Goal: Information Seeking & Learning: Learn about a topic

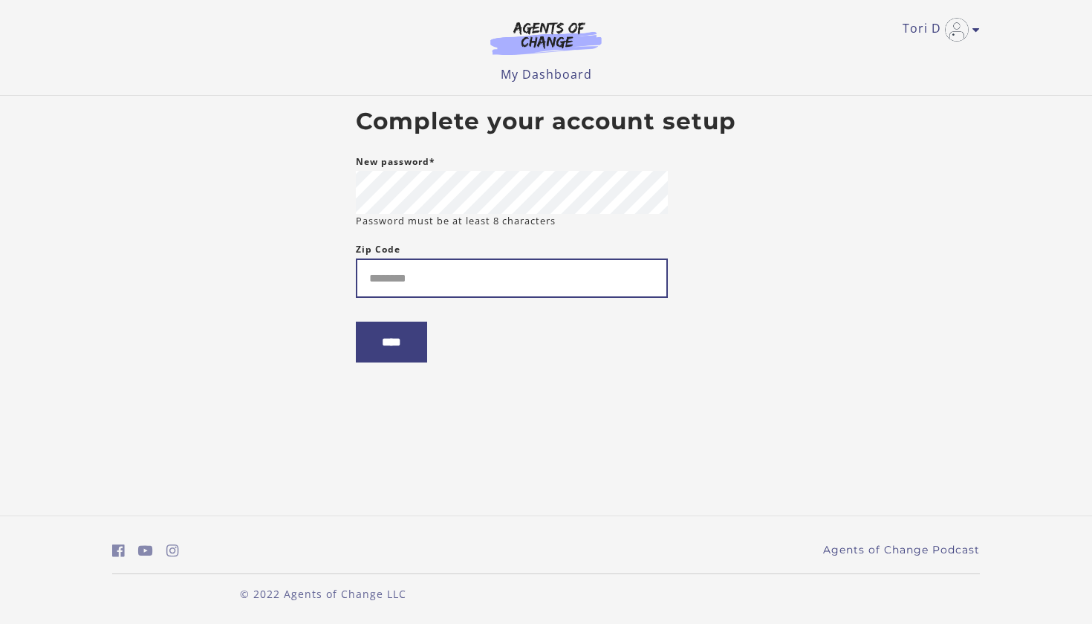
click at [489, 286] on input "Zip Code" at bounding box center [512, 277] width 312 height 39
type input "*"
type input "*****"
click at [379, 333] on input "****" at bounding box center [391, 342] width 71 height 41
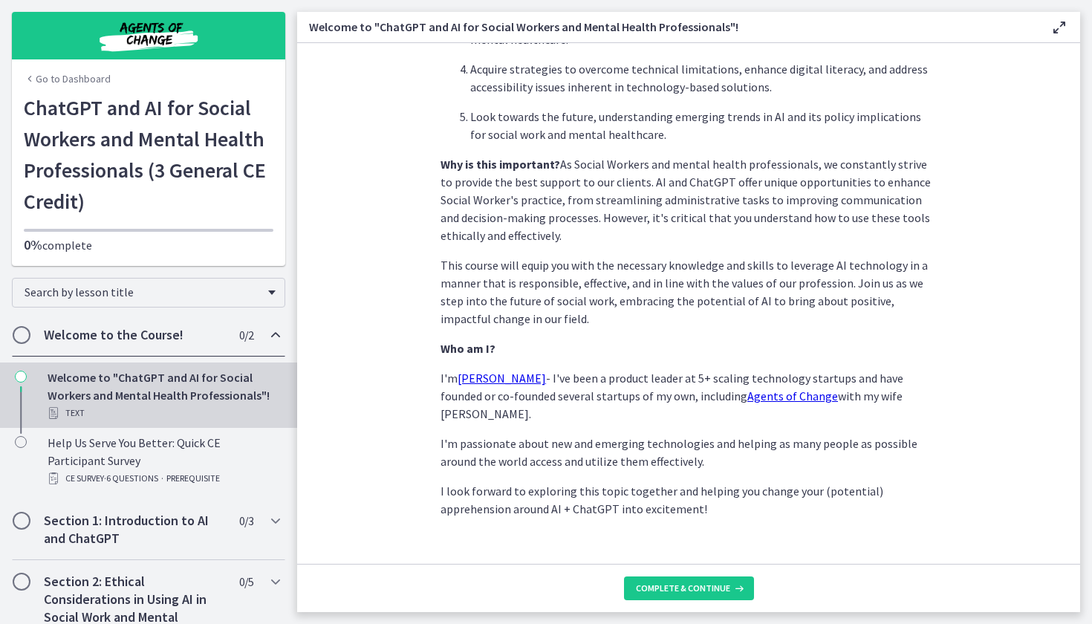
scroll to position [614, 0]
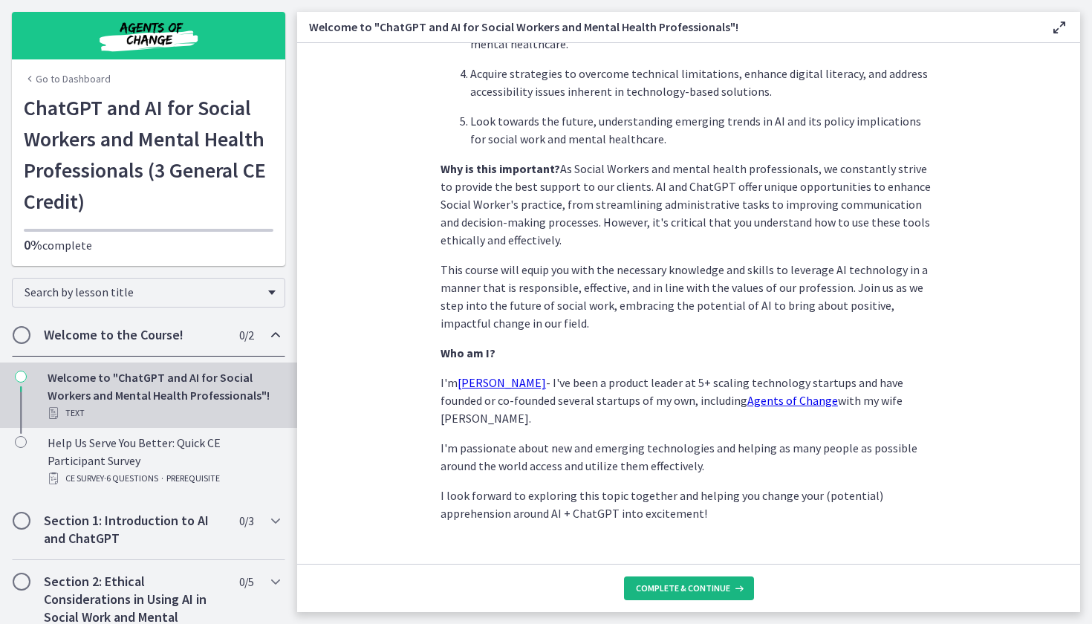
click at [653, 588] on span "Complete & continue" at bounding box center [683, 588] width 94 height 12
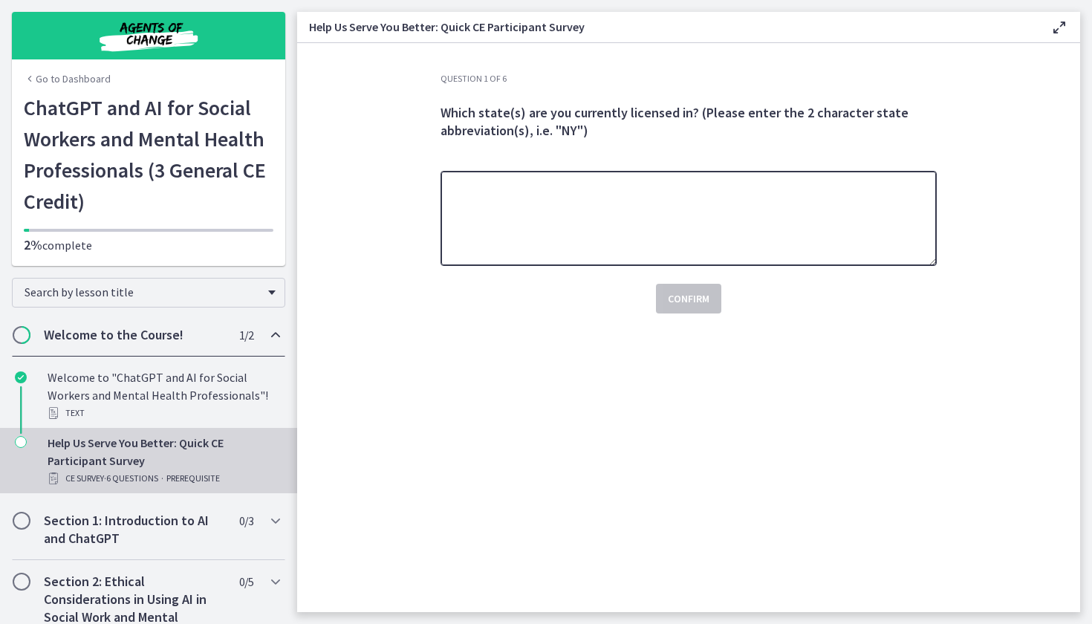
click at [616, 232] on textarea at bounding box center [688, 218] width 496 height 95
type textarea "**"
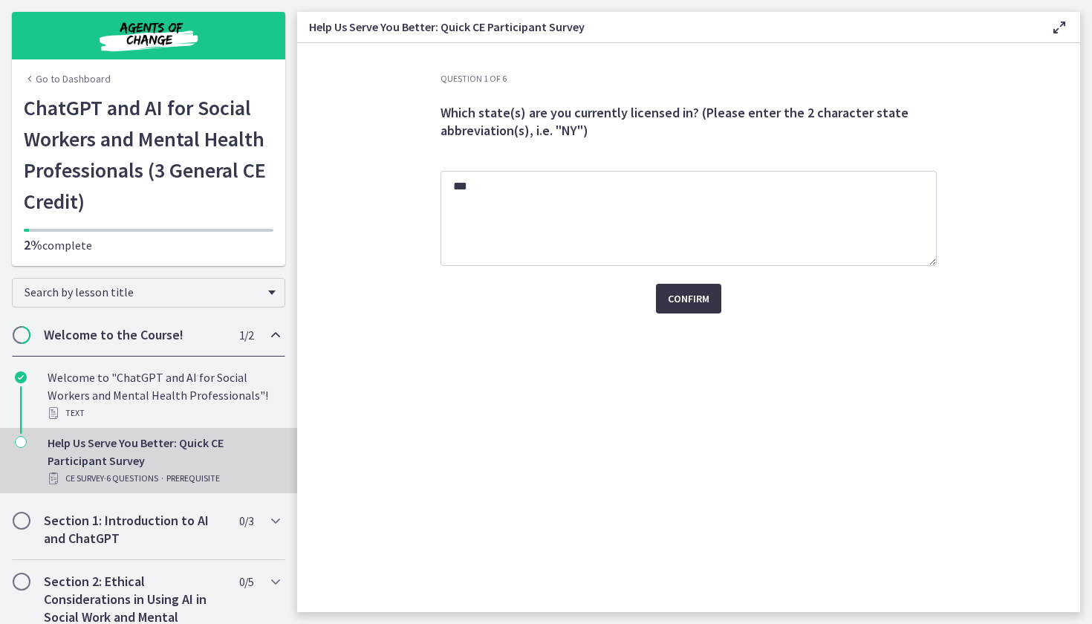
click at [697, 286] on button "Confirm" at bounding box center [688, 299] width 65 height 30
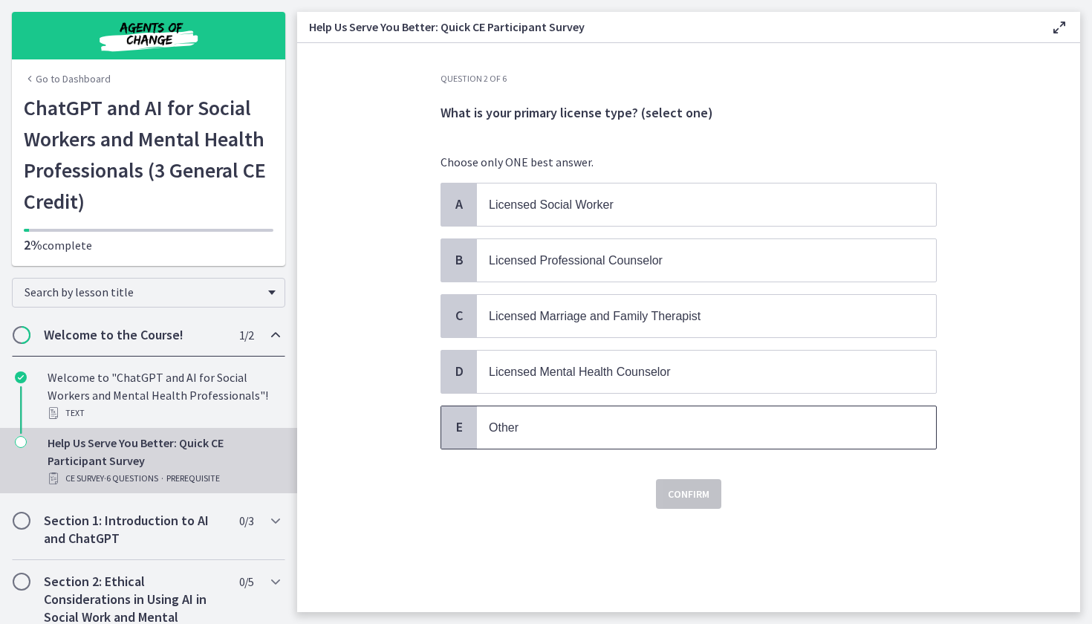
click at [604, 426] on p "Other" at bounding box center [691, 427] width 405 height 19
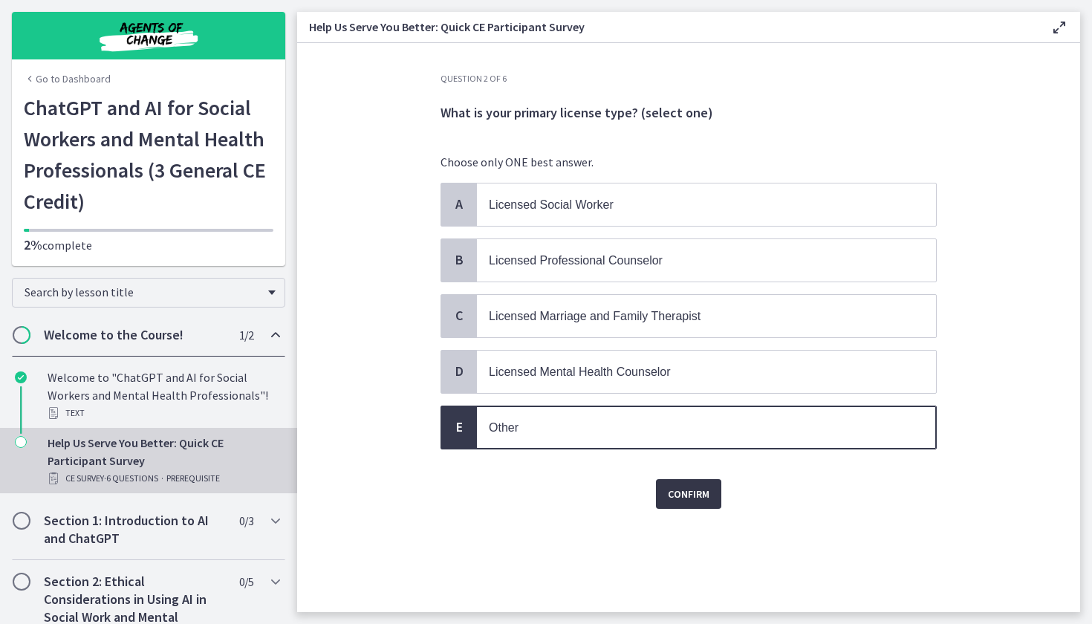
click at [685, 503] on button "Confirm" at bounding box center [688, 494] width 65 height 30
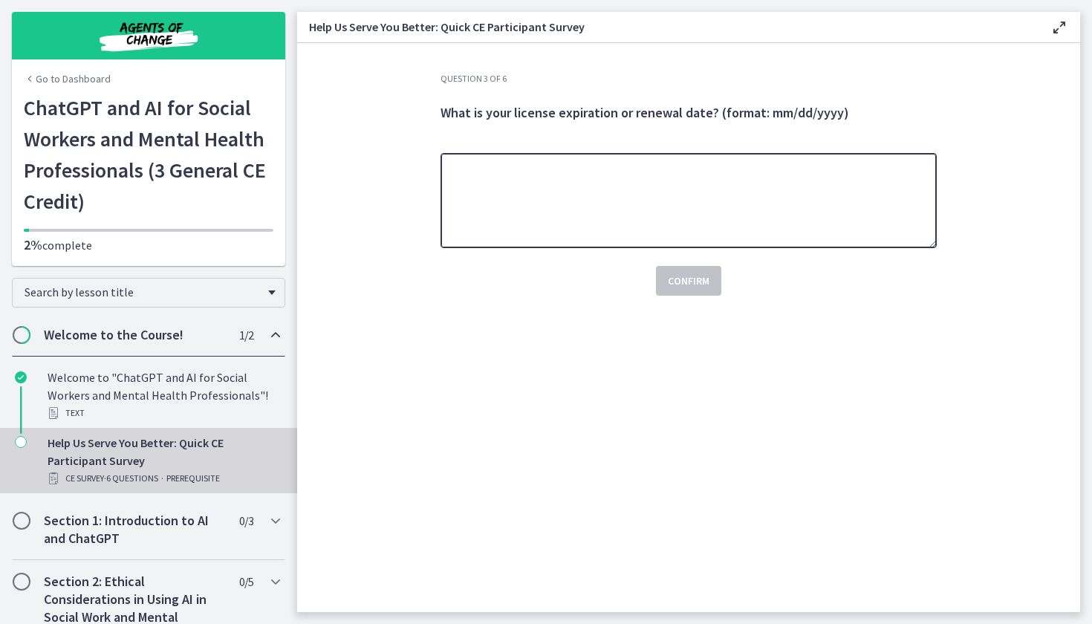
click at [604, 229] on textarea at bounding box center [688, 200] width 496 height 95
type textarea "********"
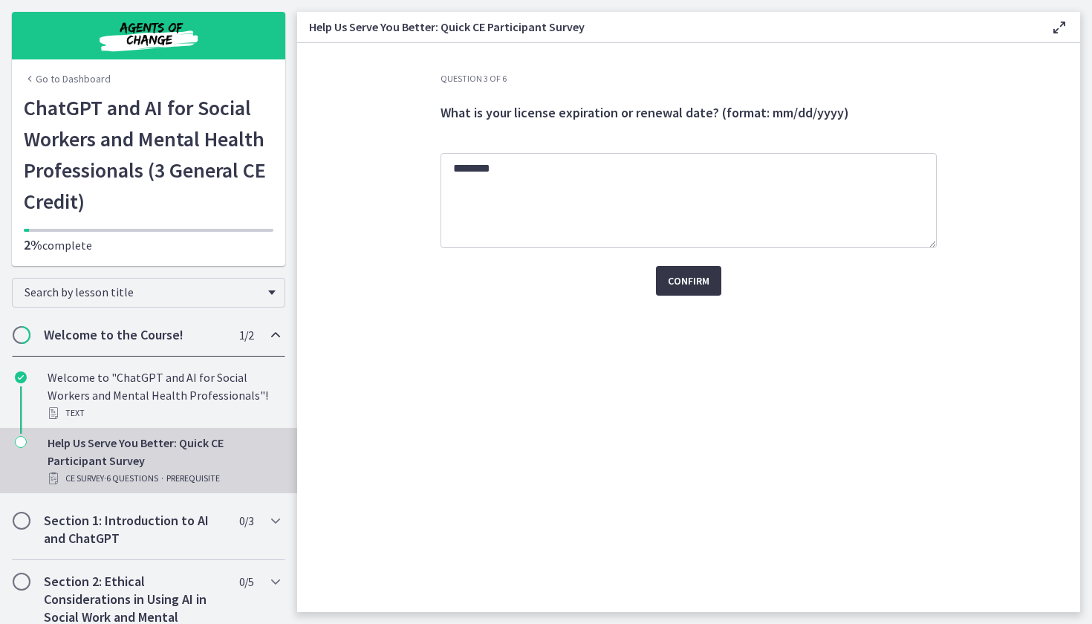
click at [685, 284] on span "Confirm" at bounding box center [689, 281] width 42 height 18
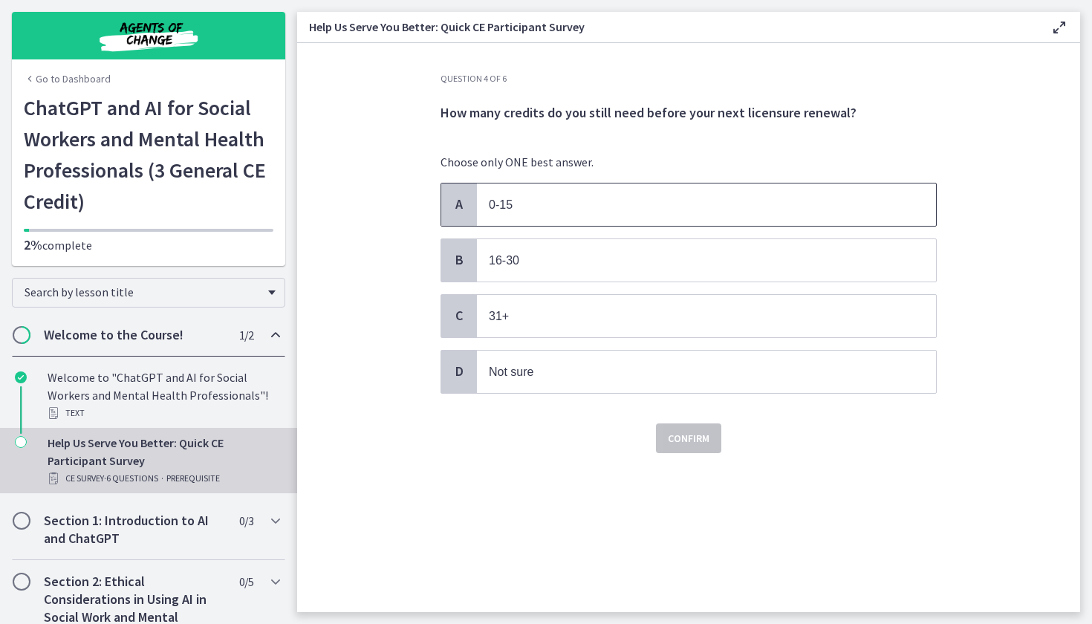
click at [612, 209] on p "0-15" at bounding box center [691, 204] width 405 height 19
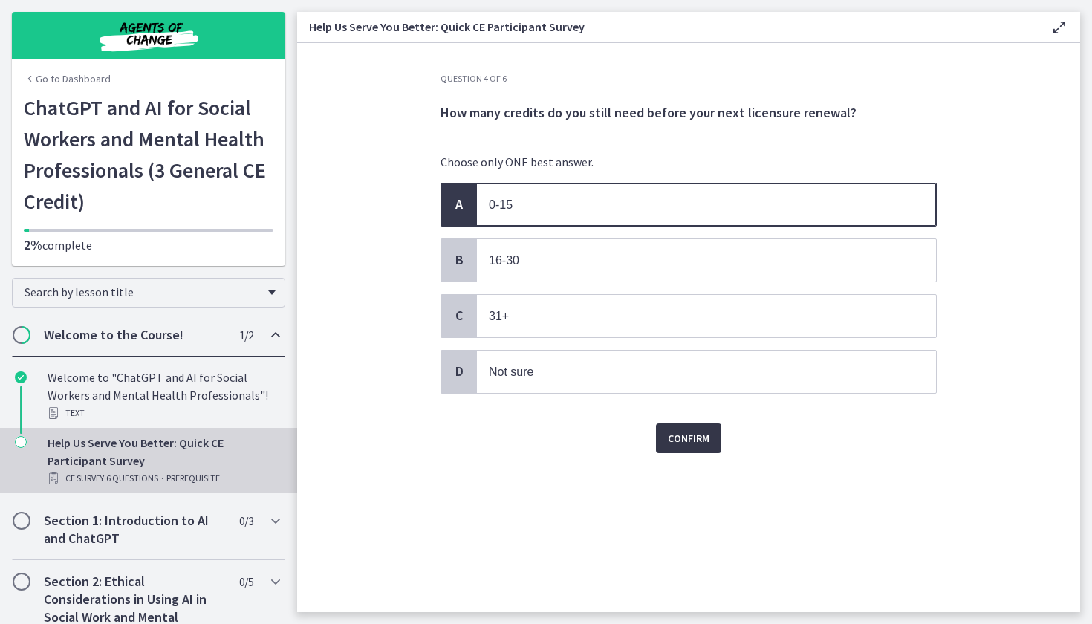
click at [680, 440] on span "Confirm" at bounding box center [689, 438] width 42 height 18
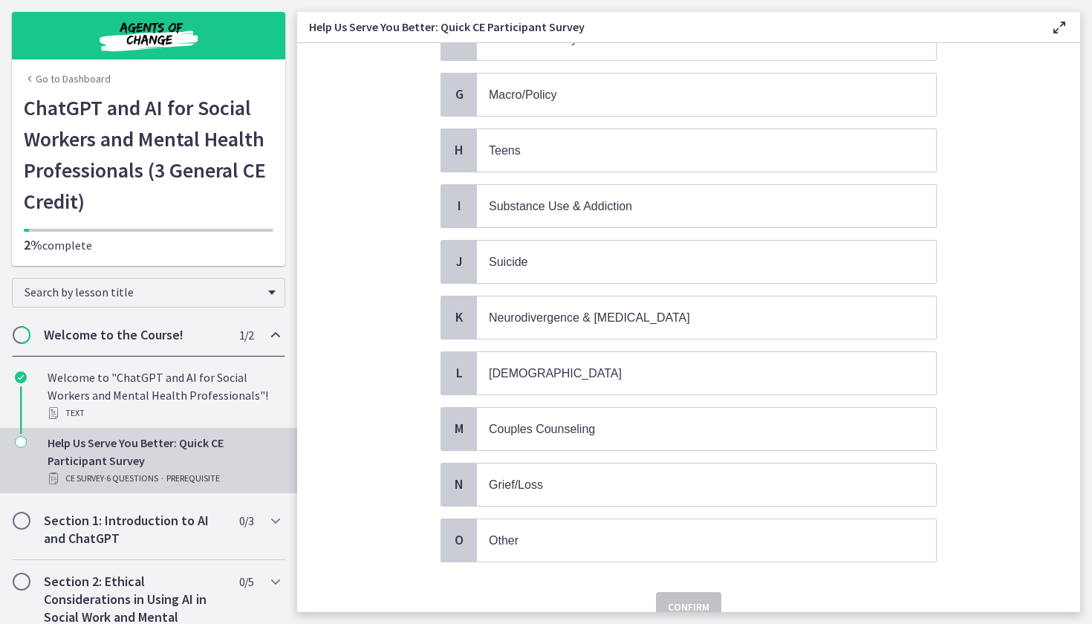
scroll to position [451, 0]
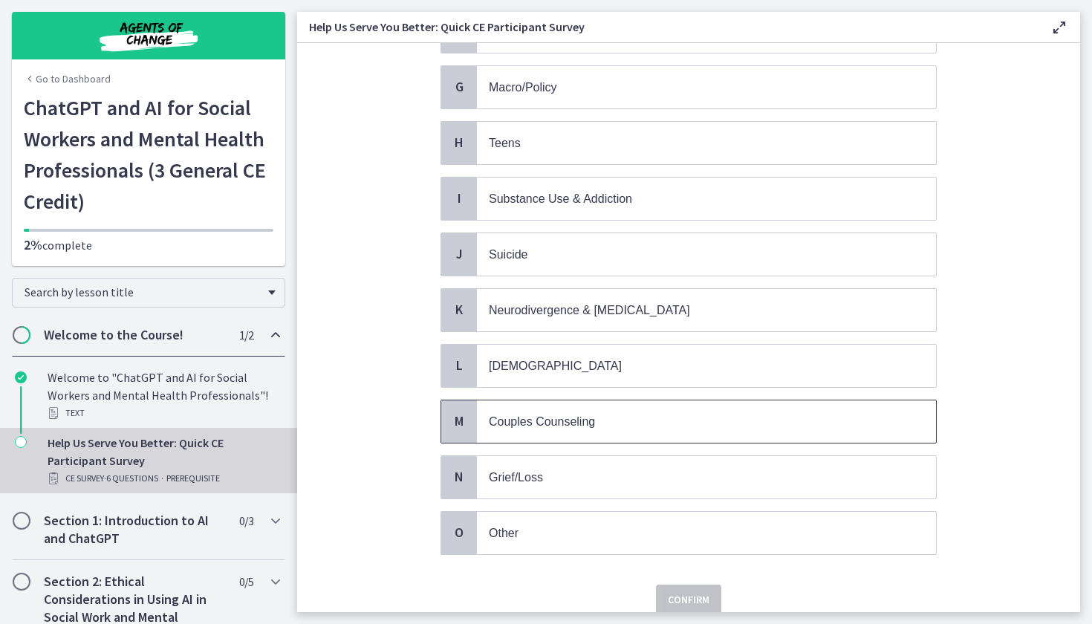
click at [599, 431] on span "Couples Counseling" at bounding box center [706, 421] width 459 height 42
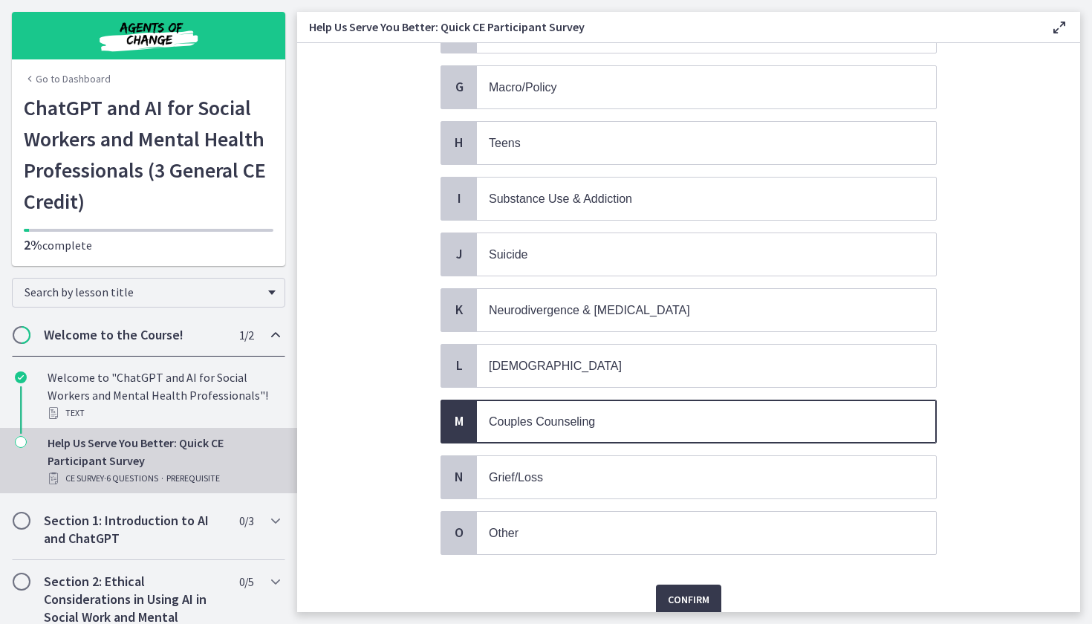
click at [565, 561] on div "Choose ALL answers that apply. A School B Trauma, PTSD C Burnout, Organizationa…" at bounding box center [688, 133] width 496 height 865
click at [565, 547] on span "Other" at bounding box center [706, 533] width 459 height 42
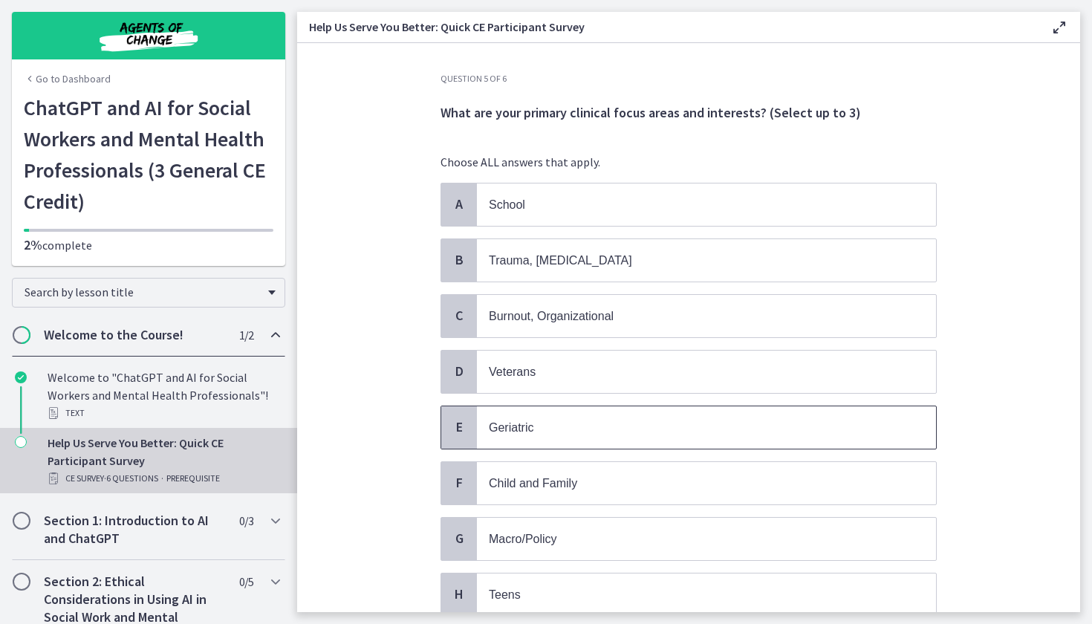
scroll to position [0, 0]
click at [526, 481] on span "Child and Family" at bounding box center [533, 483] width 88 height 13
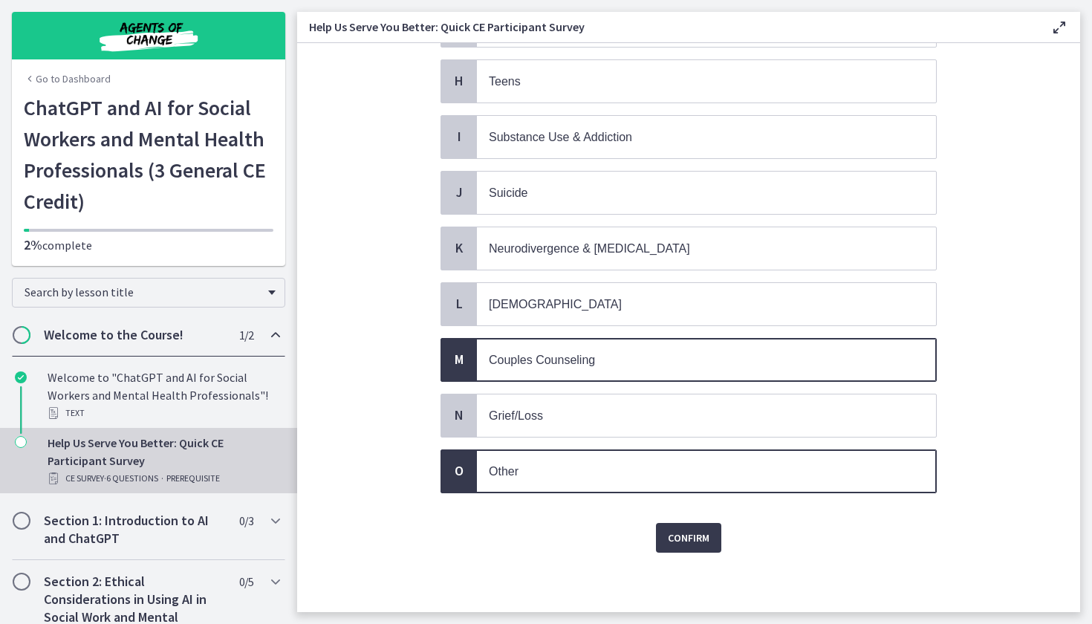
scroll to position [513, 0]
click at [681, 535] on span "Confirm" at bounding box center [689, 538] width 42 height 18
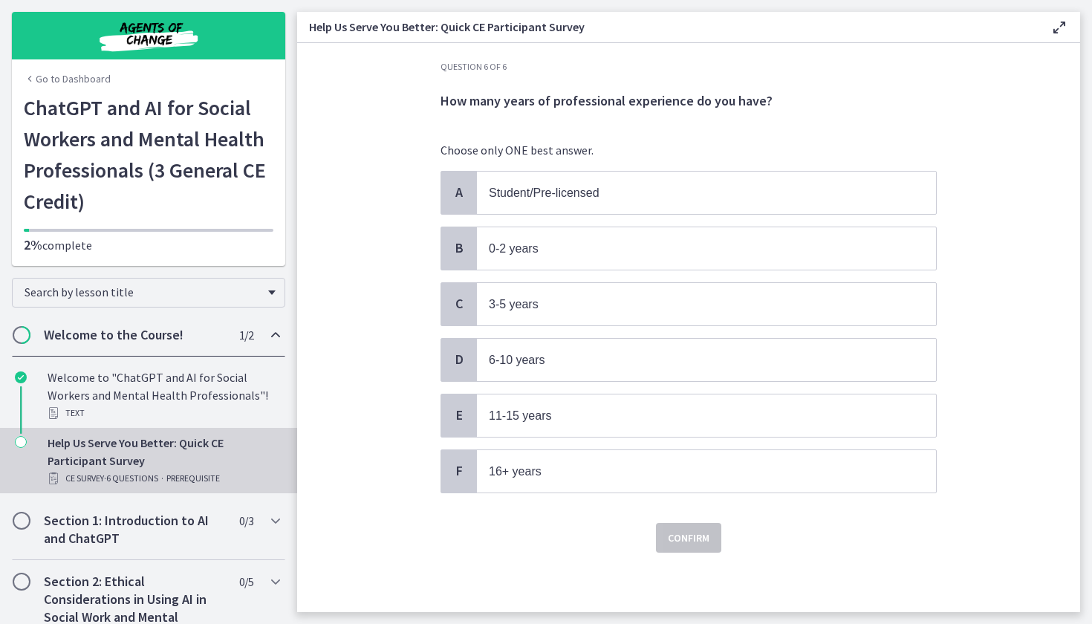
scroll to position [0, 0]
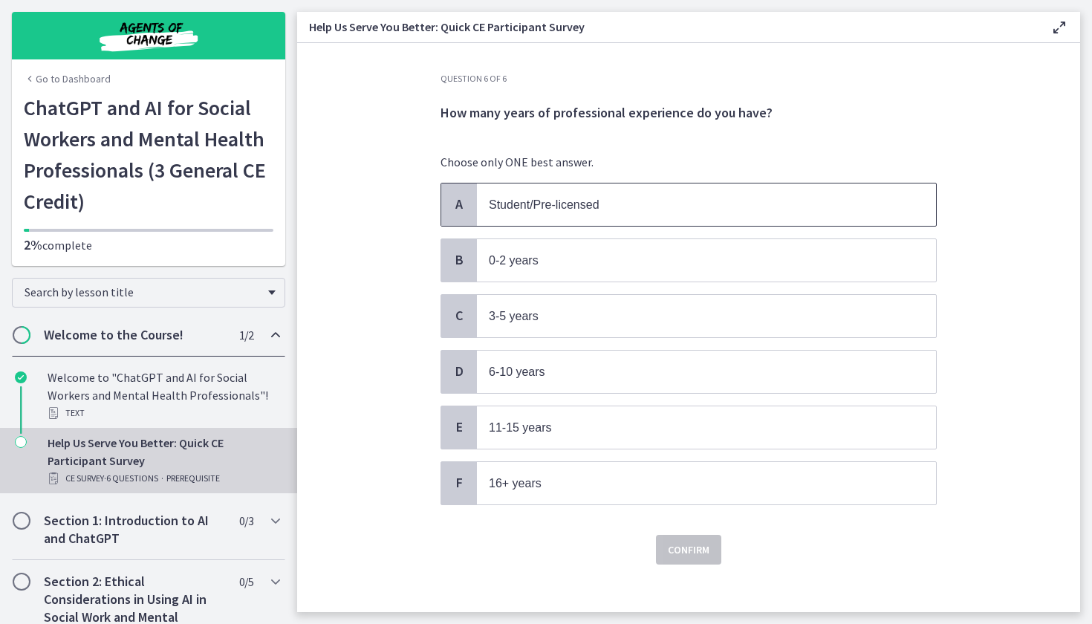
click at [613, 200] on p "Student/Pre-licensed" at bounding box center [691, 204] width 405 height 19
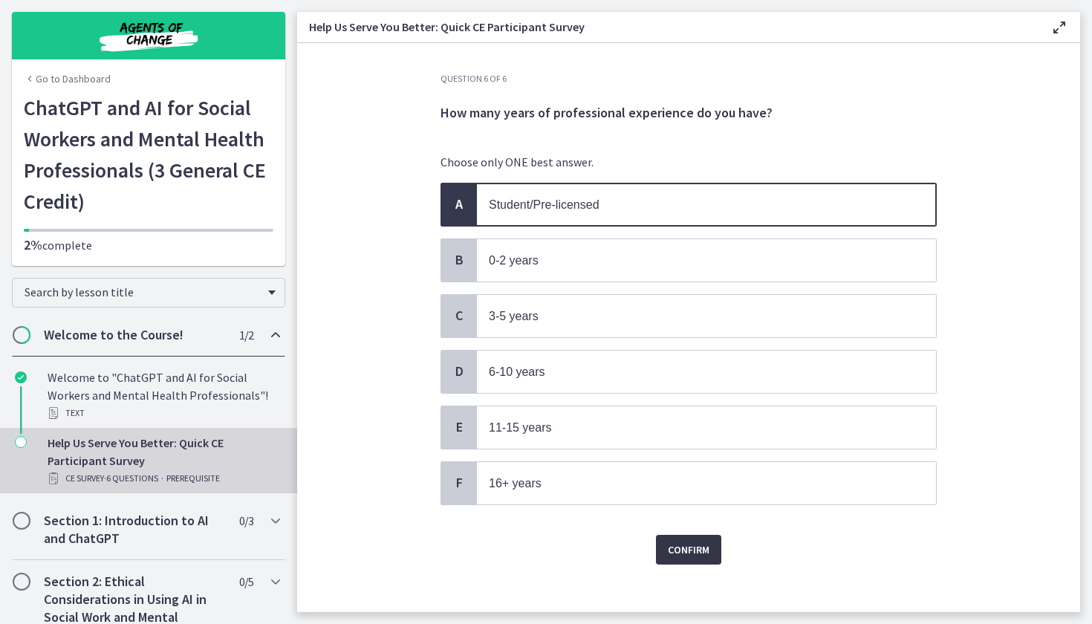
click at [685, 551] on span "Confirm" at bounding box center [689, 550] width 42 height 18
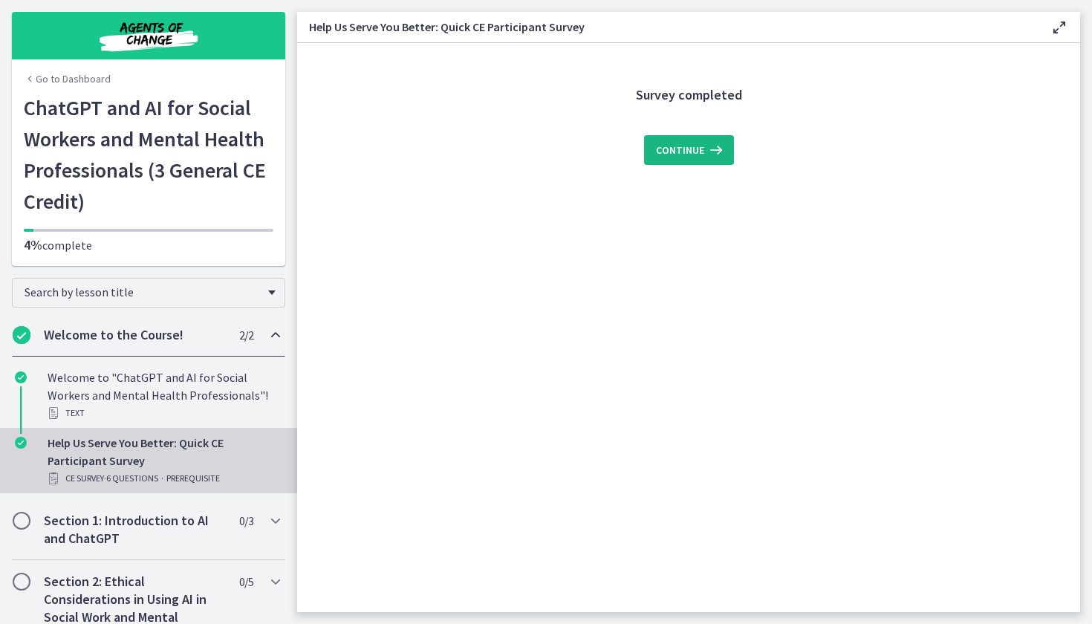
click at [683, 149] on span "Continue" at bounding box center [680, 150] width 48 height 18
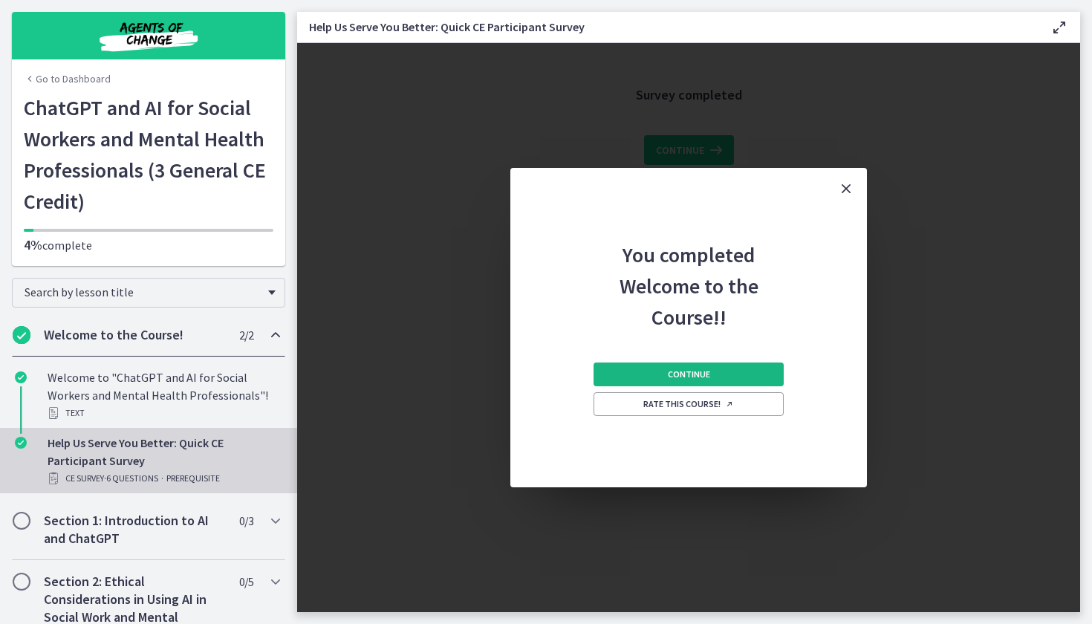
click at [730, 380] on button "Continue" at bounding box center [688, 374] width 190 height 24
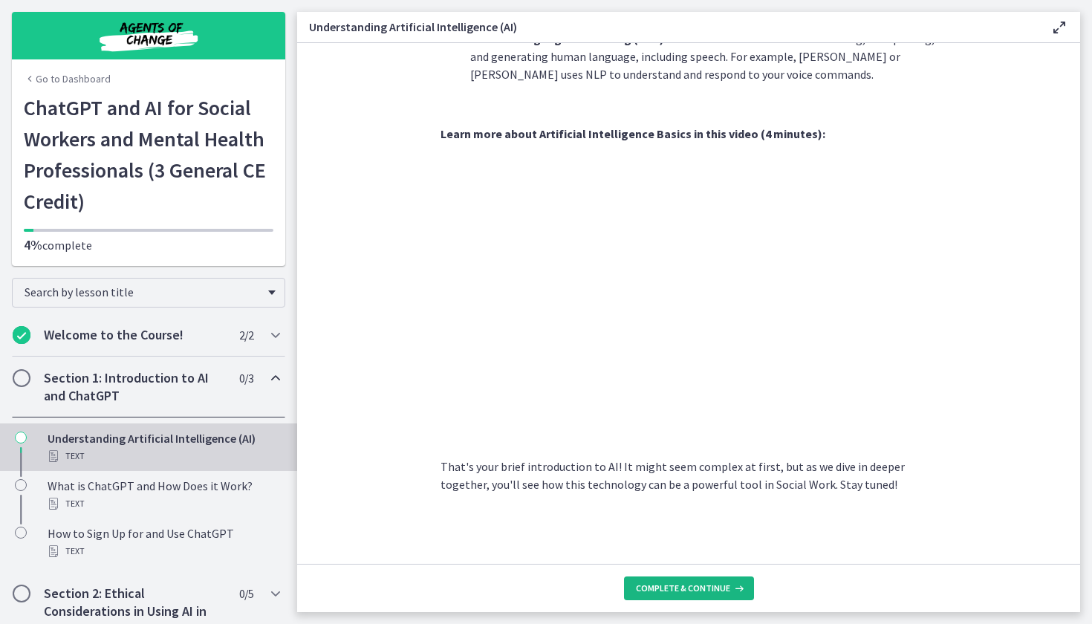
scroll to position [571, 0]
click at [656, 598] on button "Complete & continue" at bounding box center [689, 588] width 130 height 24
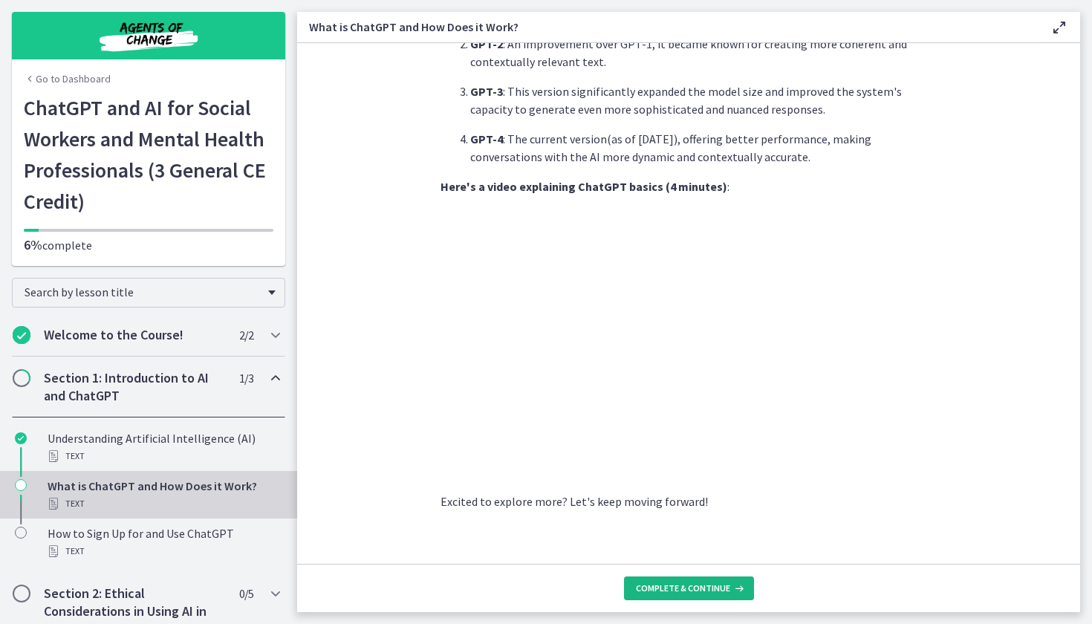
scroll to position [654, 0]
click at [662, 586] on span "Complete & continue" at bounding box center [683, 588] width 94 height 12
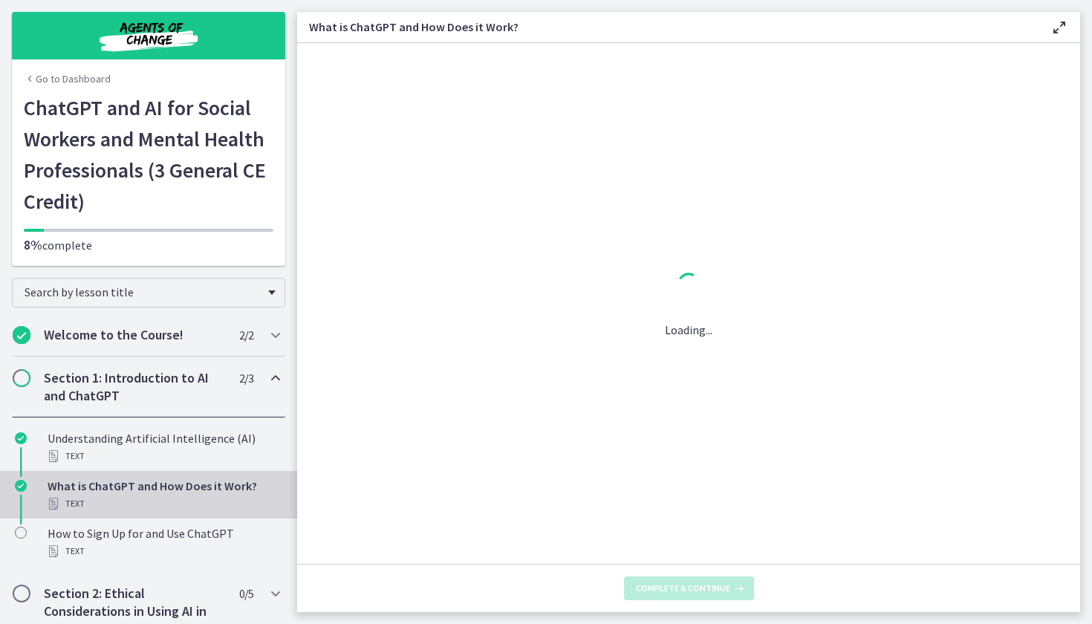
scroll to position [0, 0]
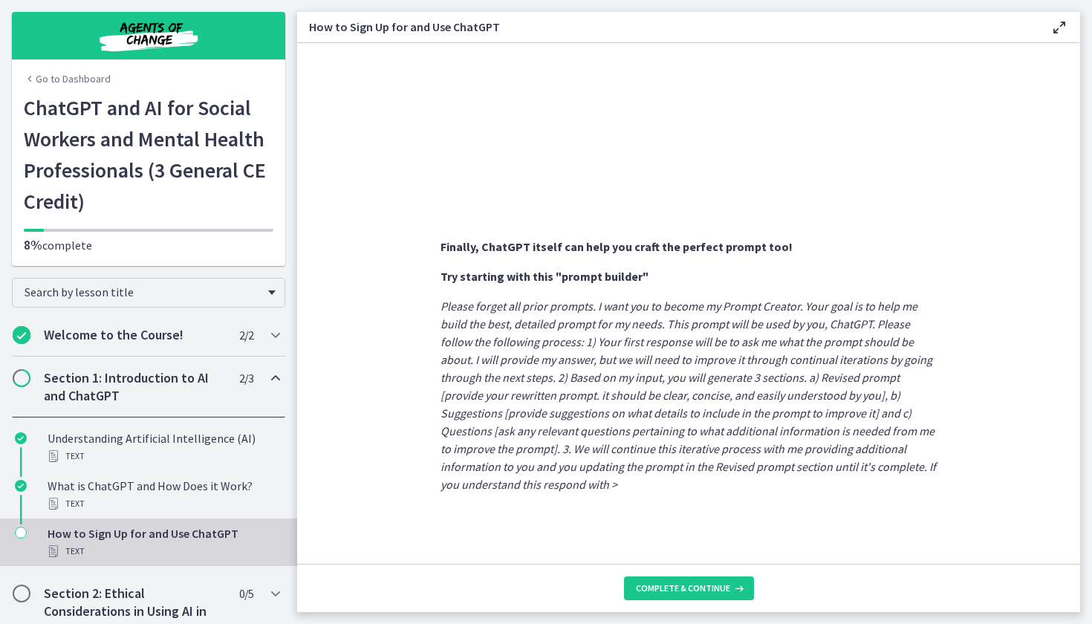
scroll to position [724, 0]
click at [671, 600] on footer "Complete & continue" at bounding box center [688, 588] width 783 height 48
click at [670, 590] on span "Complete & continue" at bounding box center [683, 588] width 94 height 12
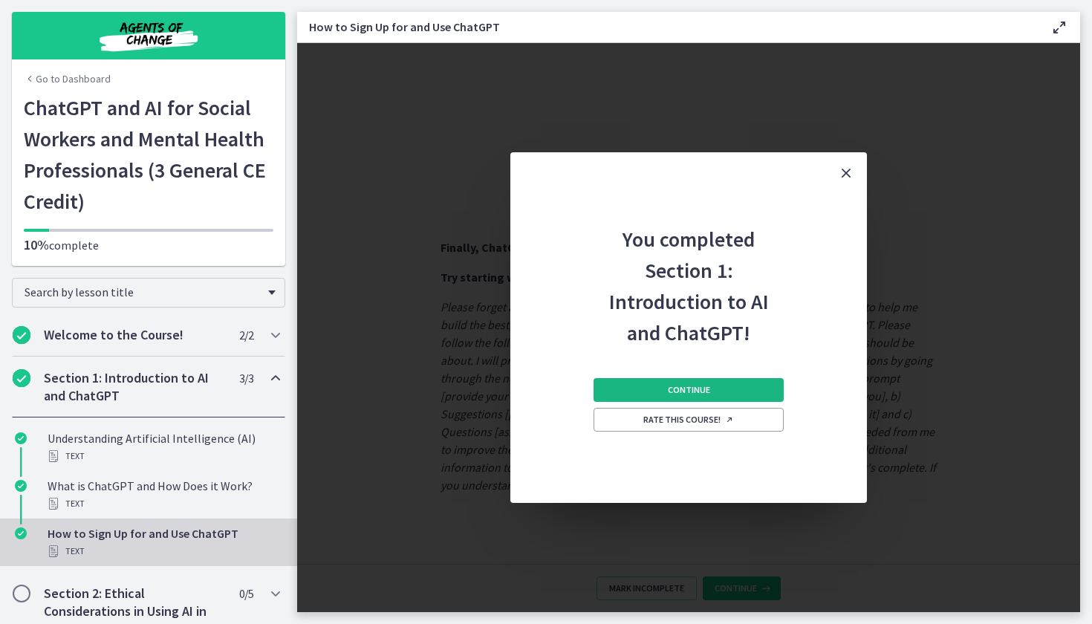
click at [638, 395] on button "Continue" at bounding box center [688, 390] width 190 height 24
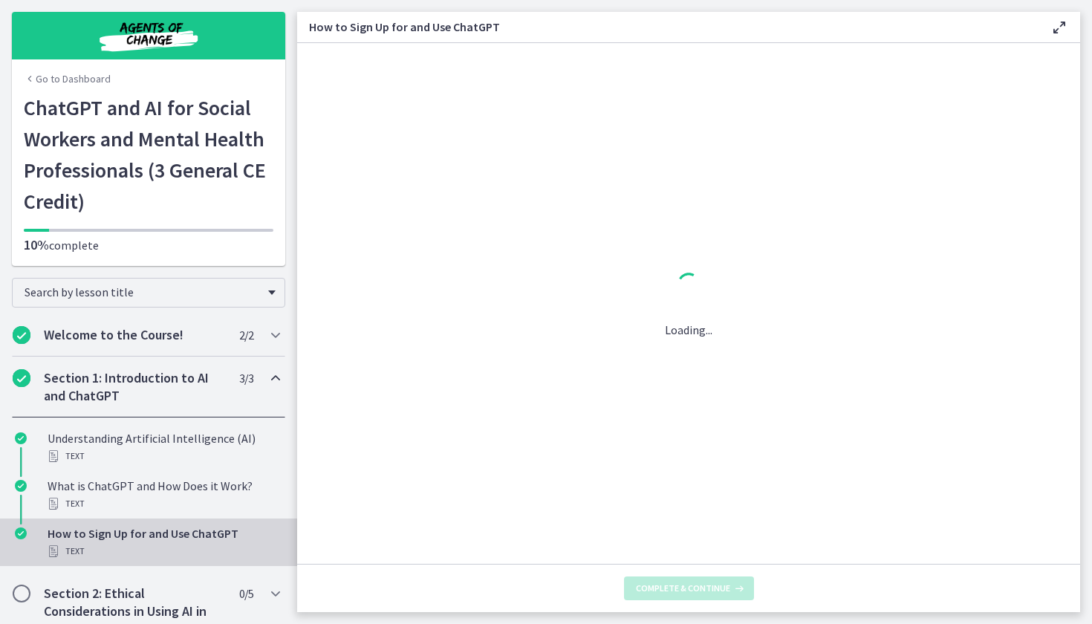
scroll to position [0, 0]
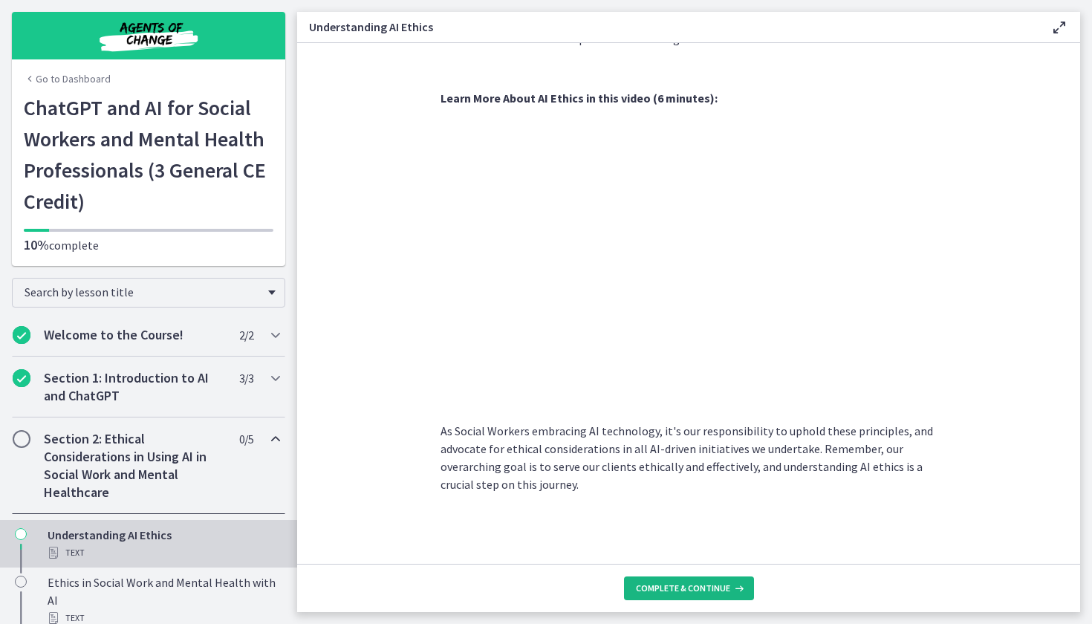
scroll to position [666, 0]
click at [665, 590] on span "Complete & continue" at bounding box center [683, 588] width 94 height 12
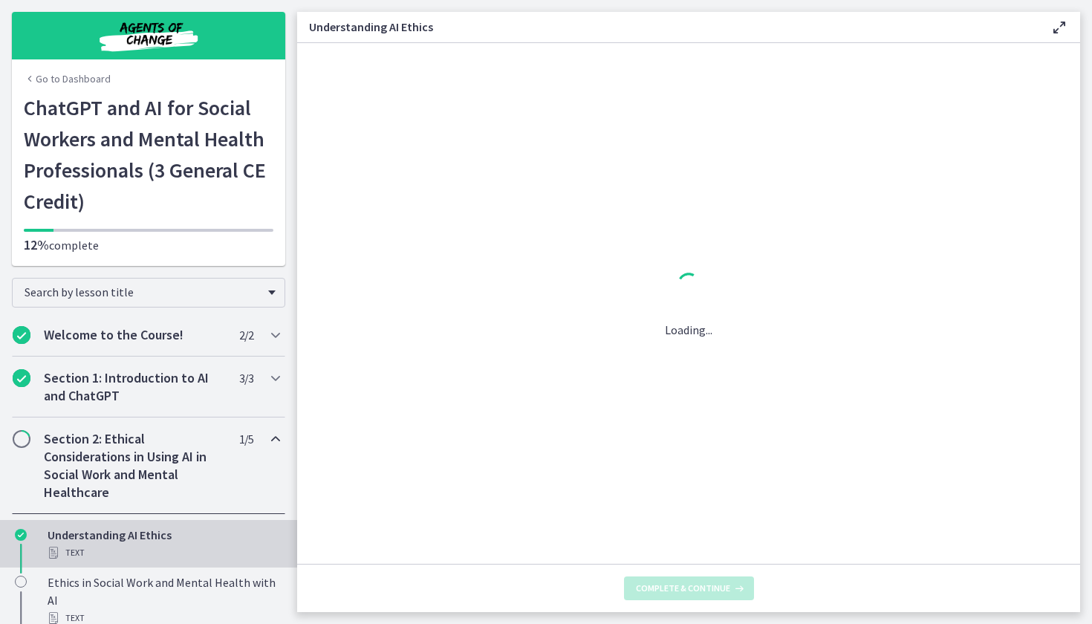
scroll to position [0, 0]
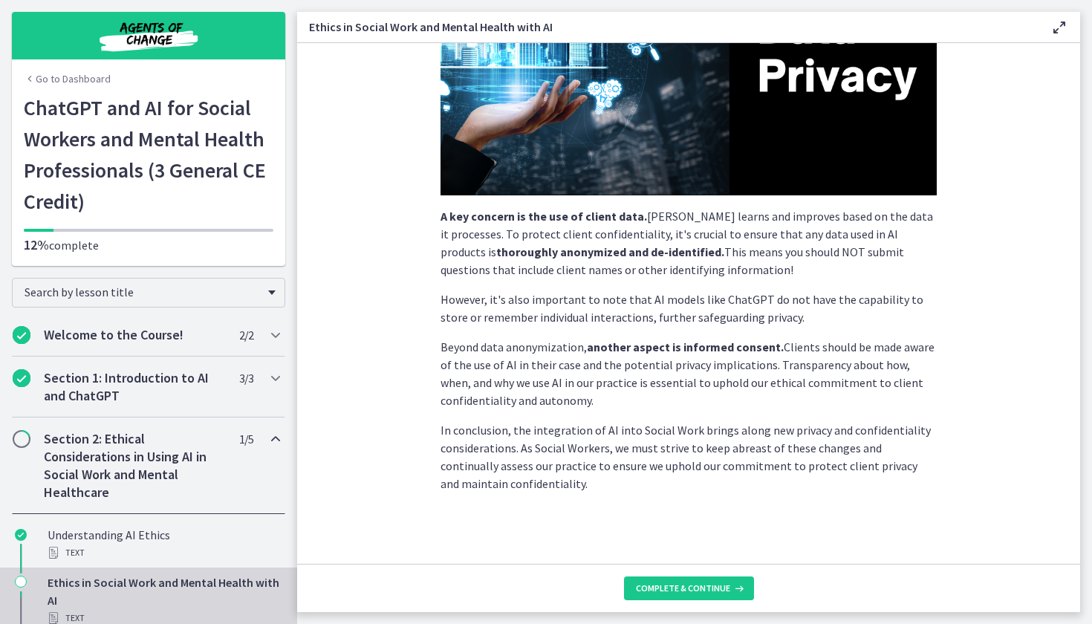
scroll to position [299, 0]
click at [642, 581] on button "Complete & continue" at bounding box center [689, 588] width 130 height 24
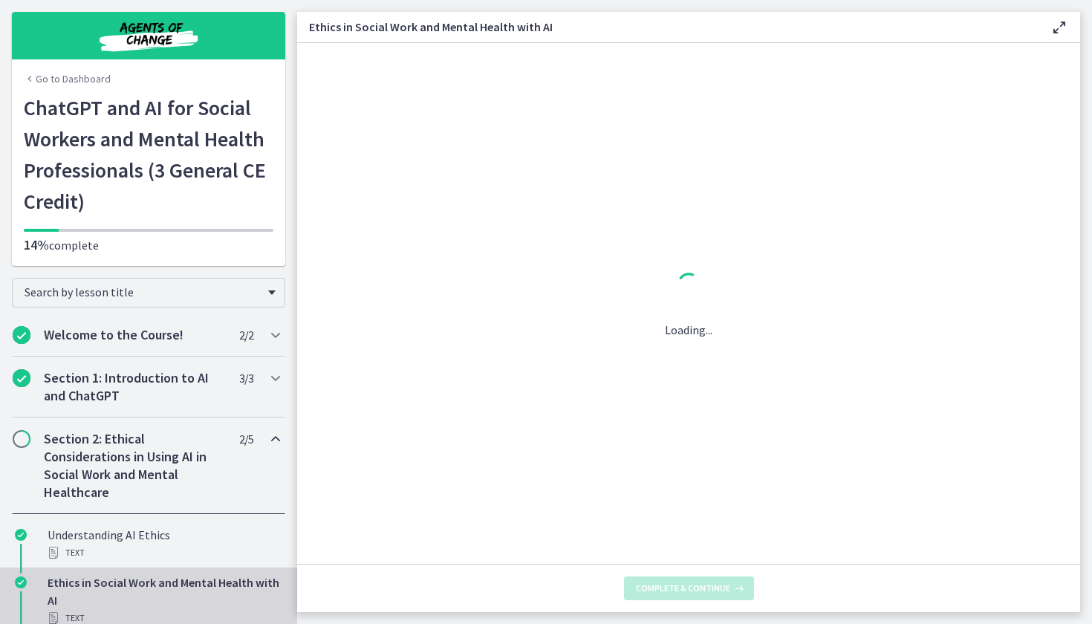
scroll to position [0, 0]
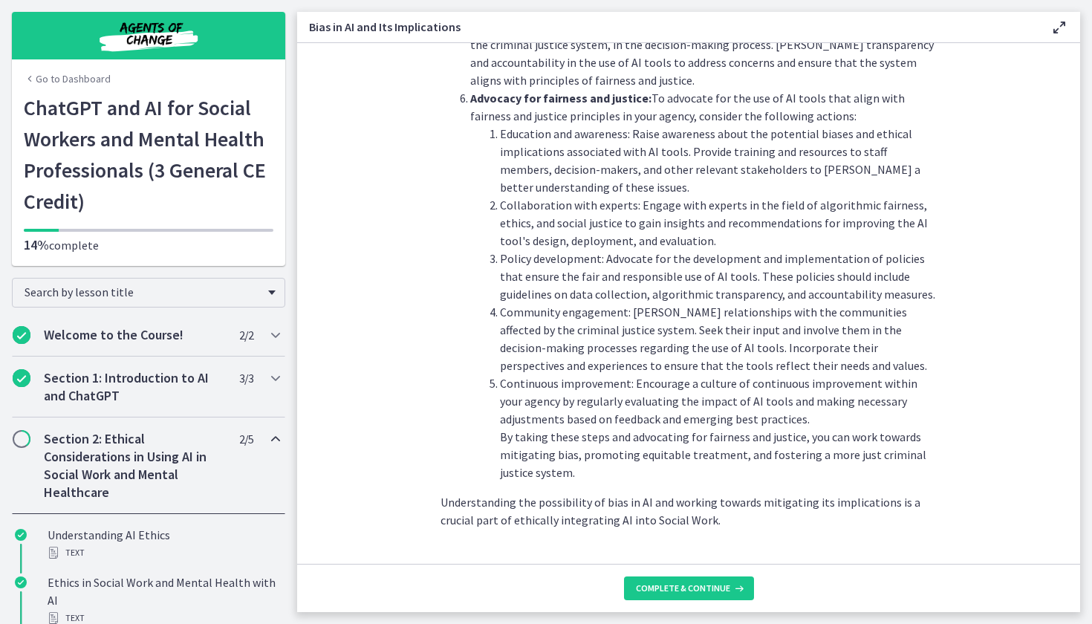
click at [676, 611] on footer "Complete & continue" at bounding box center [688, 588] width 783 height 48
click at [676, 587] on span "Complete & continue" at bounding box center [683, 588] width 94 height 12
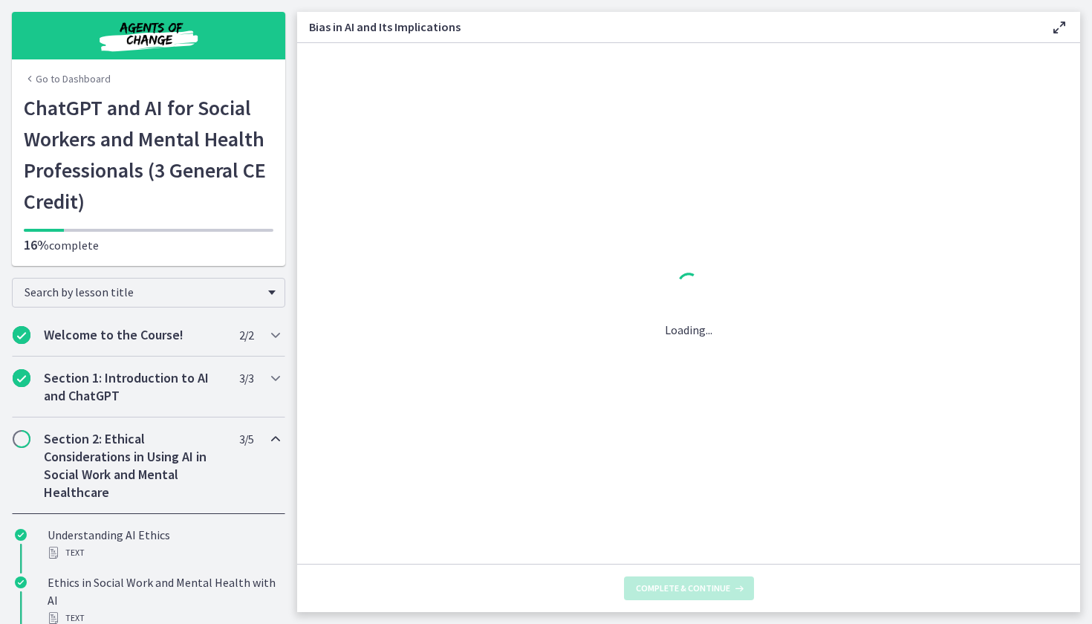
scroll to position [0, 0]
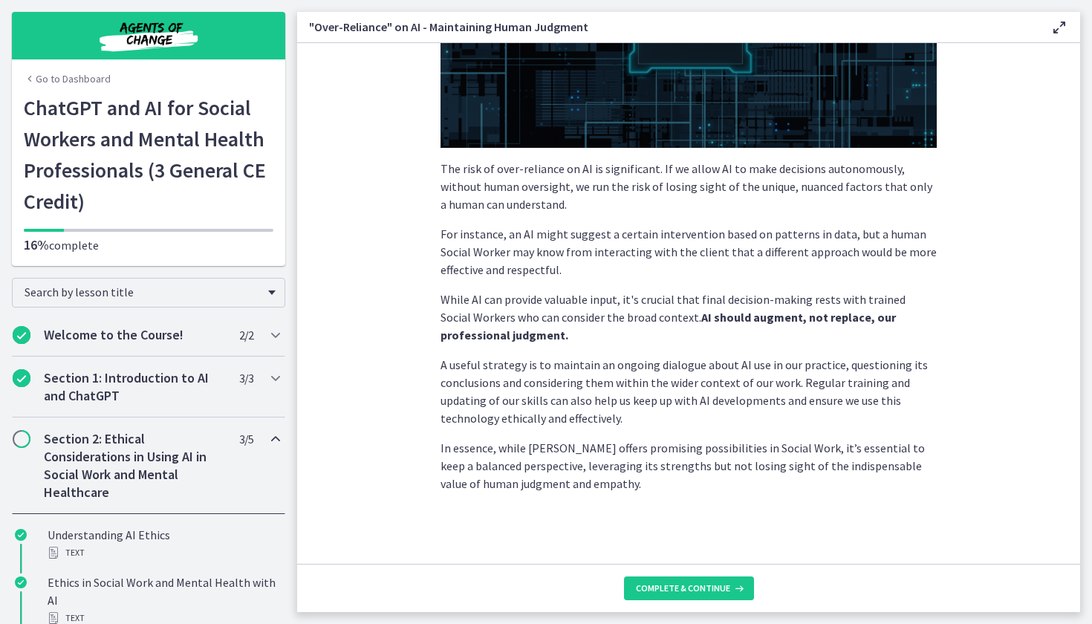
scroll to position [291, 0]
click at [674, 579] on button "Complete & continue" at bounding box center [689, 588] width 130 height 24
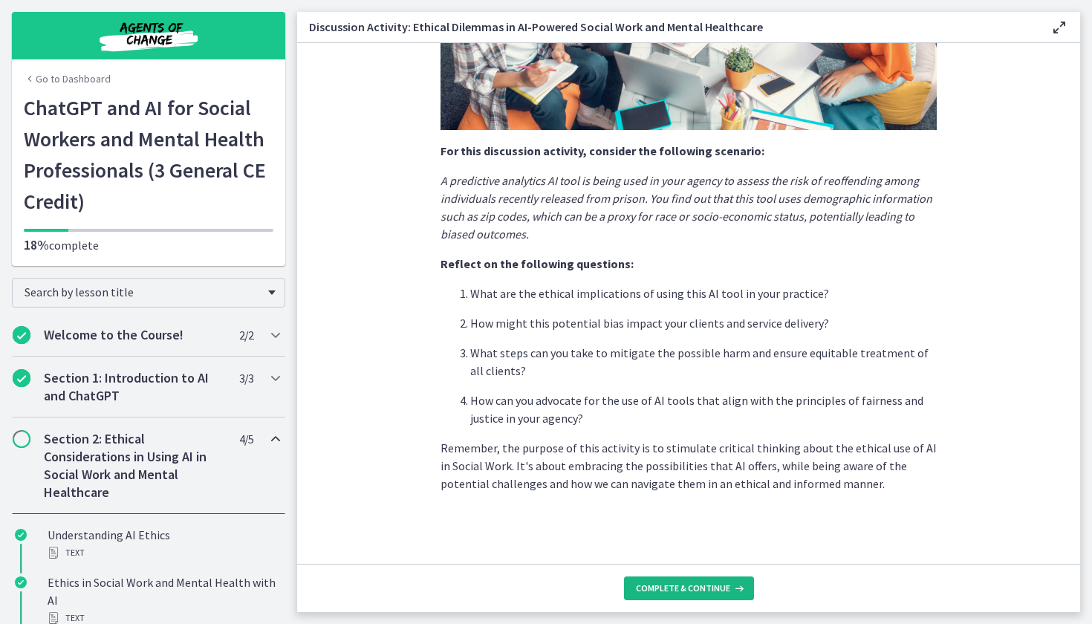
scroll to position [299, 0]
click at [654, 571] on footer "Complete & continue" at bounding box center [688, 588] width 783 height 48
click at [654, 589] on span "Complete & continue" at bounding box center [683, 588] width 94 height 12
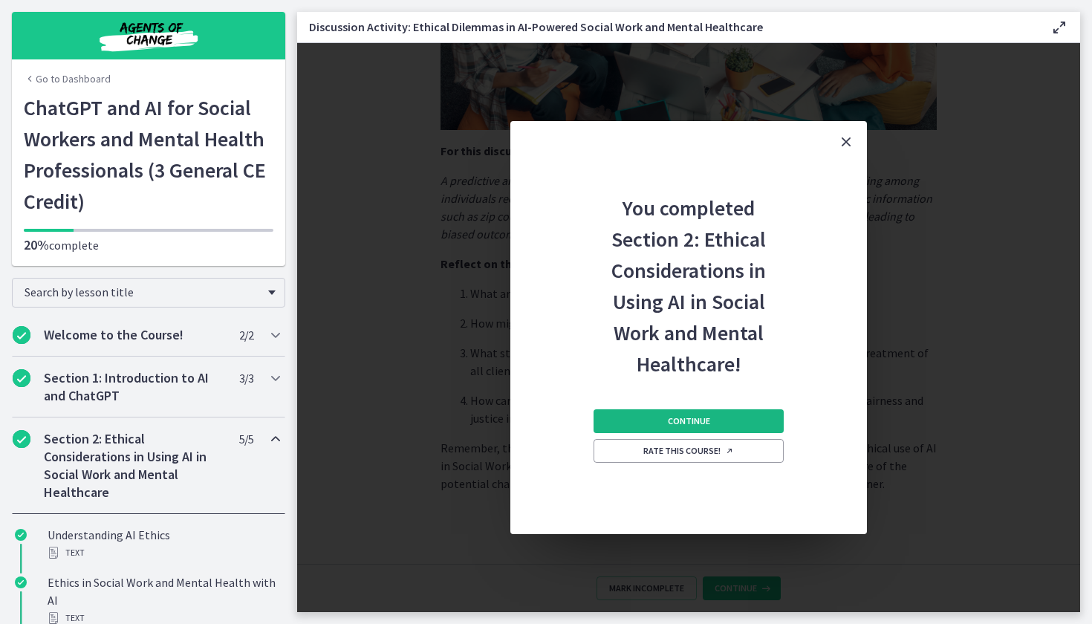
click at [663, 431] on button "Continue" at bounding box center [688, 421] width 190 height 24
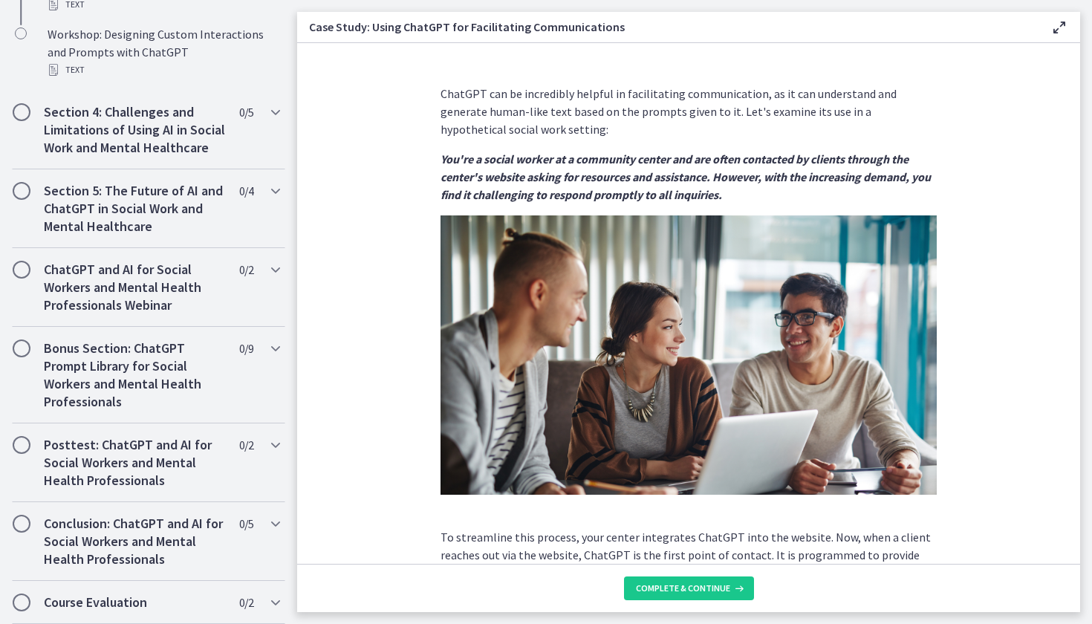
scroll to position [1084, 0]
click at [679, 585] on span "Complete & continue" at bounding box center [683, 588] width 94 height 12
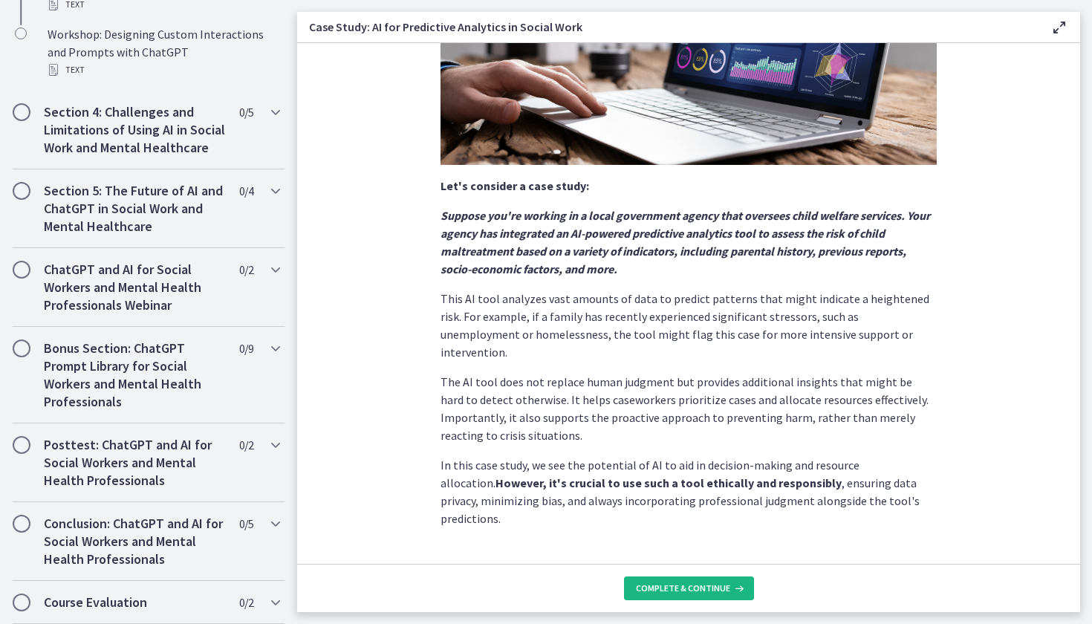
scroll to position [264, 0]
click at [650, 597] on button "Complete & continue" at bounding box center [689, 588] width 130 height 24
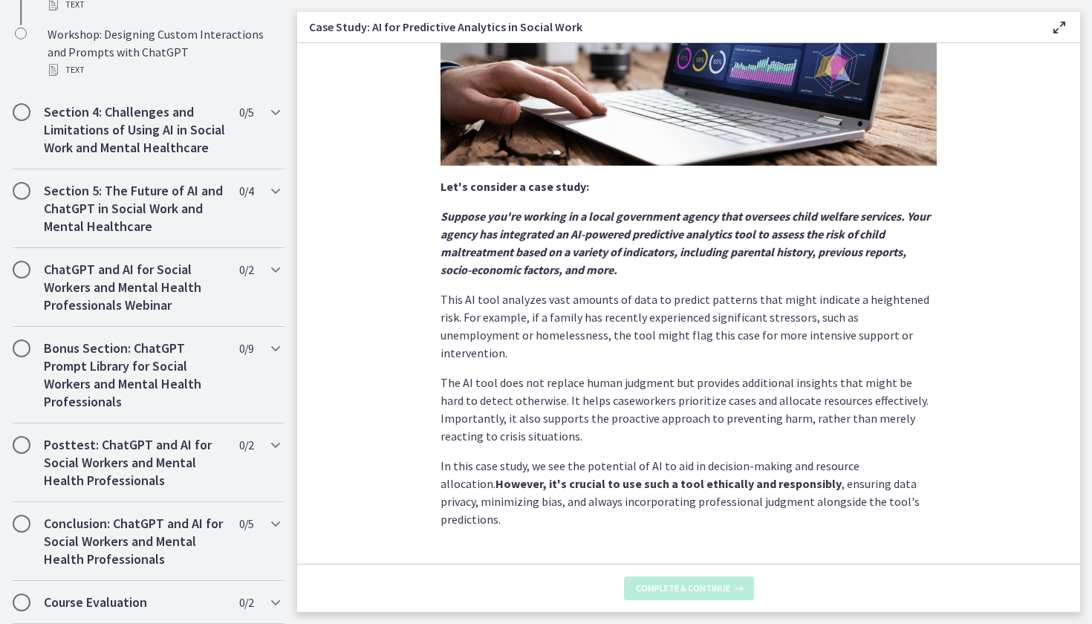
scroll to position [0, 0]
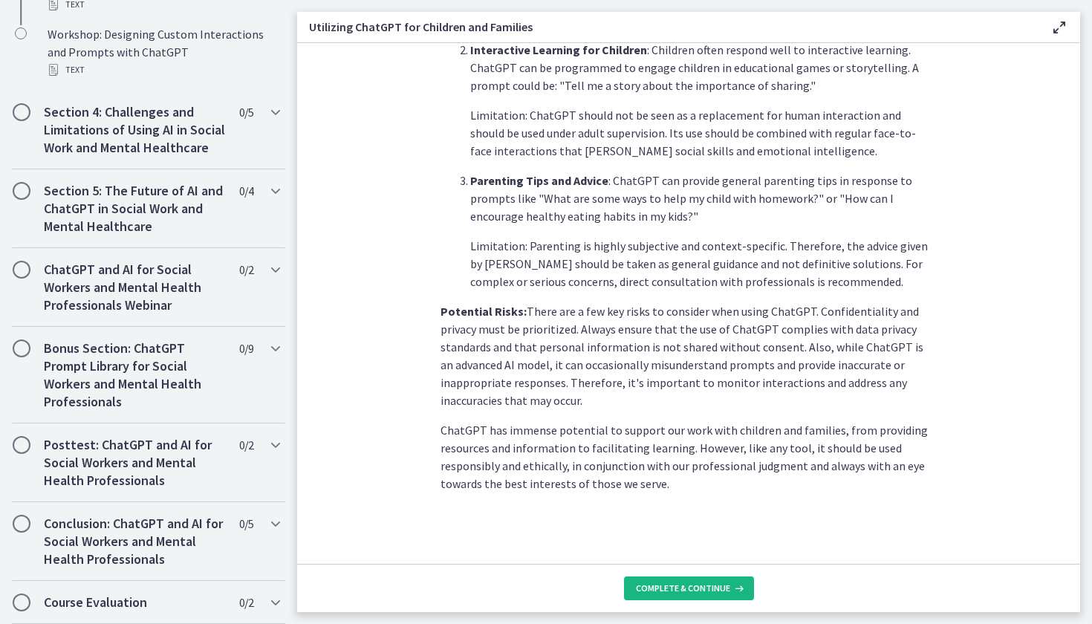
scroll to position [578, 0]
click at [667, 578] on button "Complete & continue" at bounding box center [689, 588] width 130 height 24
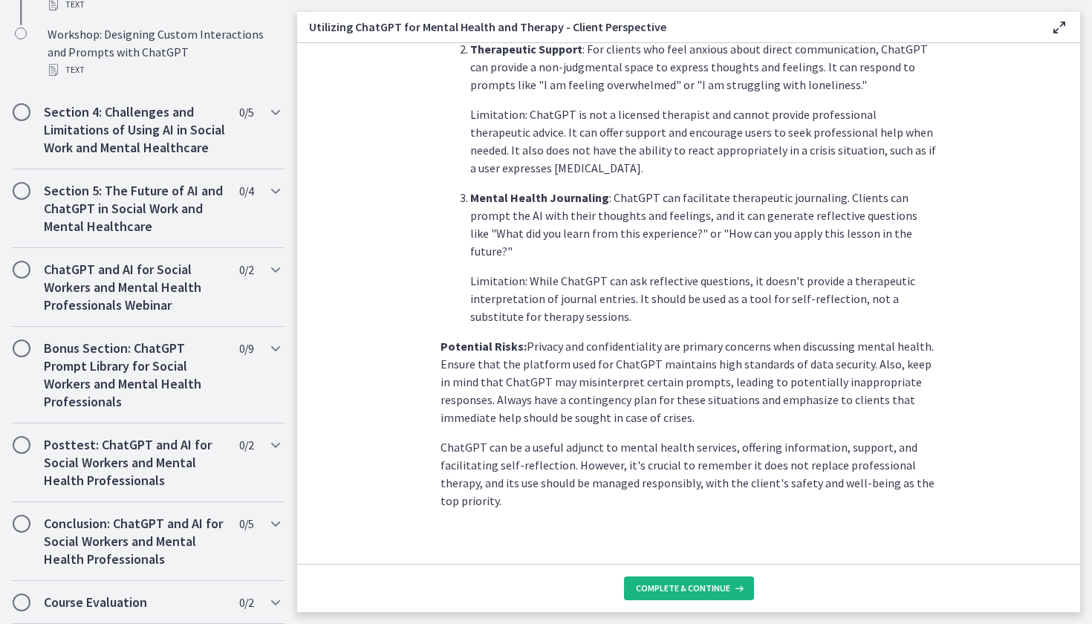
scroll to position [549, 0]
click at [659, 598] on button "Complete & continue" at bounding box center [689, 588] width 130 height 24
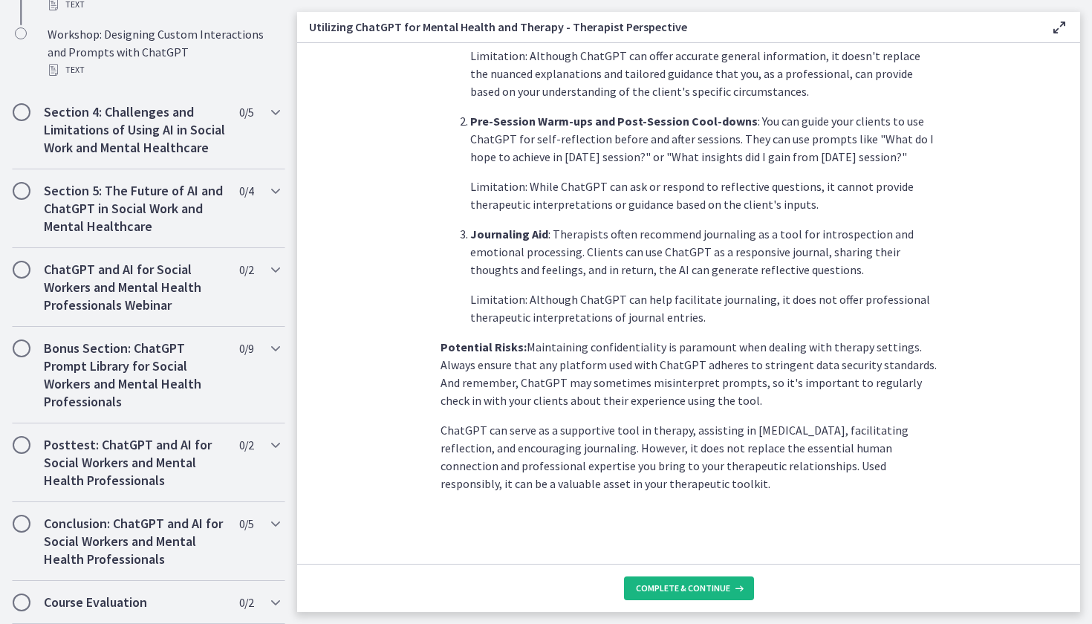
click at [638, 587] on span "Complete & continue" at bounding box center [683, 588] width 94 height 12
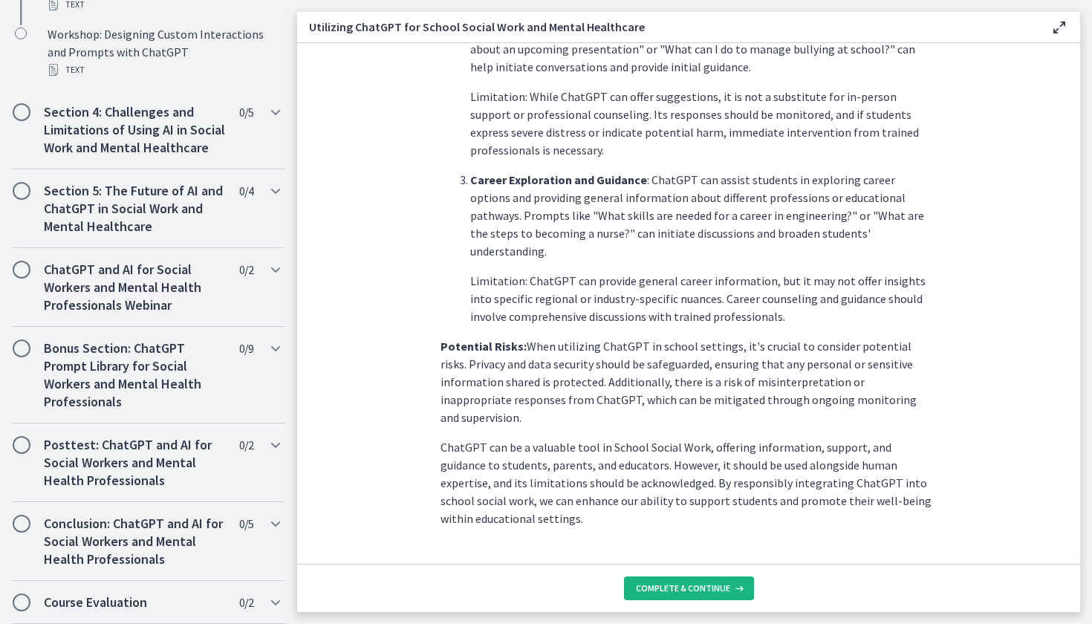
scroll to position [584, 0]
click at [640, 591] on span "Complete & continue" at bounding box center [683, 588] width 94 height 12
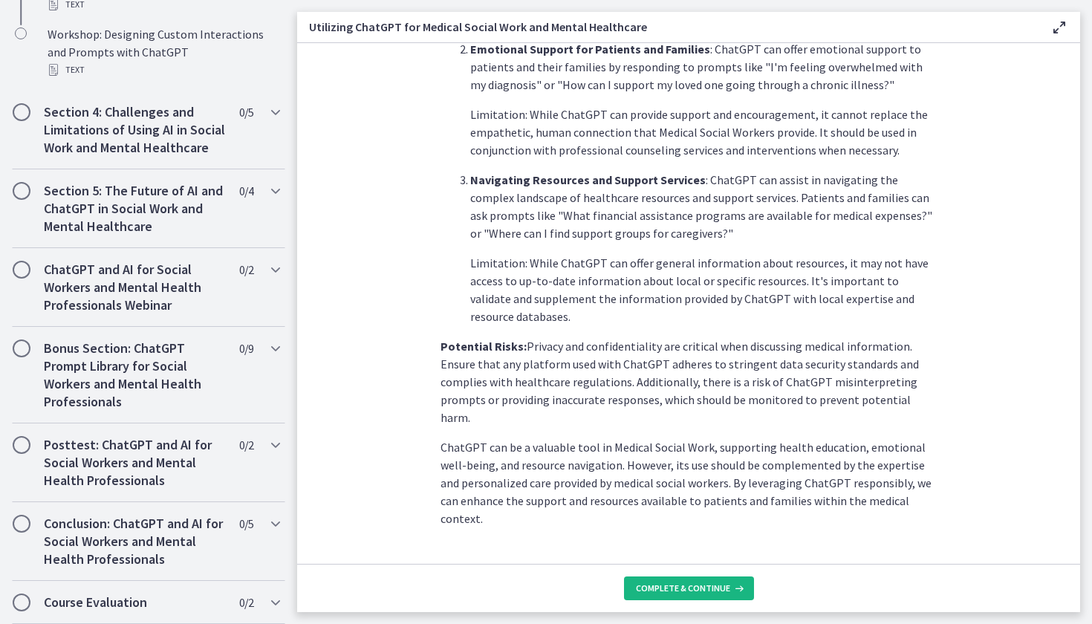
scroll to position [531, 0]
click at [653, 594] on button "Complete & continue" at bounding box center [689, 588] width 130 height 24
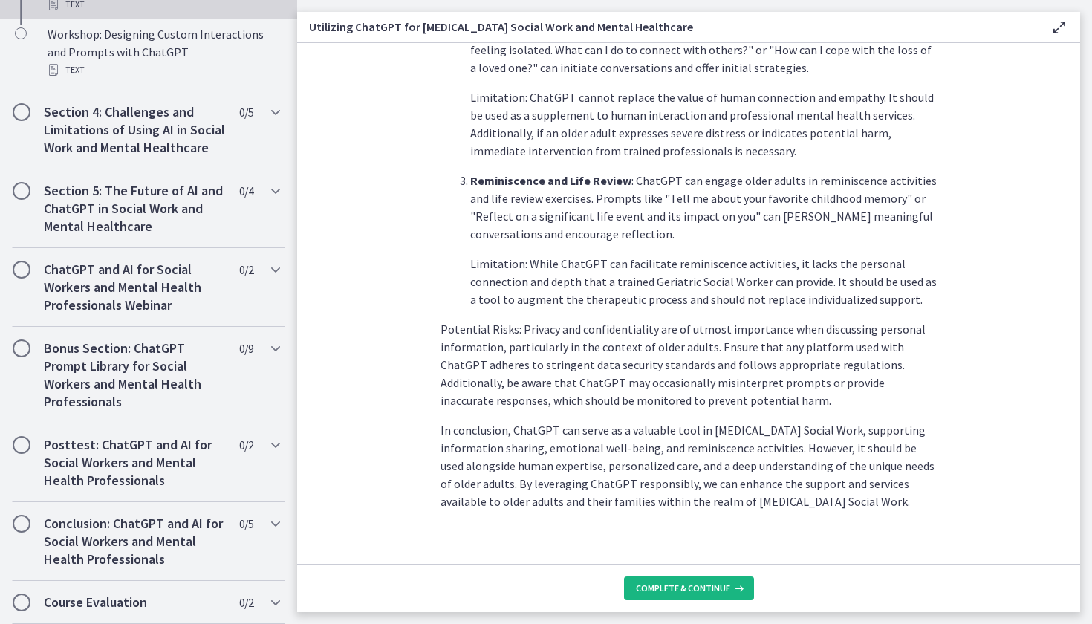
click at [637, 584] on span "Complete & continue" at bounding box center [683, 588] width 94 height 12
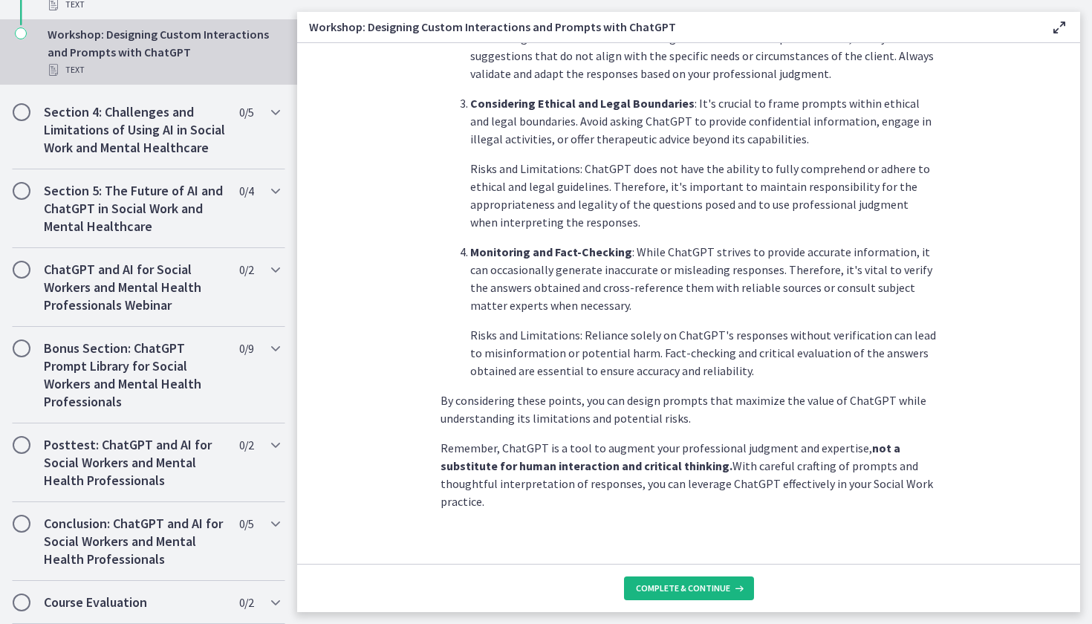
click at [656, 590] on span "Complete & continue" at bounding box center [683, 588] width 94 height 12
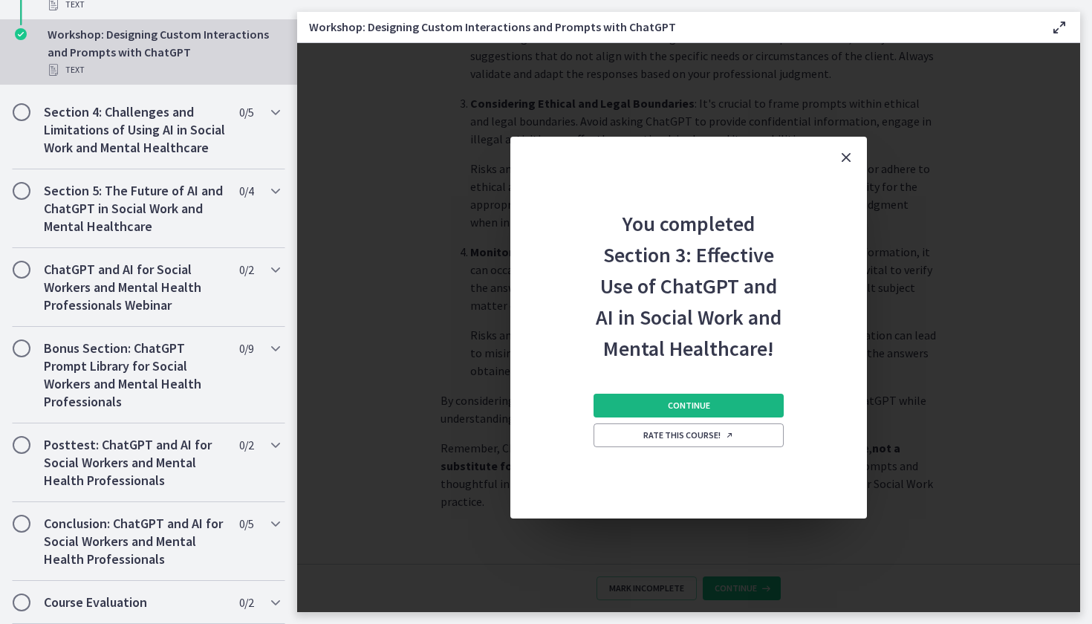
click at [675, 408] on span "Continue" at bounding box center [689, 406] width 42 height 12
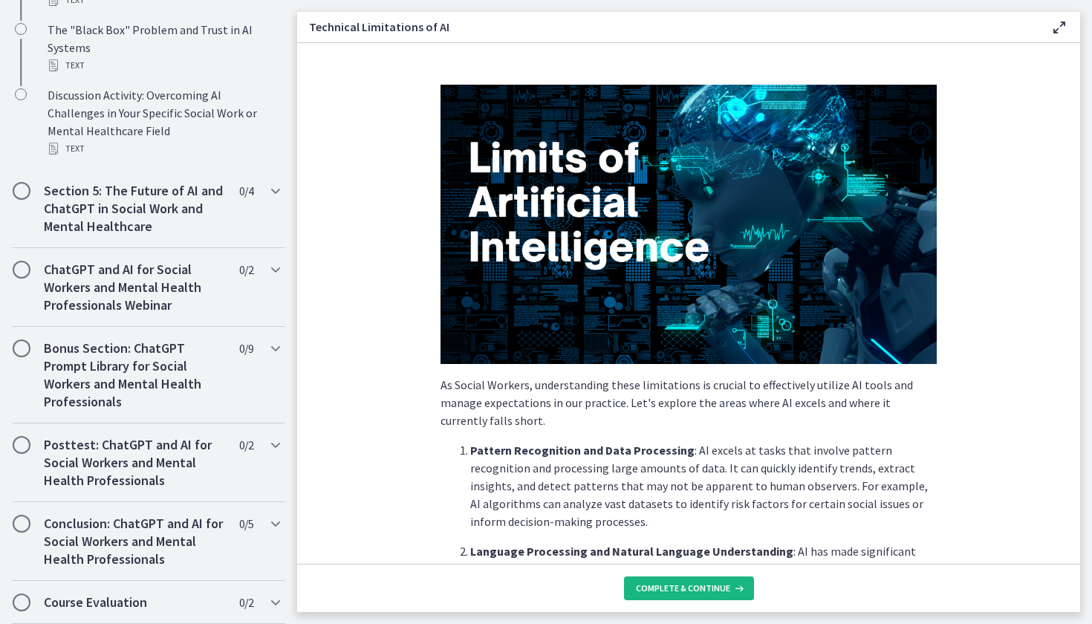
click at [660, 583] on span "Complete & continue" at bounding box center [683, 588] width 94 height 12
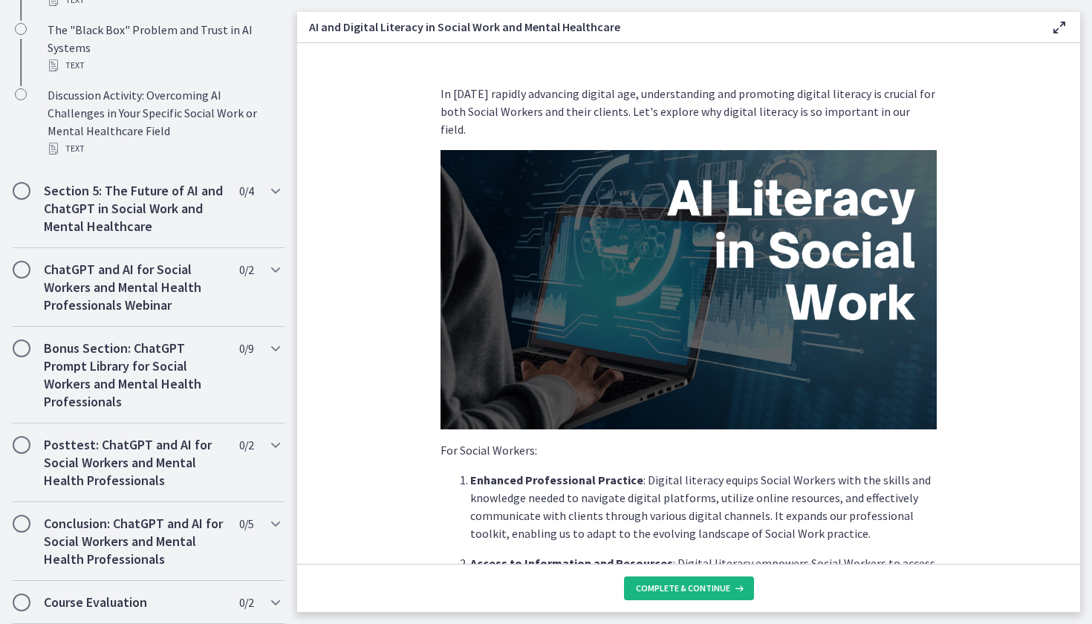
click at [660, 583] on span "Complete & continue" at bounding box center [683, 588] width 94 height 12
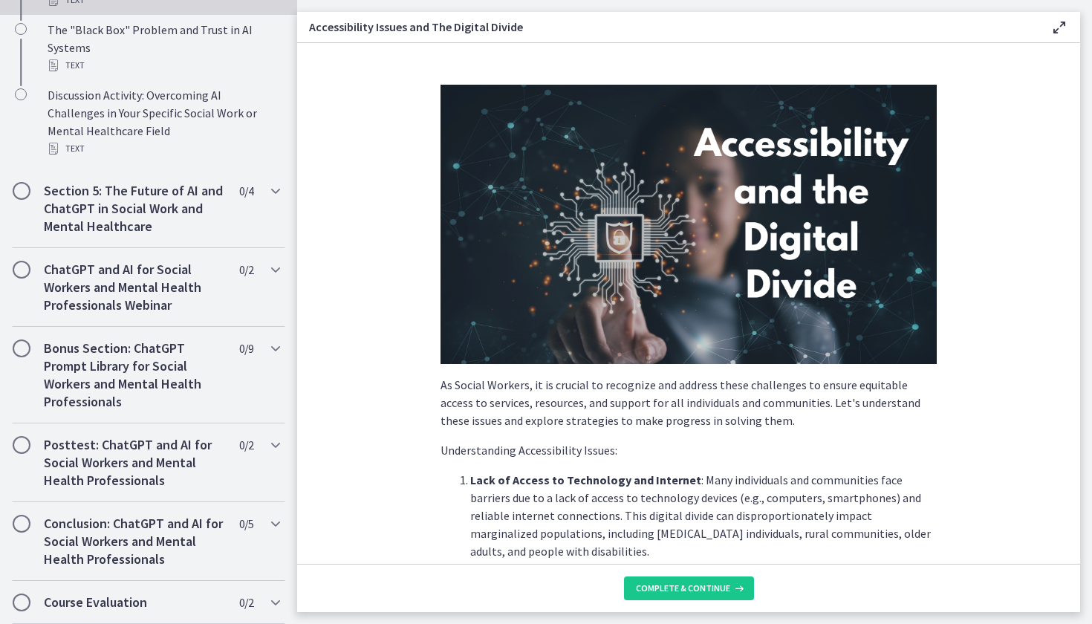
click at [660, 583] on span "Complete & continue" at bounding box center [683, 588] width 94 height 12
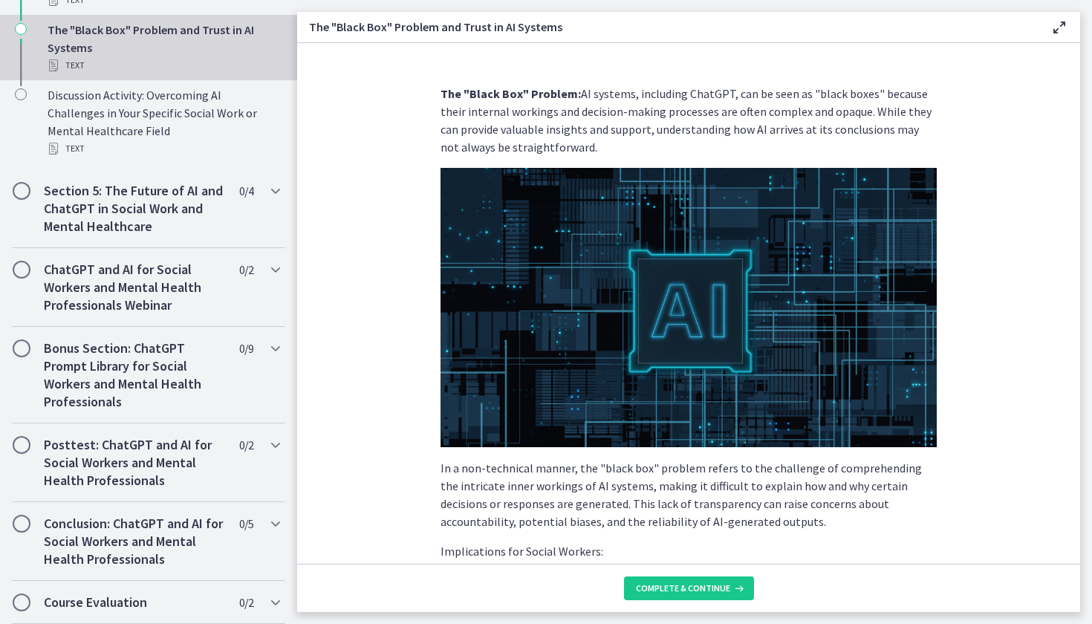
click at [660, 583] on span "Complete & continue" at bounding box center [683, 588] width 94 height 12
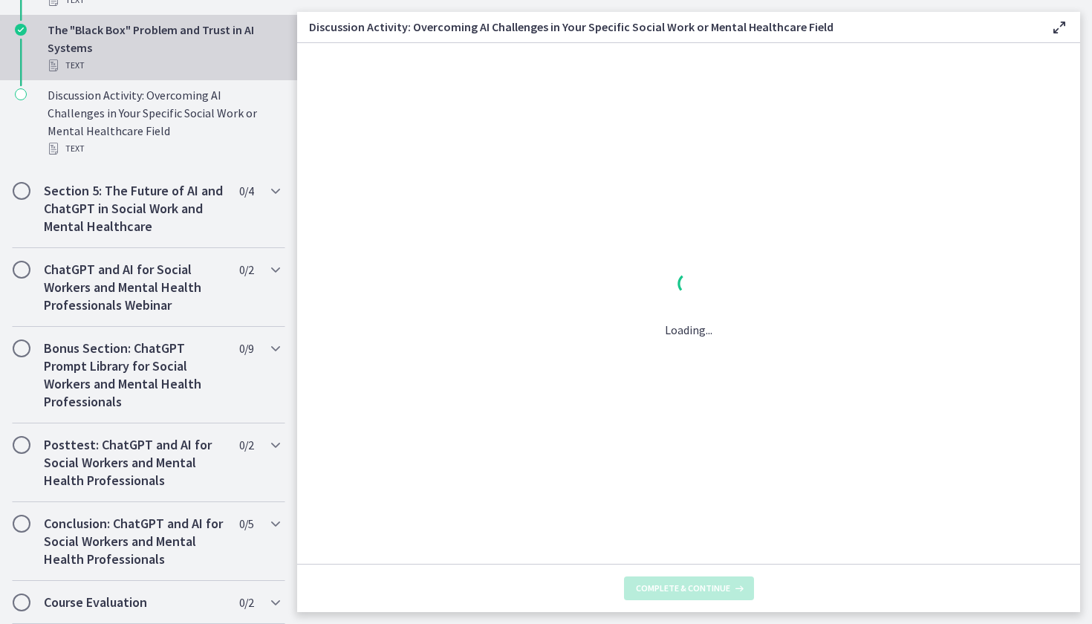
click at [660, 583] on span "Complete & continue" at bounding box center [683, 588] width 94 height 12
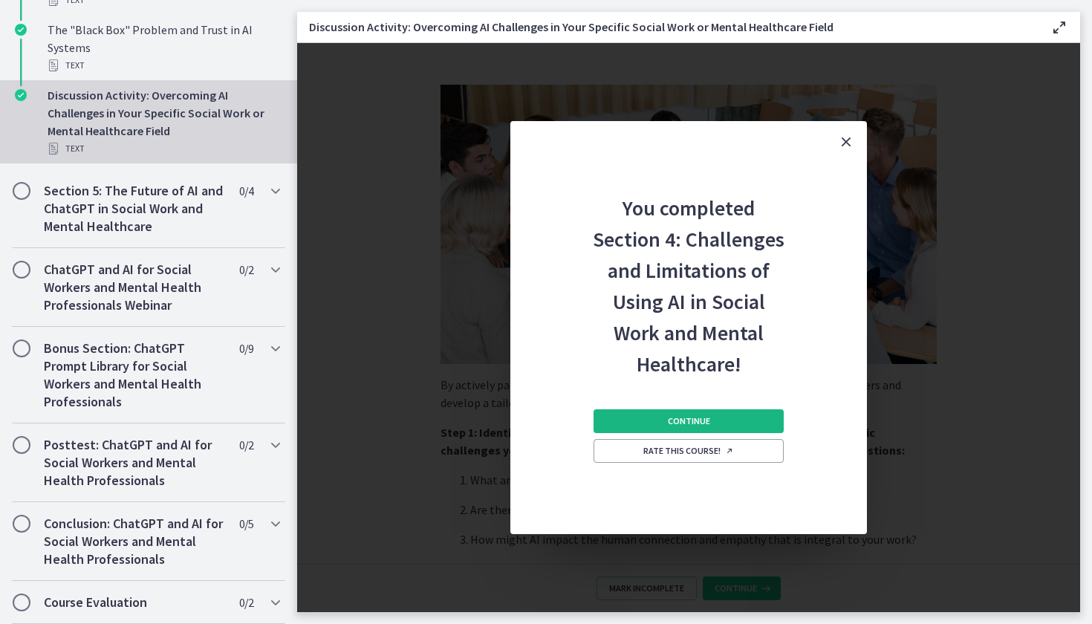
click at [660, 420] on button "Continue" at bounding box center [688, 421] width 190 height 24
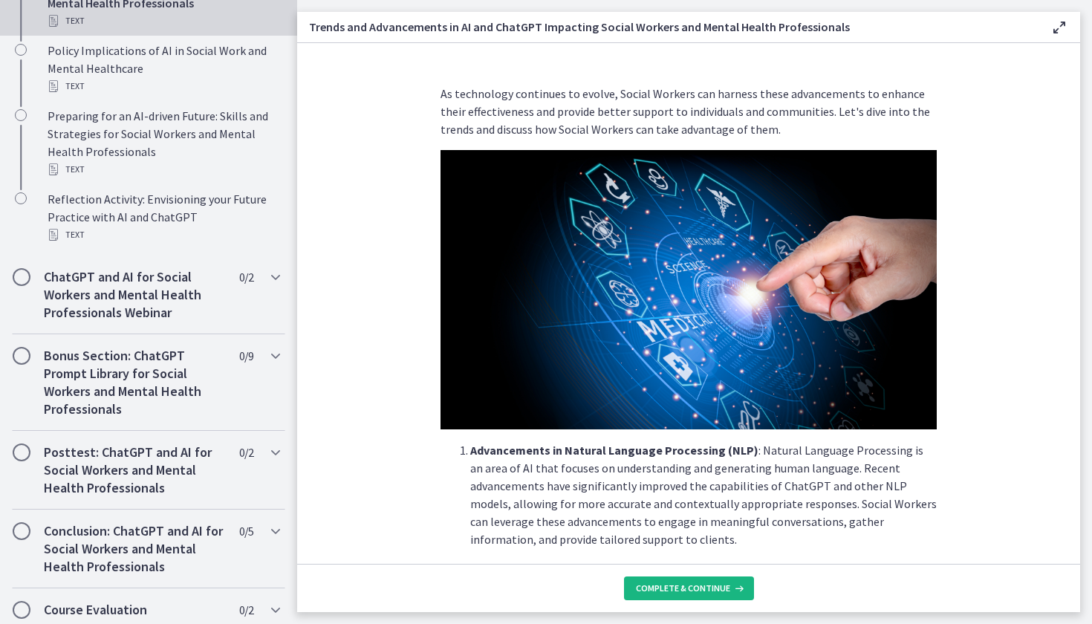
click at [667, 581] on button "Complete & continue" at bounding box center [689, 588] width 130 height 24
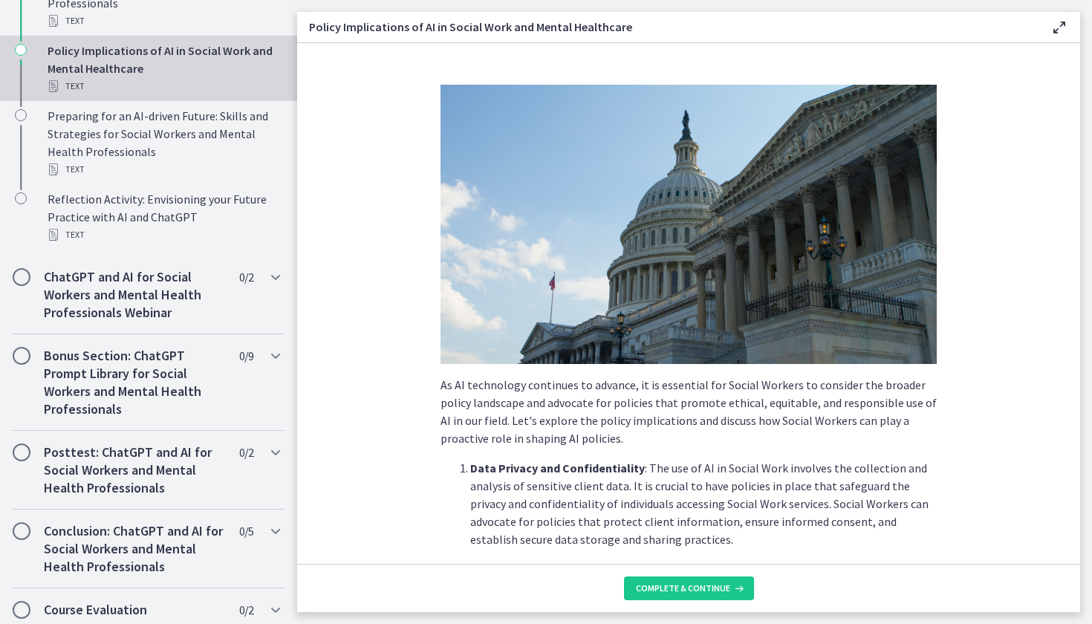
click at [667, 581] on button "Complete & continue" at bounding box center [689, 588] width 130 height 24
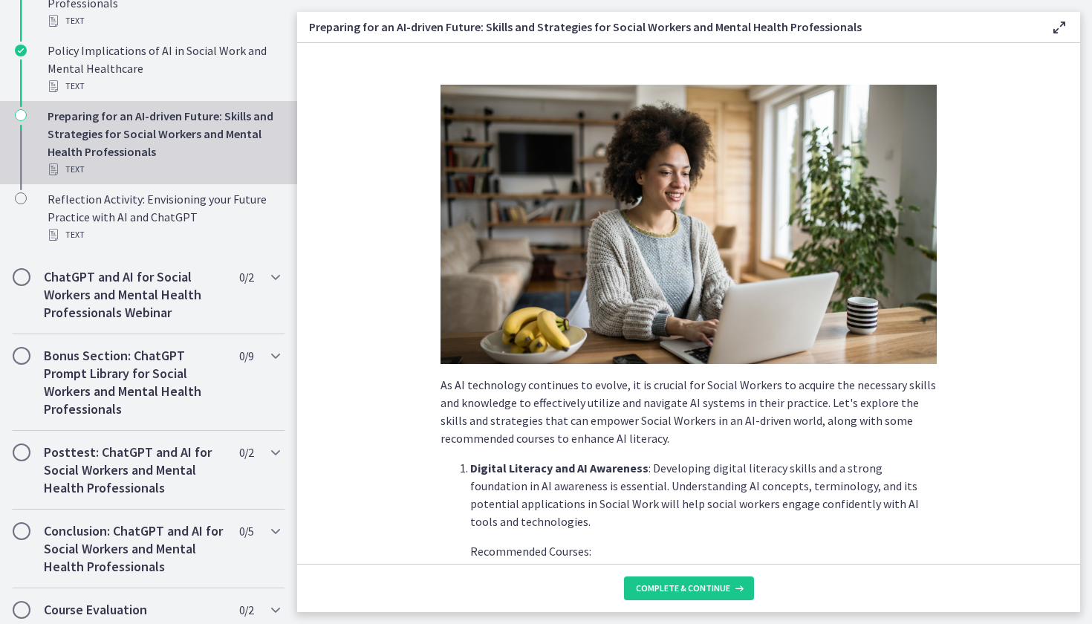
click at [667, 581] on button "Complete & continue" at bounding box center [689, 588] width 130 height 24
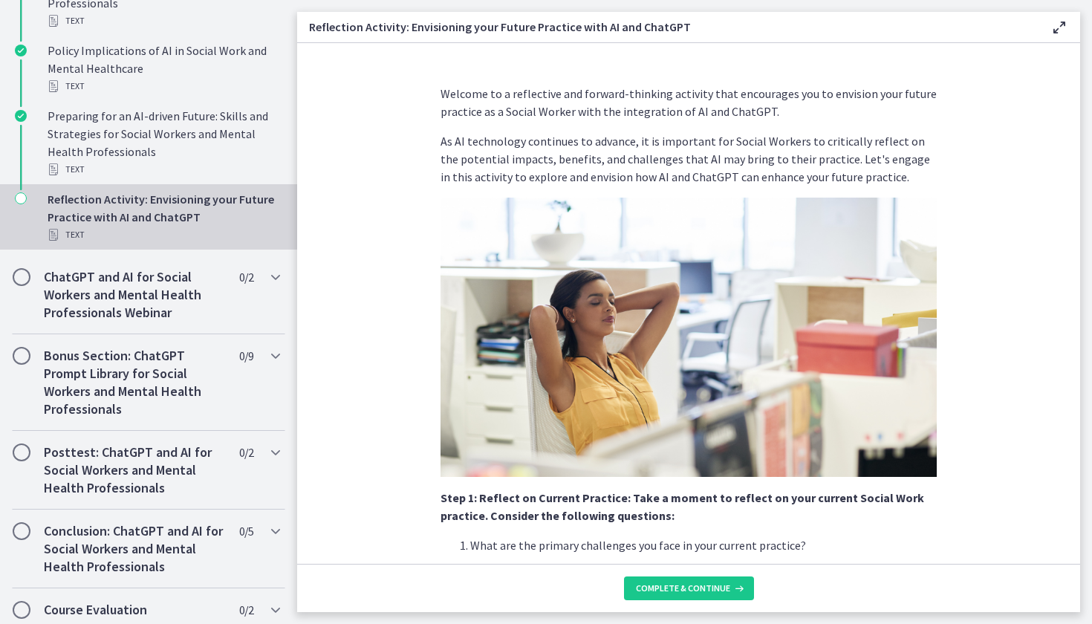
click at [667, 581] on button "Complete & continue" at bounding box center [689, 588] width 130 height 24
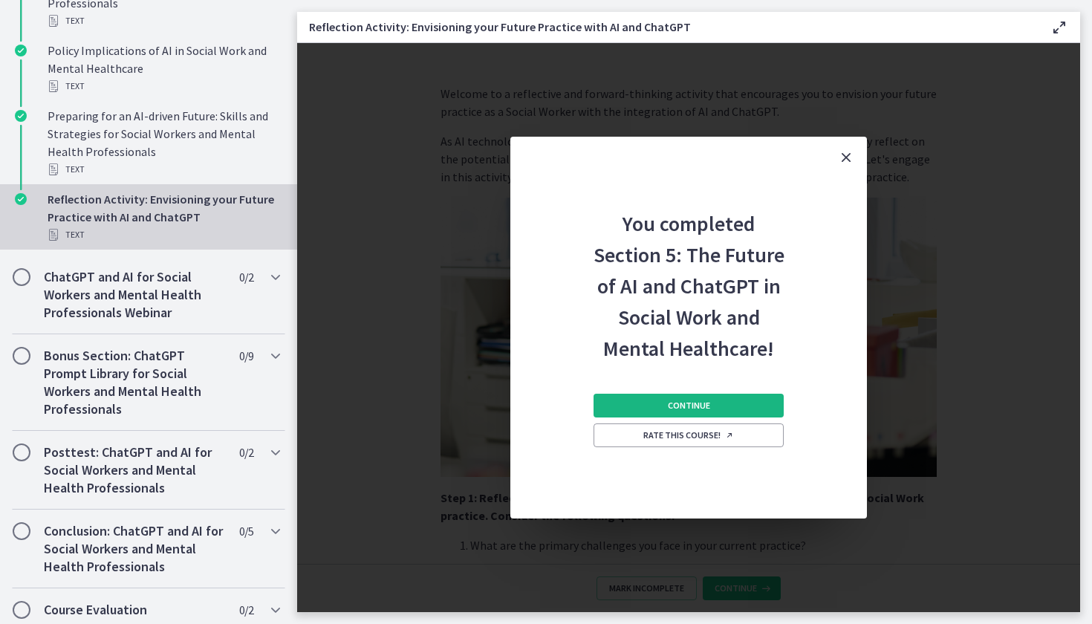
click at [660, 407] on button "Continue" at bounding box center [688, 406] width 190 height 24
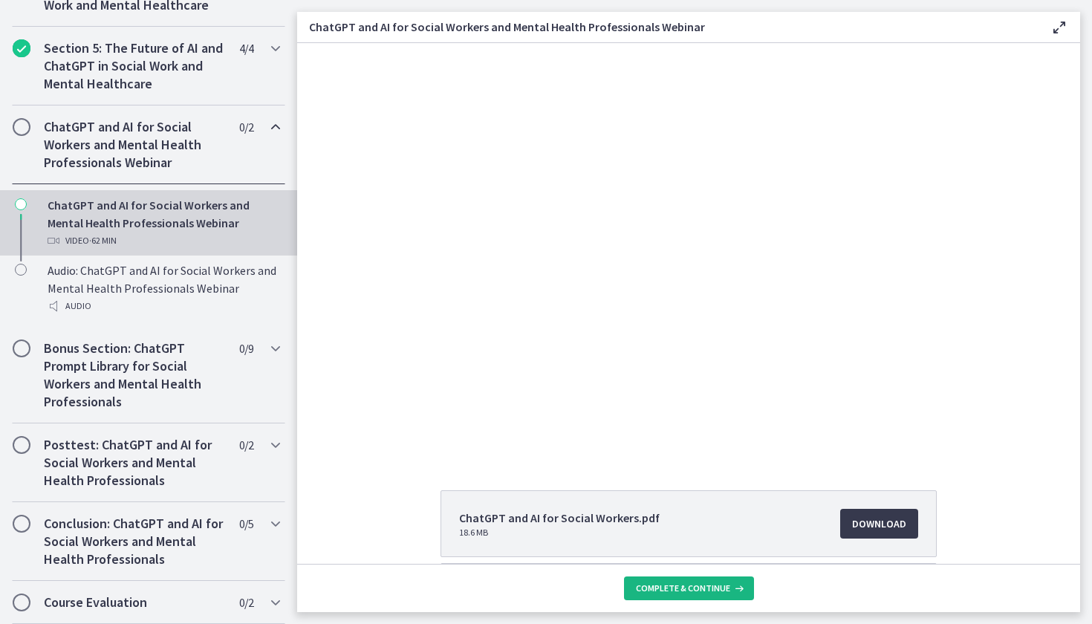
click at [684, 593] on span "Complete & continue" at bounding box center [683, 588] width 94 height 12
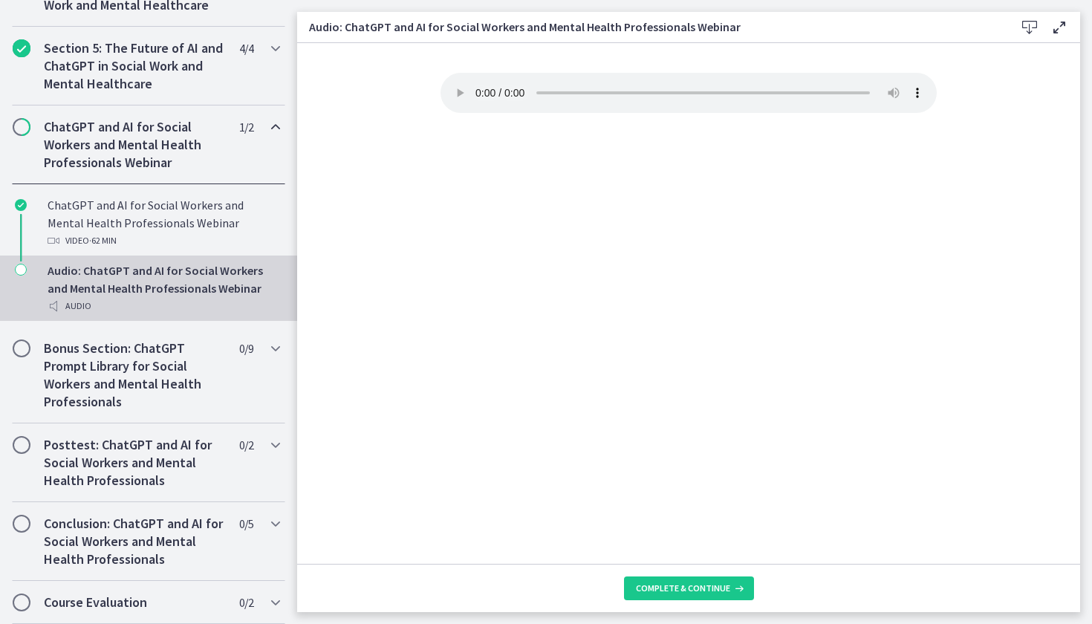
click at [684, 593] on span "Complete & continue" at bounding box center [683, 588] width 94 height 12
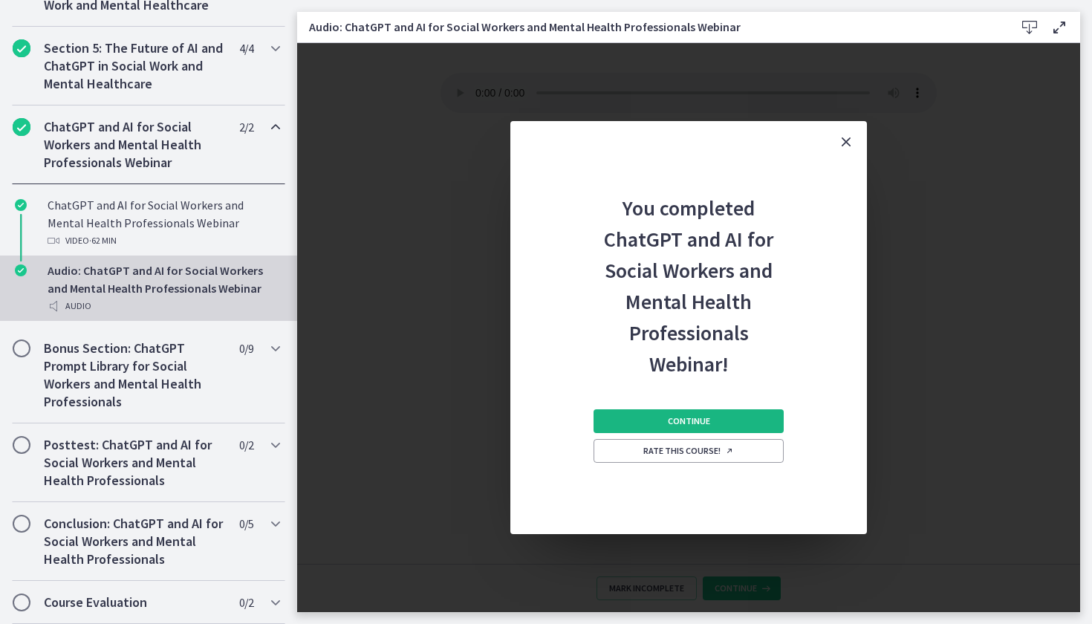
click at [640, 428] on button "Continue" at bounding box center [688, 421] width 190 height 24
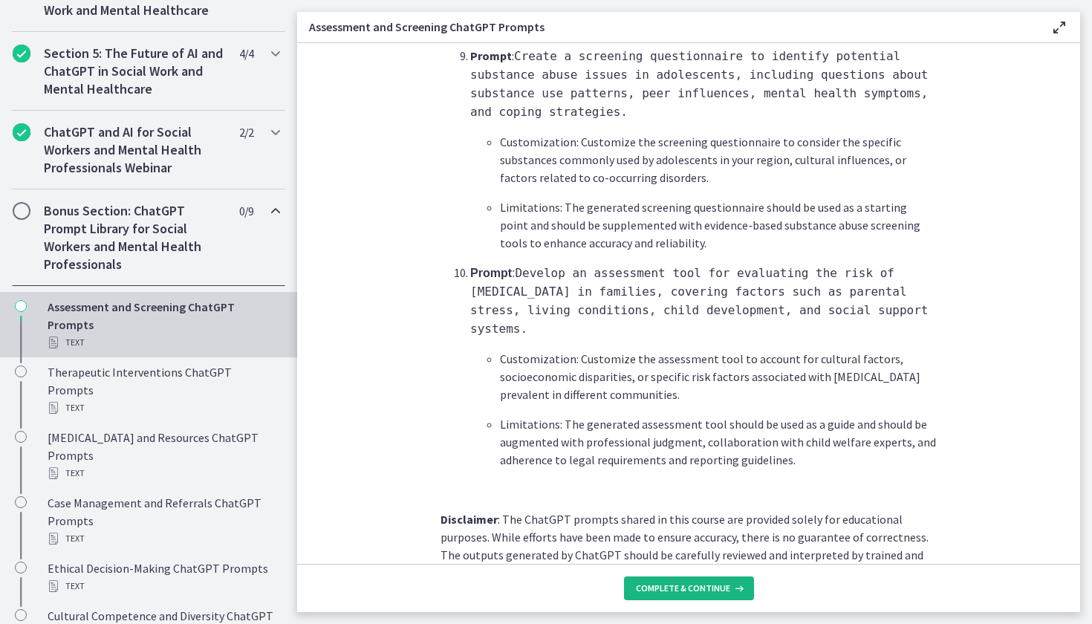
scroll to position [2223, 0]
click at [652, 587] on span "Complete & continue" at bounding box center [683, 588] width 94 height 12
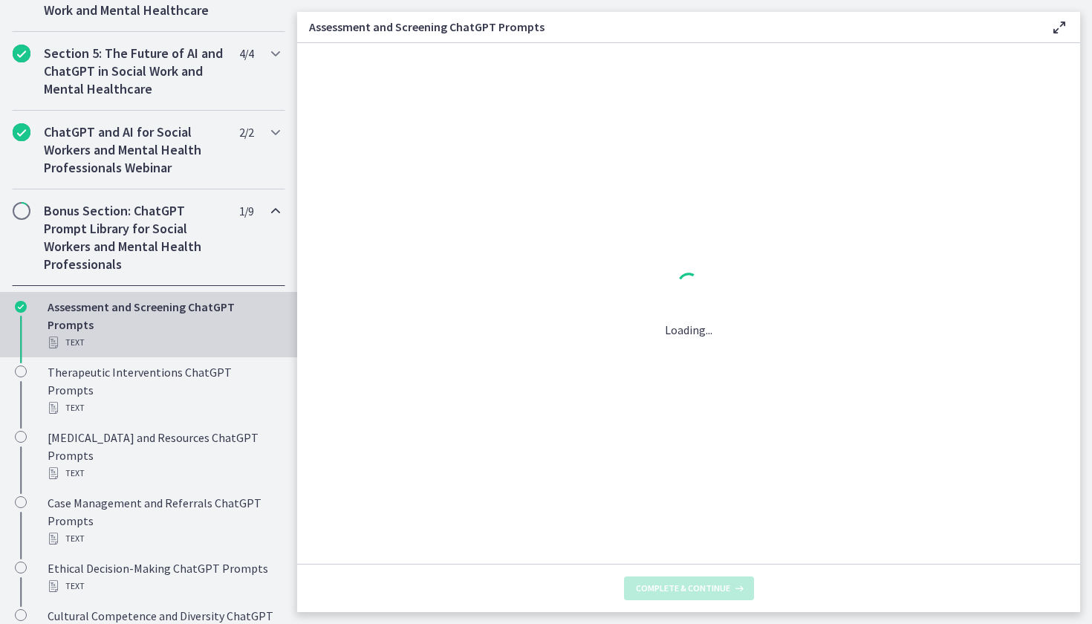
scroll to position [0, 0]
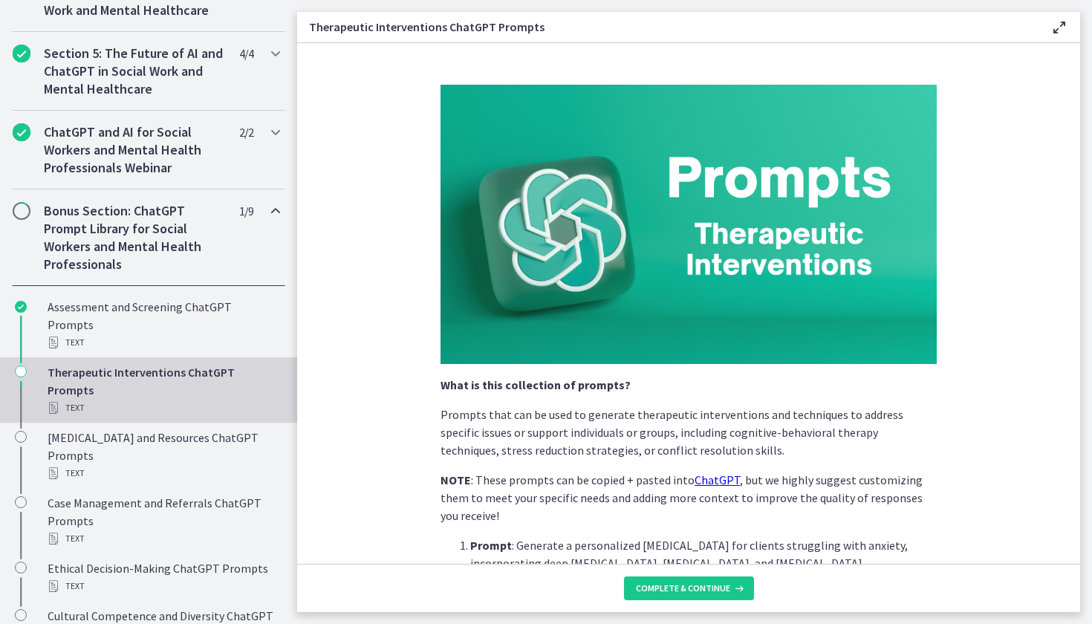
click at [652, 587] on span "Complete & continue" at bounding box center [683, 588] width 94 height 12
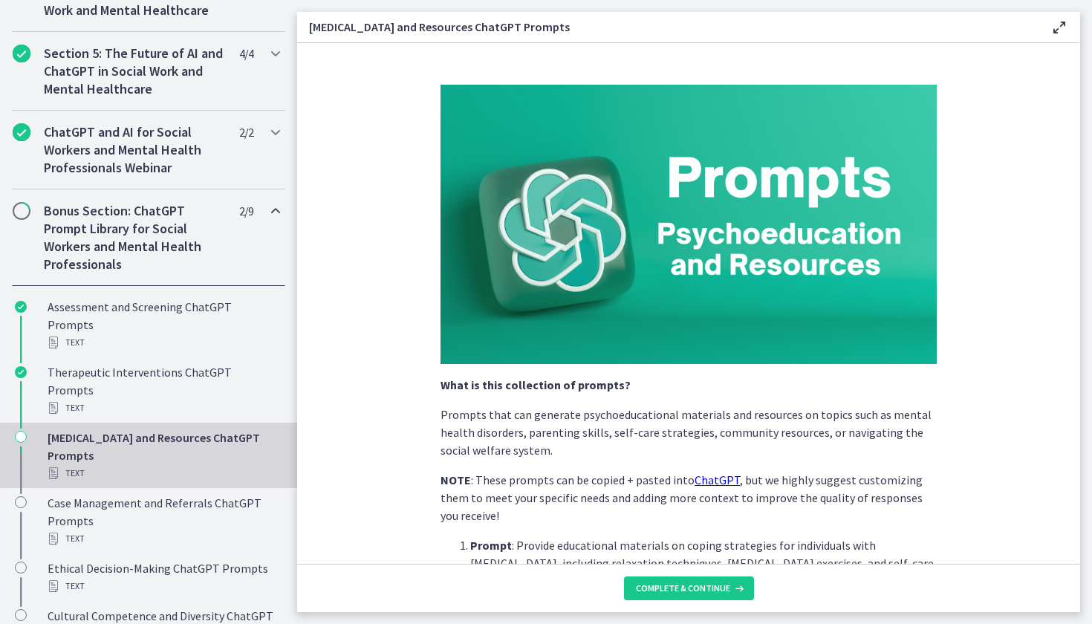
click at [652, 587] on span "Complete & continue" at bounding box center [683, 588] width 94 height 12
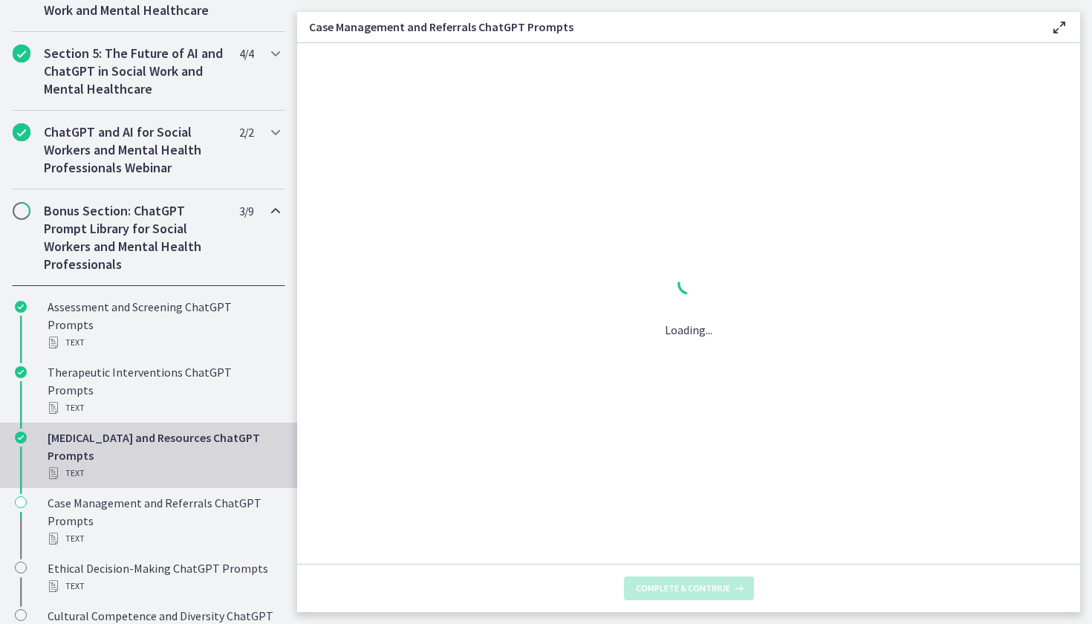
click at [652, 587] on span "Complete & continue" at bounding box center [683, 588] width 94 height 12
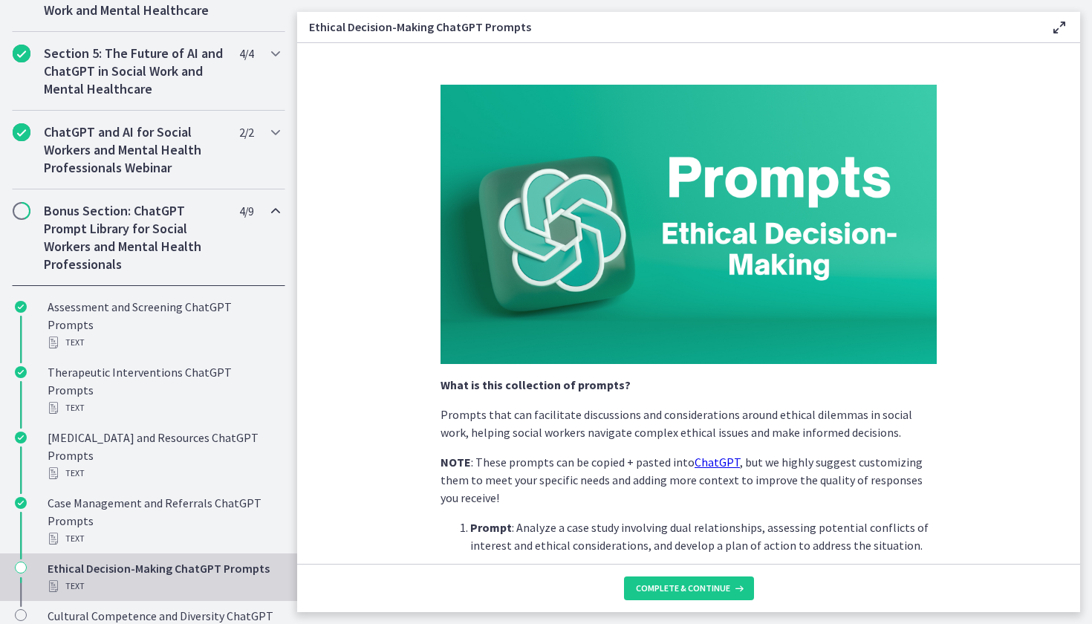
click at [652, 587] on span "Complete & continue" at bounding box center [683, 588] width 94 height 12
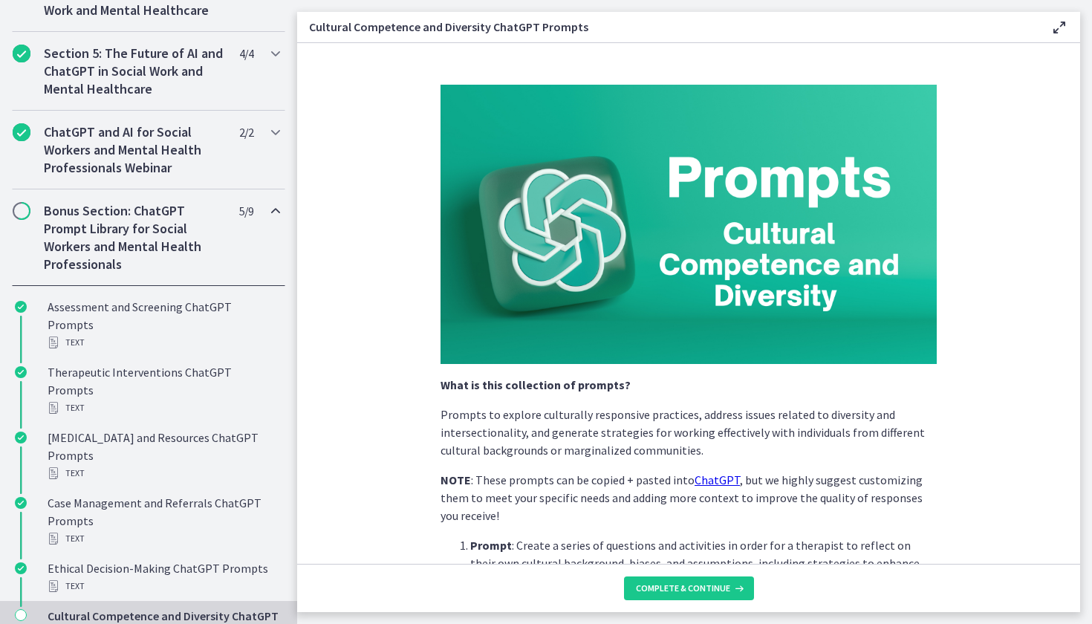
click at [652, 587] on span "Complete & continue" at bounding box center [683, 588] width 94 height 12
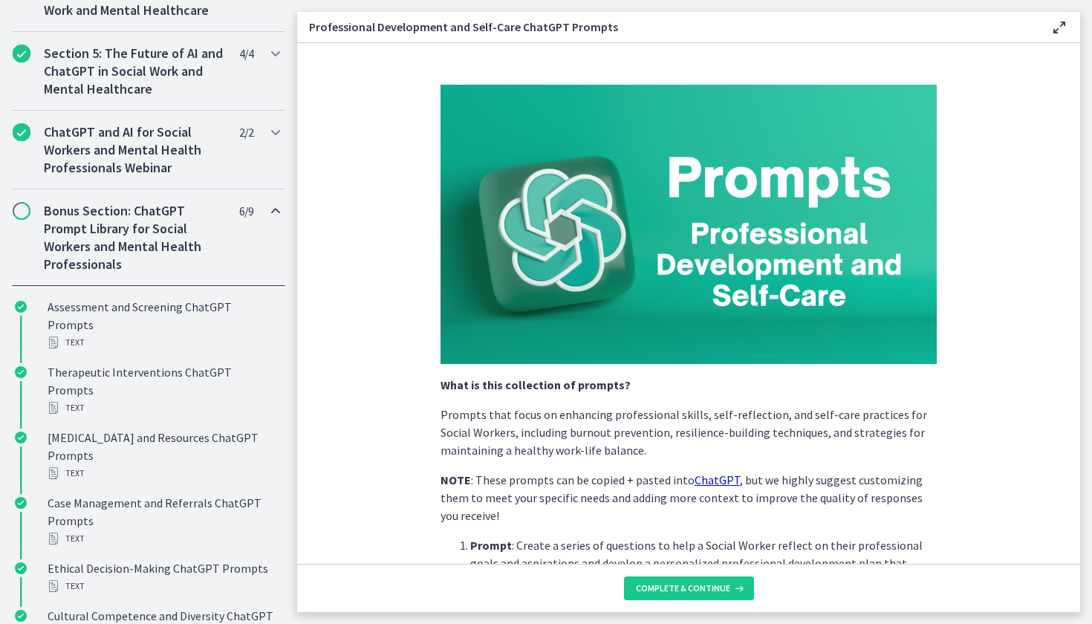
click at [652, 587] on span "Complete & continue" at bounding box center [683, 588] width 94 height 12
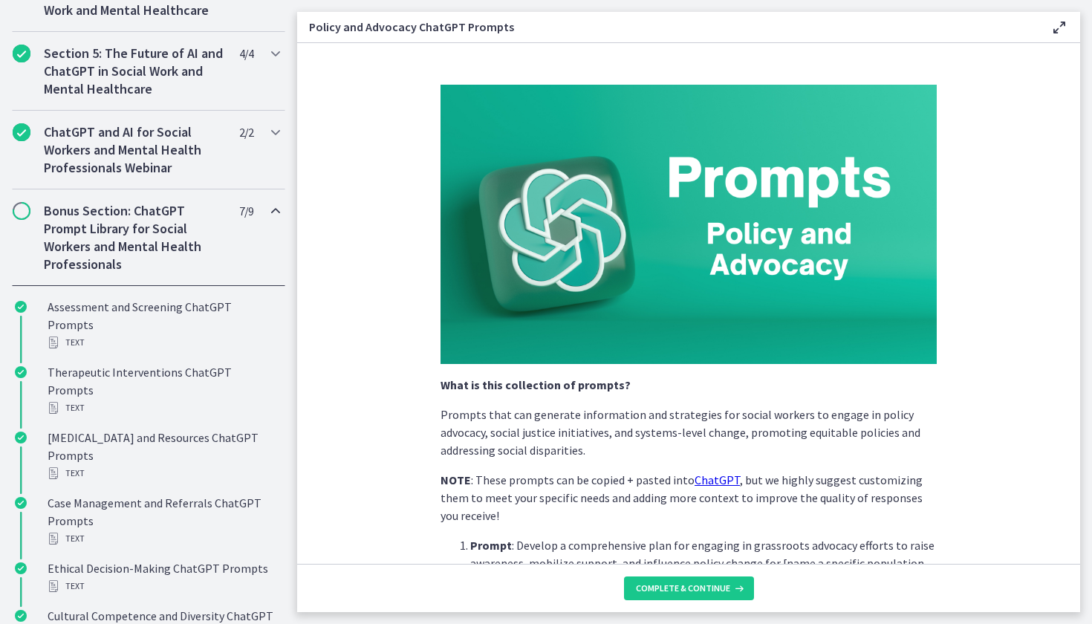
click at [652, 587] on span "Complete & continue" at bounding box center [683, 588] width 94 height 12
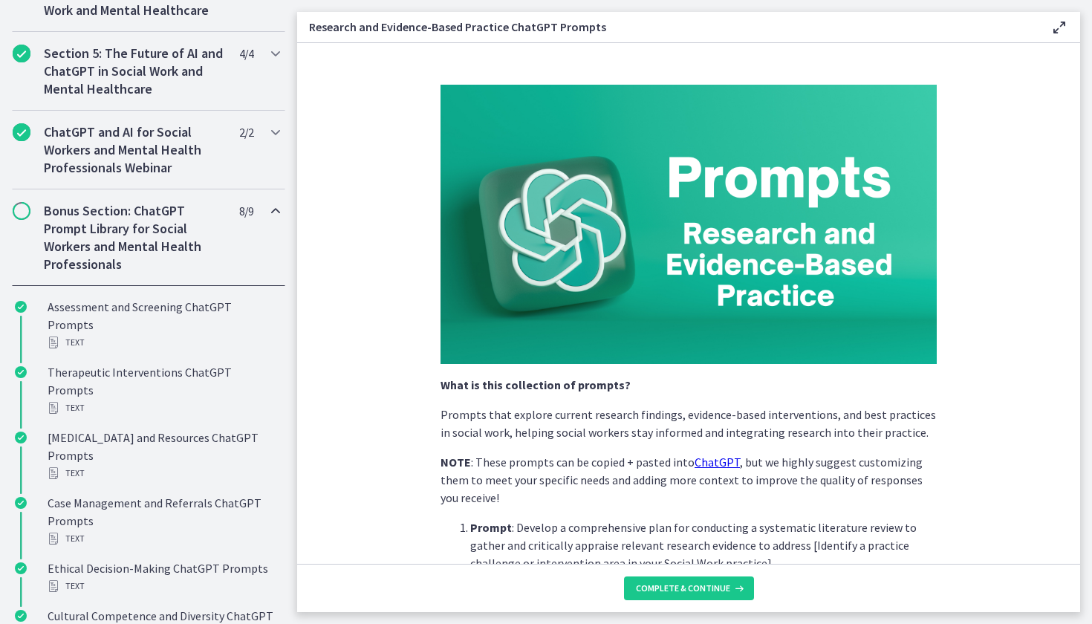
click at [652, 587] on span "Complete & continue" at bounding box center [683, 588] width 94 height 12
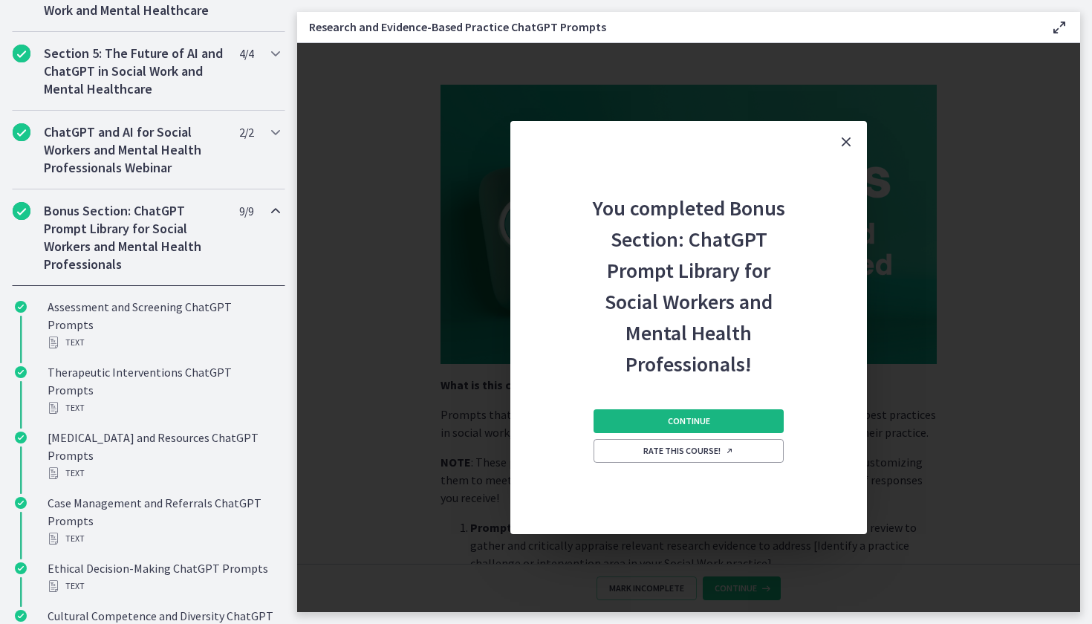
click at [655, 425] on button "Continue" at bounding box center [688, 421] width 190 height 24
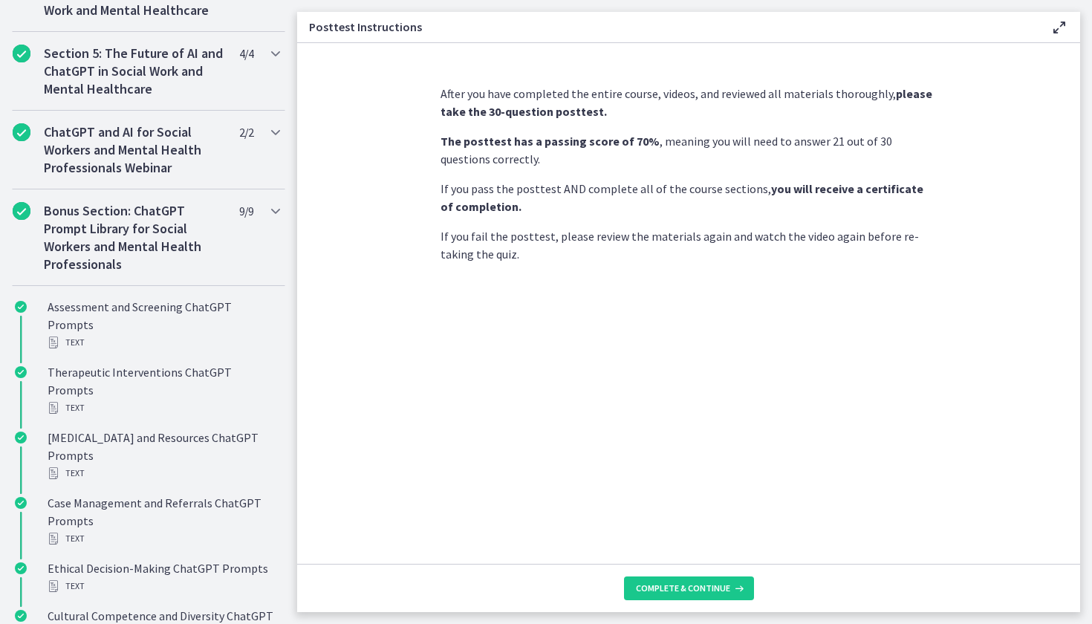
scroll to position [627, 0]
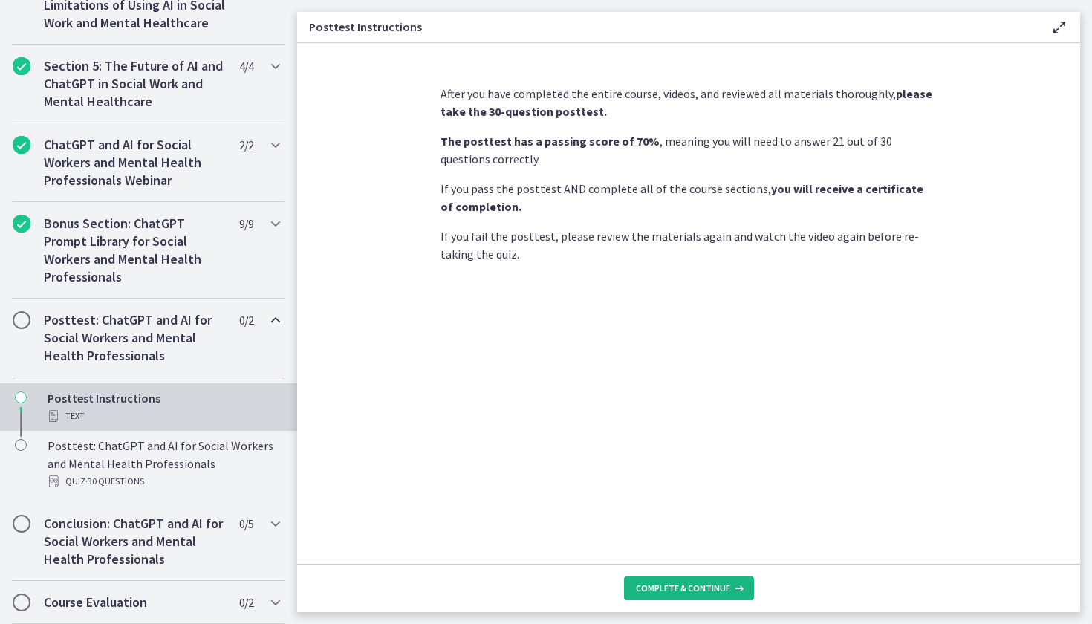
click at [650, 583] on span "Complete & continue" at bounding box center [683, 588] width 94 height 12
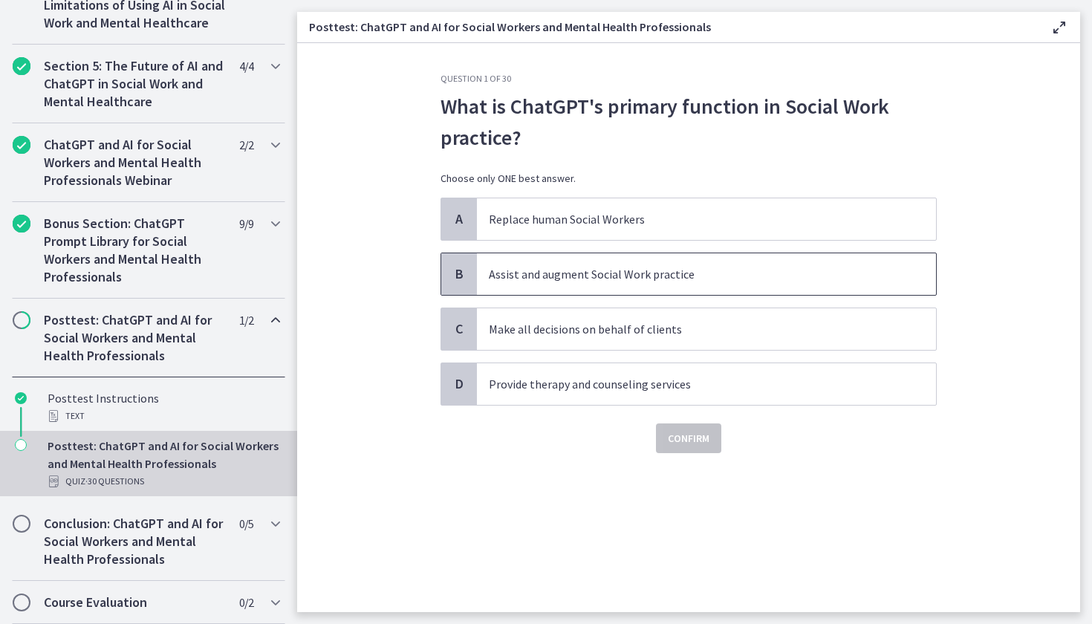
click at [570, 278] on p "Assist and augment Social Work practice" at bounding box center [691, 274] width 405 height 18
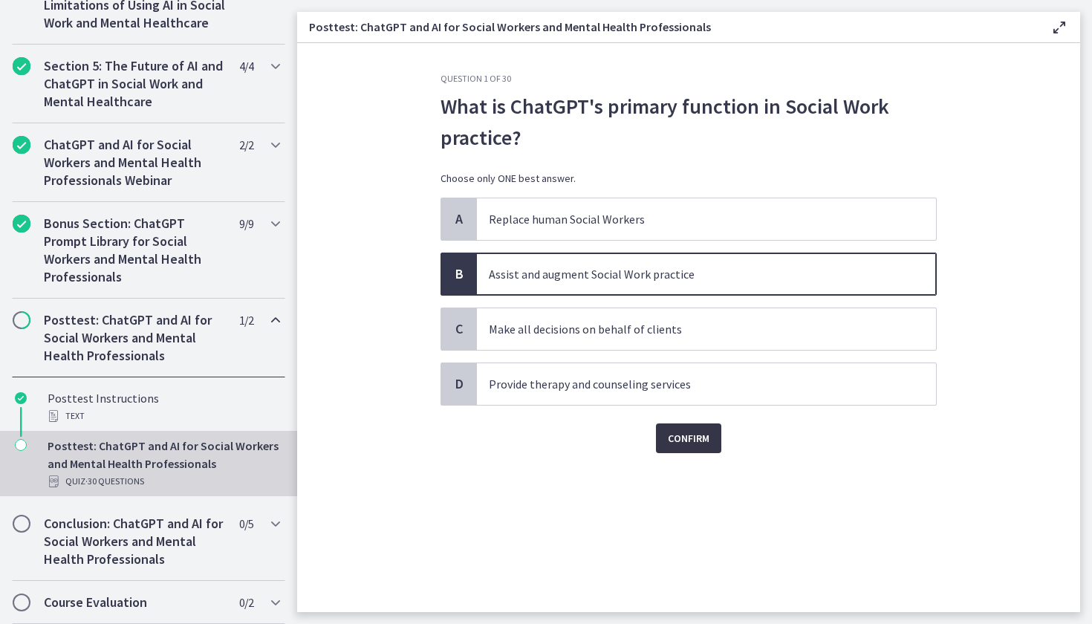
click at [700, 426] on button "Confirm" at bounding box center [688, 438] width 65 height 30
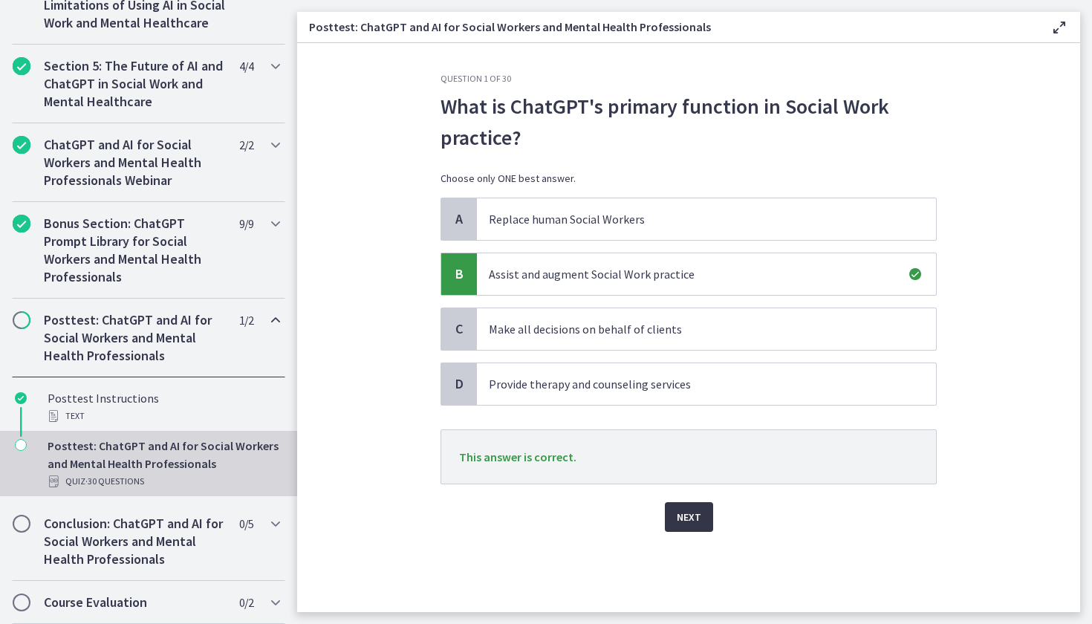
click at [702, 513] on button "Next" at bounding box center [689, 517] width 48 height 30
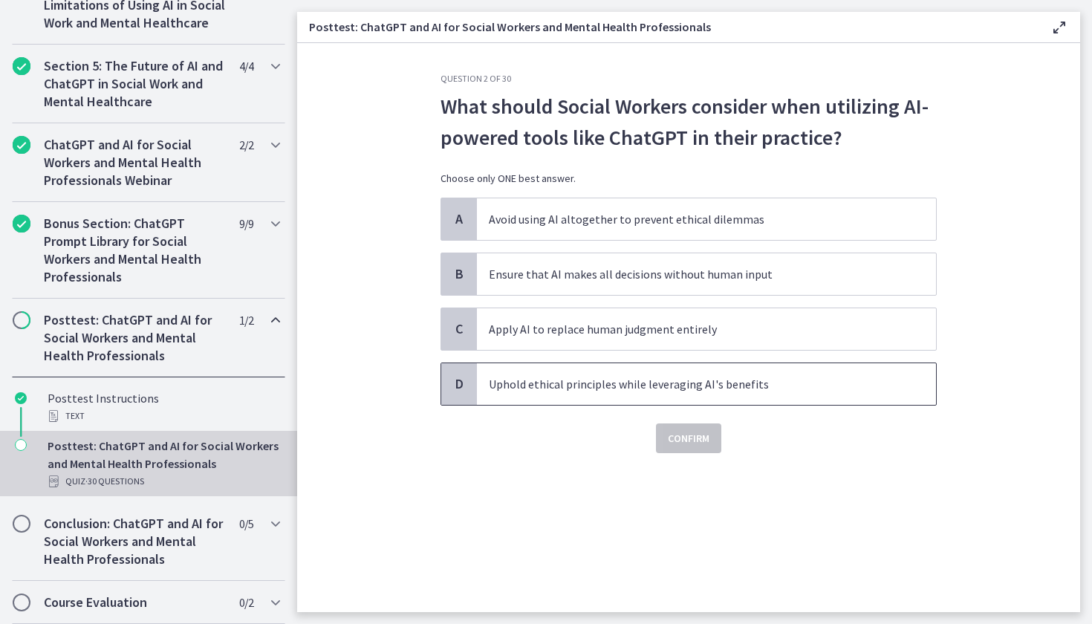
click at [652, 383] on p "Uphold ethical principles while leveraging AI's benefits" at bounding box center [691, 384] width 405 height 18
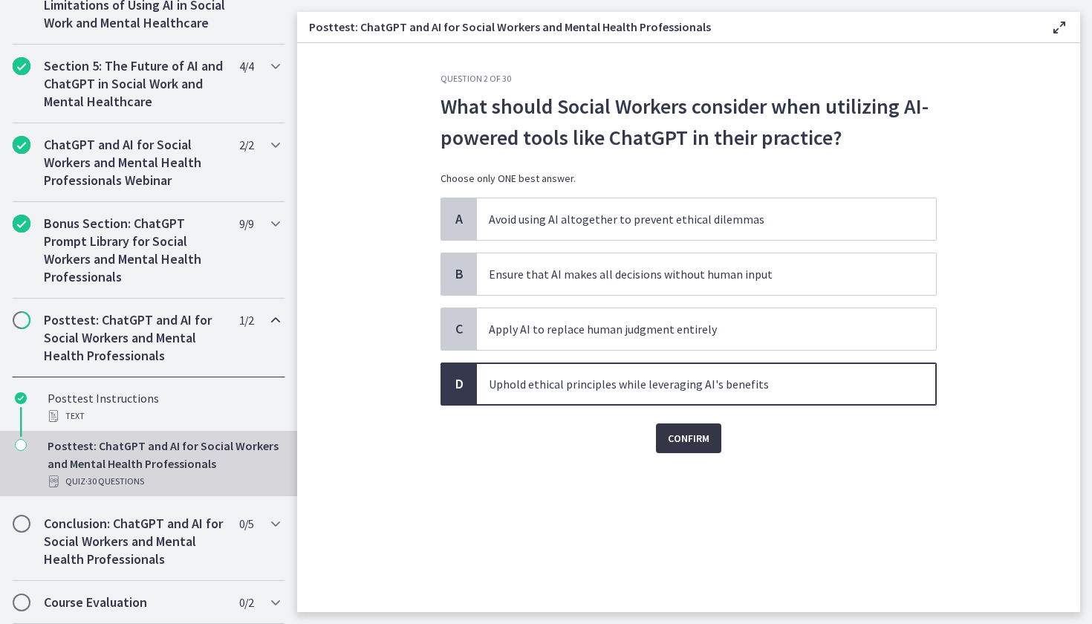
click at [680, 431] on span "Confirm" at bounding box center [689, 438] width 42 height 18
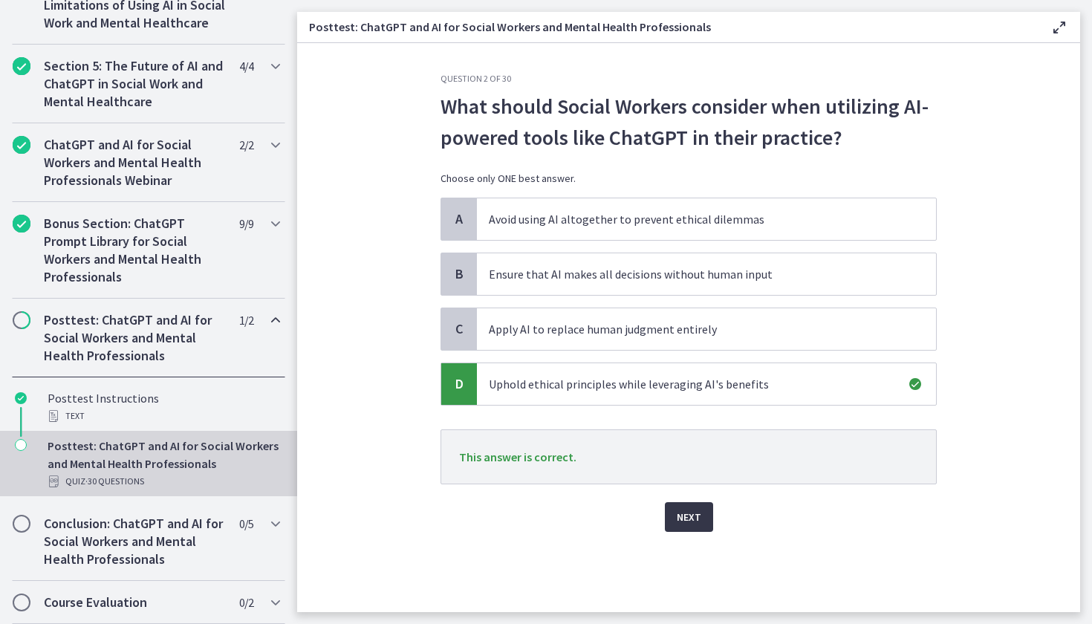
click at [687, 518] on span "Next" at bounding box center [688, 517] width 25 height 18
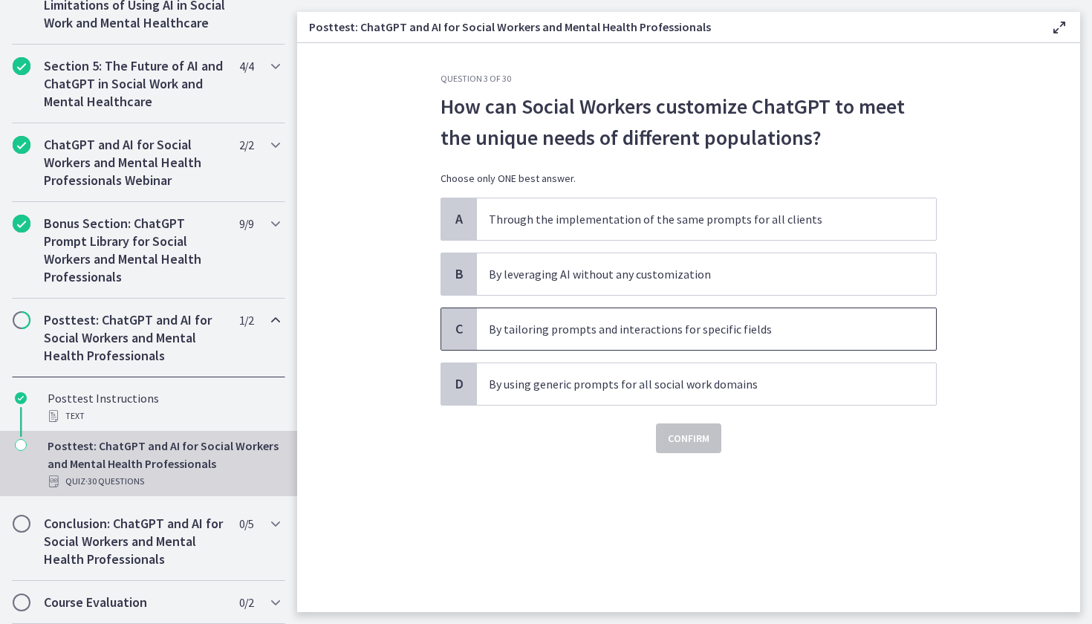
click at [603, 330] on p "By tailoring prompts and interactions for specific fields" at bounding box center [691, 329] width 405 height 18
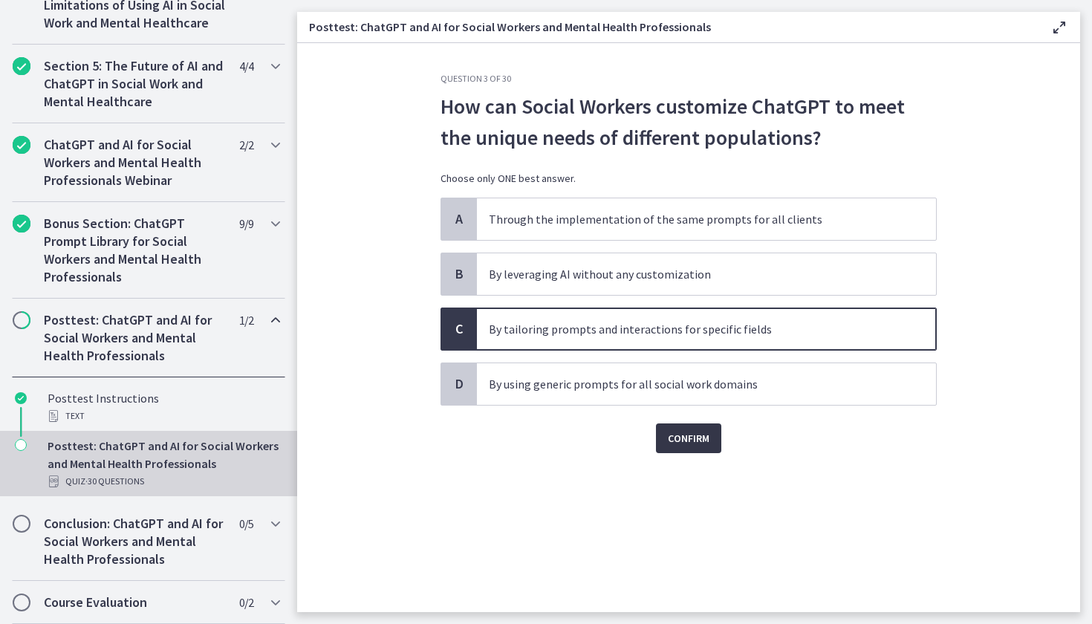
click at [691, 427] on button "Confirm" at bounding box center [688, 438] width 65 height 30
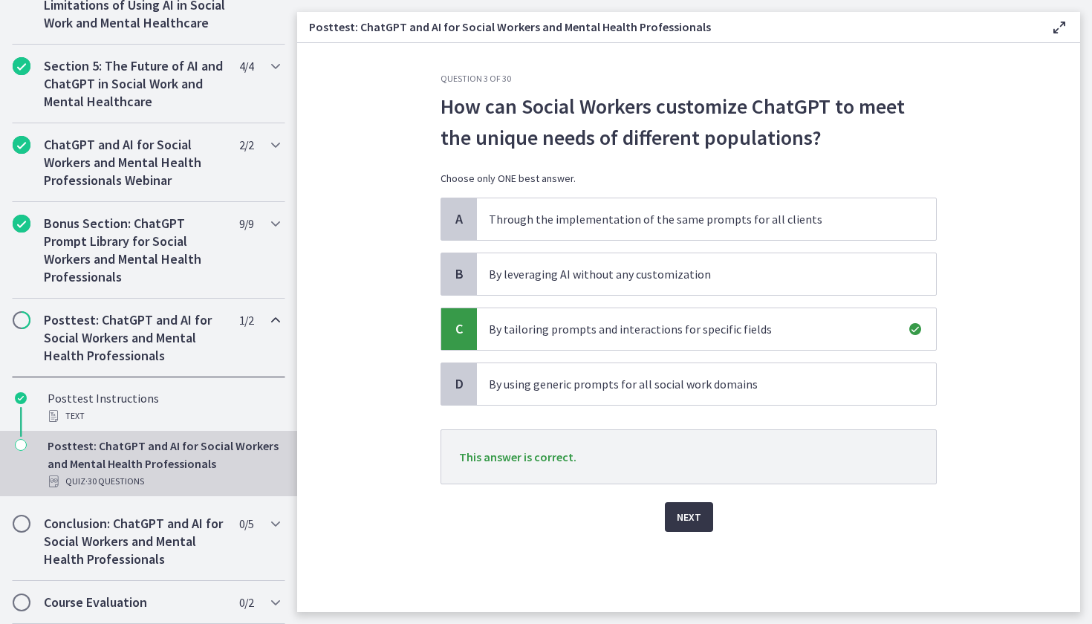
click at [689, 517] on span "Next" at bounding box center [688, 517] width 25 height 18
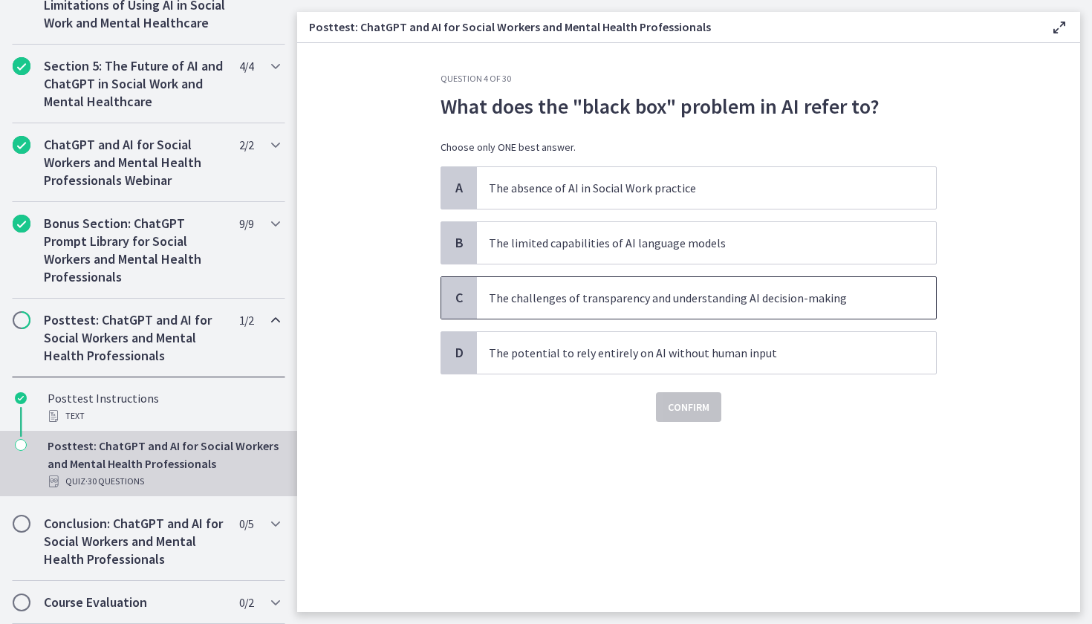
click at [631, 300] on p "The challenges of transparency and understanding AI decision-making" at bounding box center [691, 298] width 405 height 18
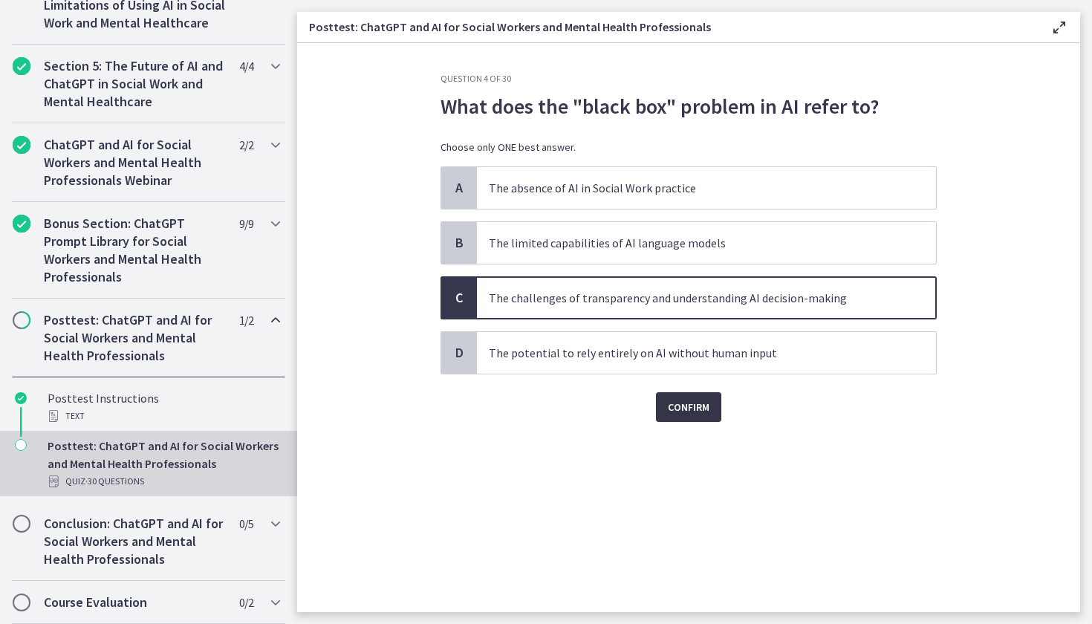
click at [696, 400] on span "Confirm" at bounding box center [689, 407] width 42 height 18
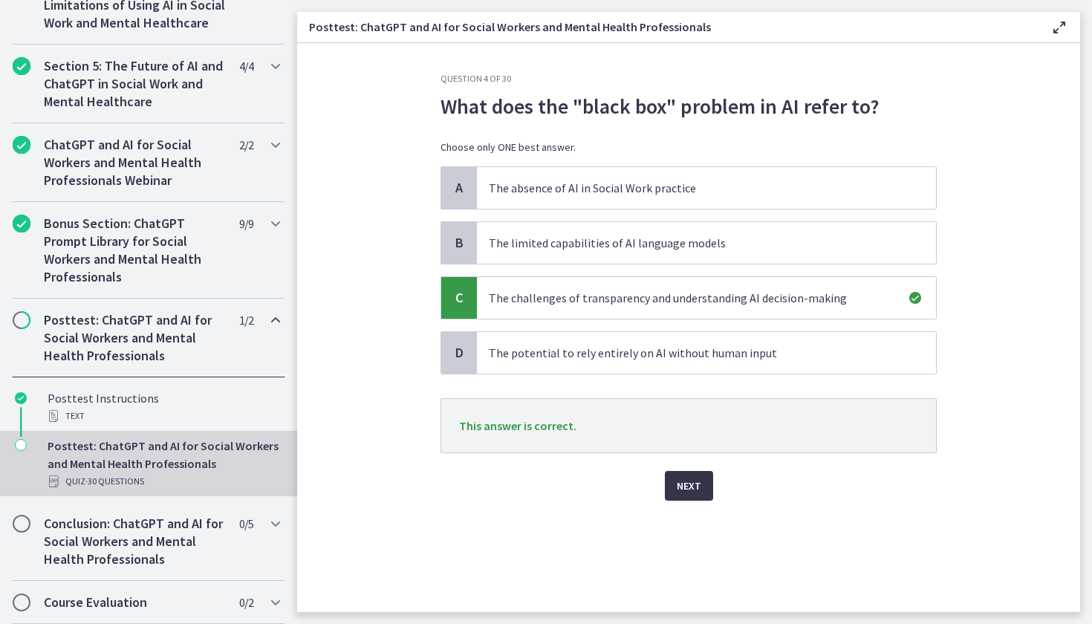
click at [685, 484] on span "Next" at bounding box center [688, 486] width 25 height 18
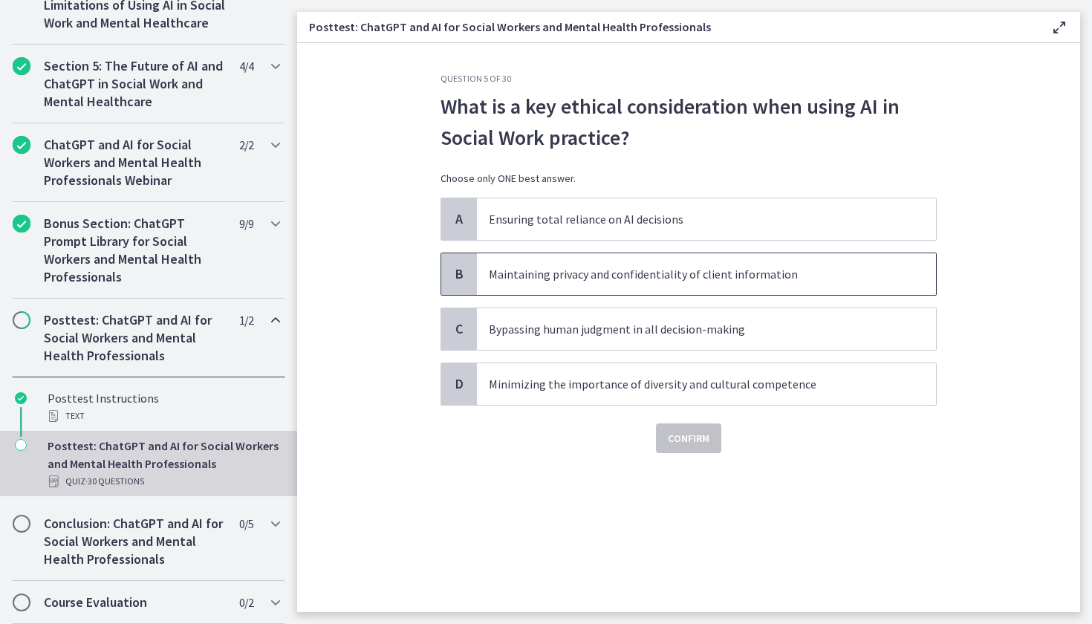
click at [547, 267] on p "Maintaining privacy and confidentiality of client information" at bounding box center [691, 274] width 405 height 18
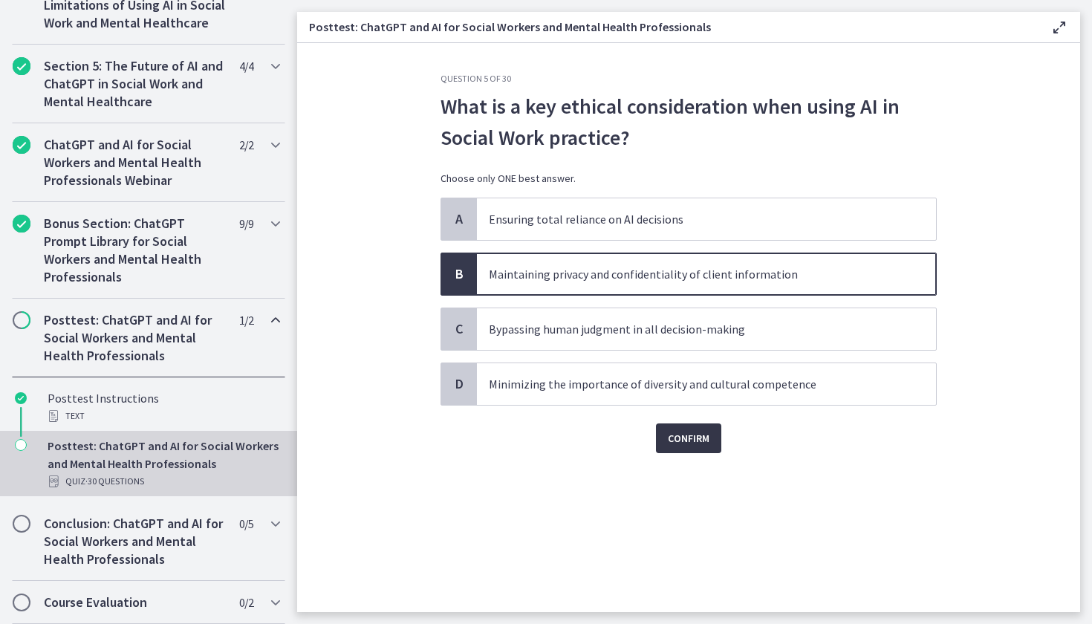
click at [679, 437] on span "Confirm" at bounding box center [689, 438] width 42 height 18
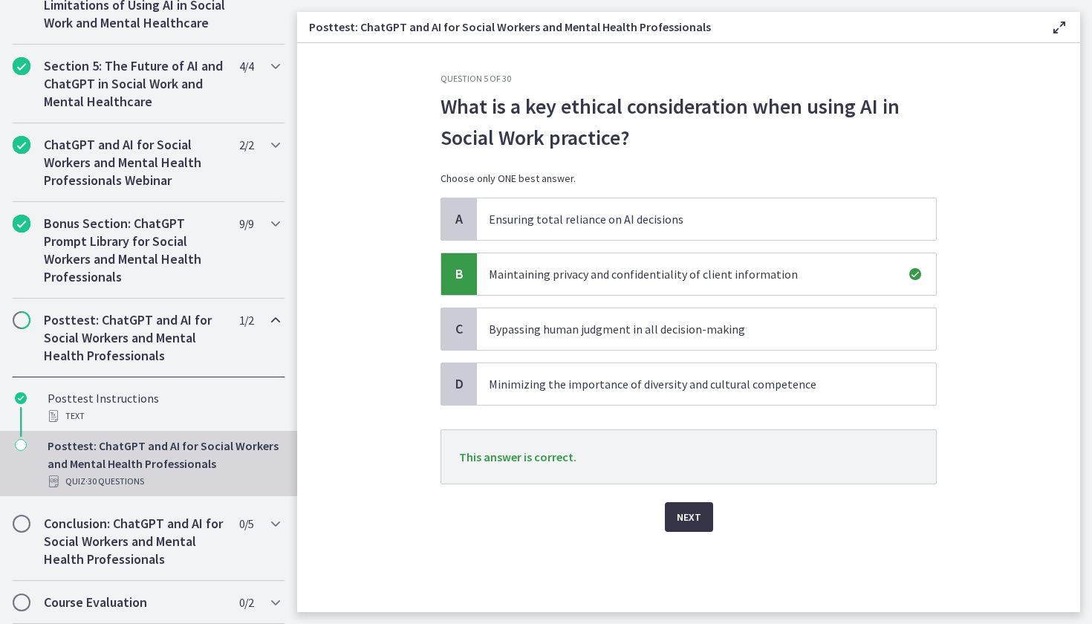
click at [685, 511] on span "Next" at bounding box center [688, 517] width 25 height 18
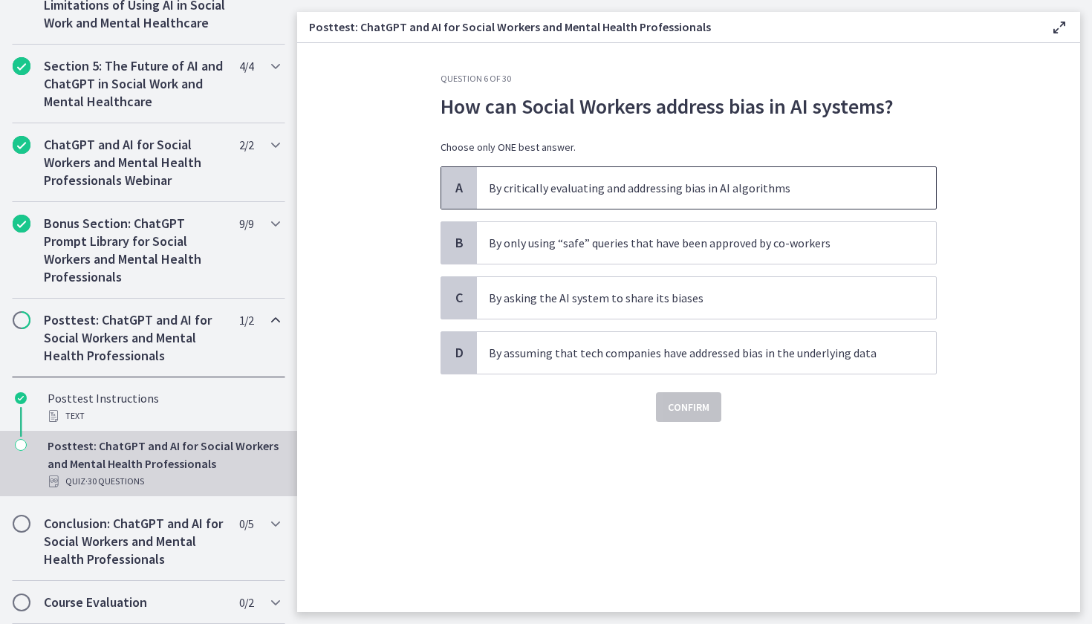
click at [564, 171] on span "By critically evaluating and addressing bias in AI algorithms" at bounding box center [706, 188] width 459 height 42
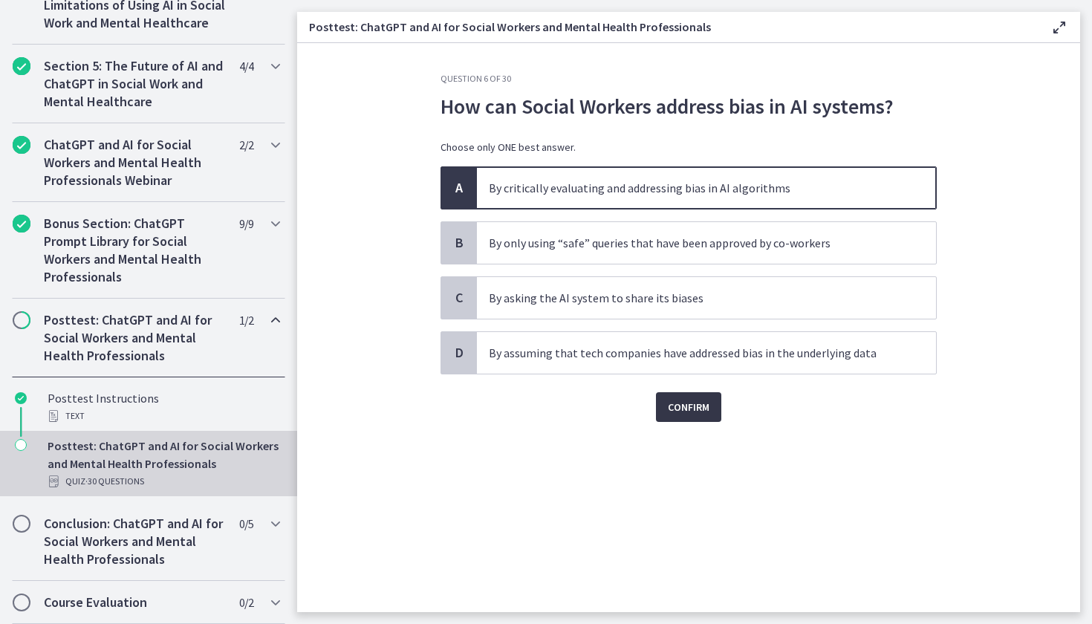
click at [682, 405] on span "Confirm" at bounding box center [689, 407] width 42 height 18
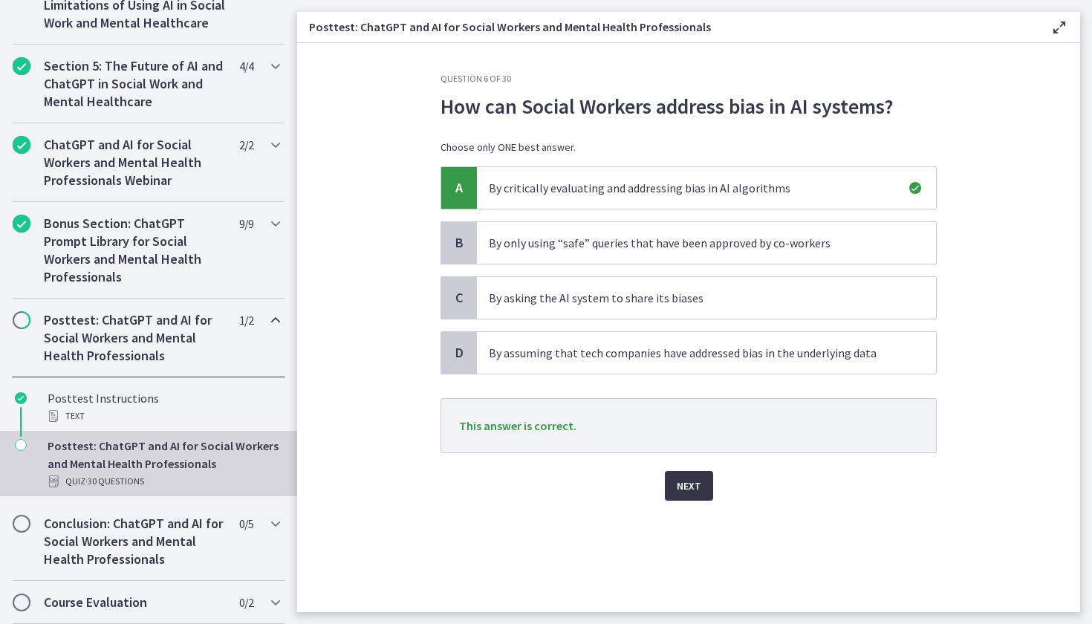
click at [686, 483] on span "Next" at bounding box center [688, 486] width 25 height 18
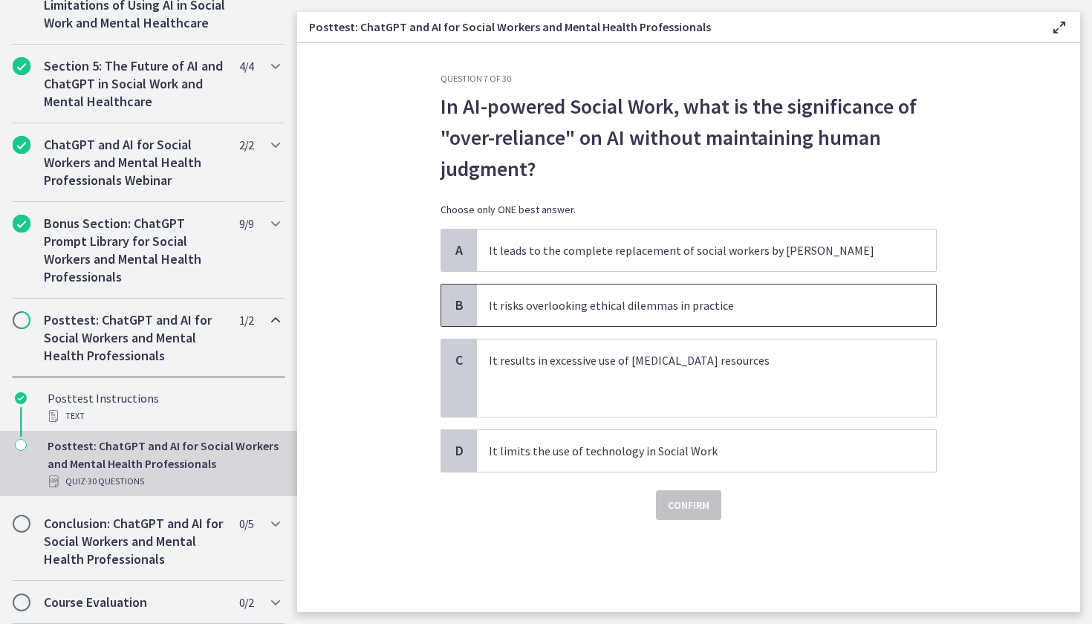
click at [549, 310] on p "It risks overlooking ethical dilemmas in practice" at bounding box center [691, 305] width 405 height 18
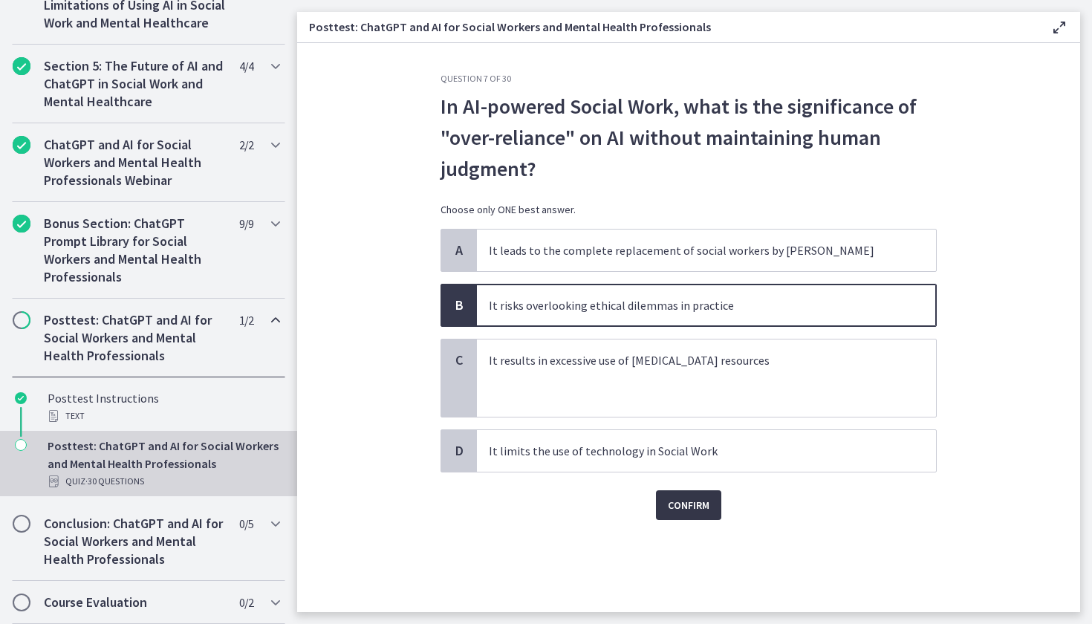
click at [699, 500] on span "Confirm" at bounding box center [689, 505] width 42 height 18
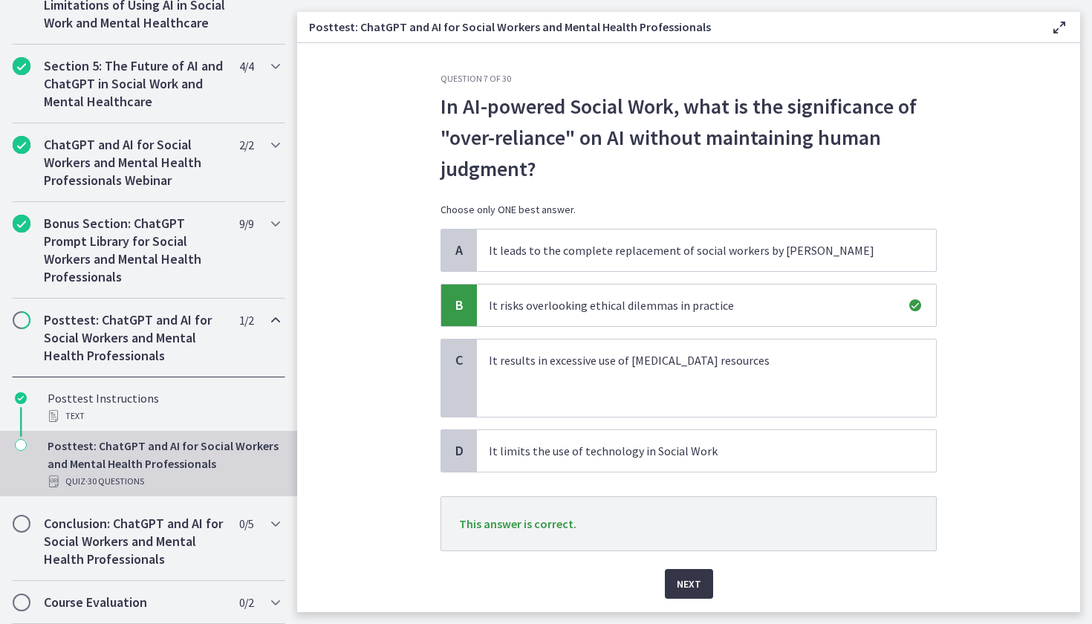
click at [674, 590] on button "Next" at bounding box center [689, 584] width 48 height 30
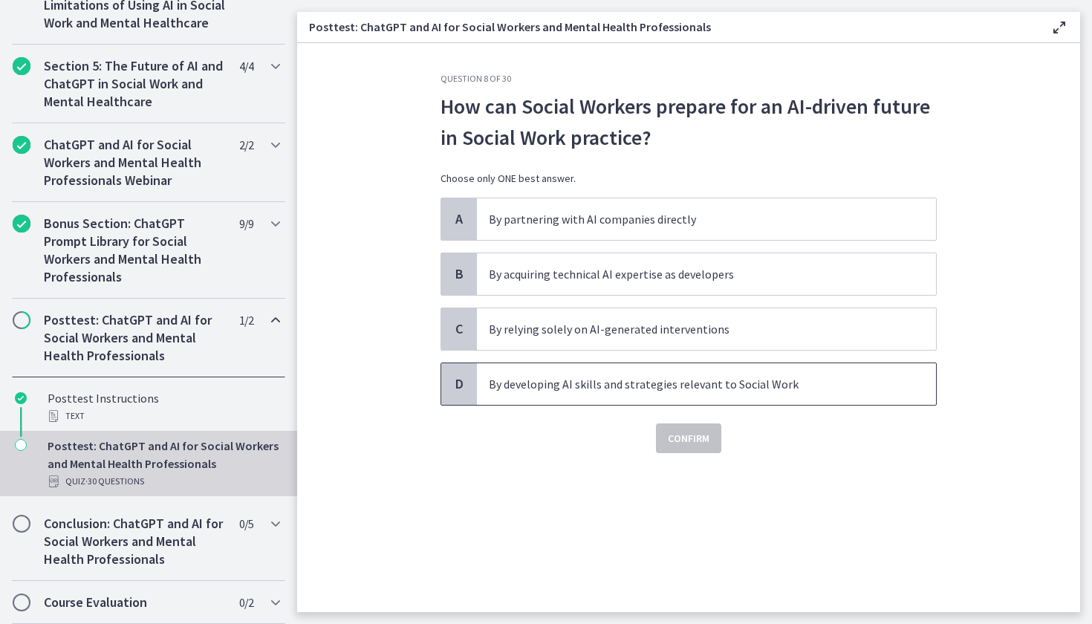
click at [653, 374] on span "By developing AI skills and strategies relevant to Social Work" at bounding box center [706, 384] width 459 height 42
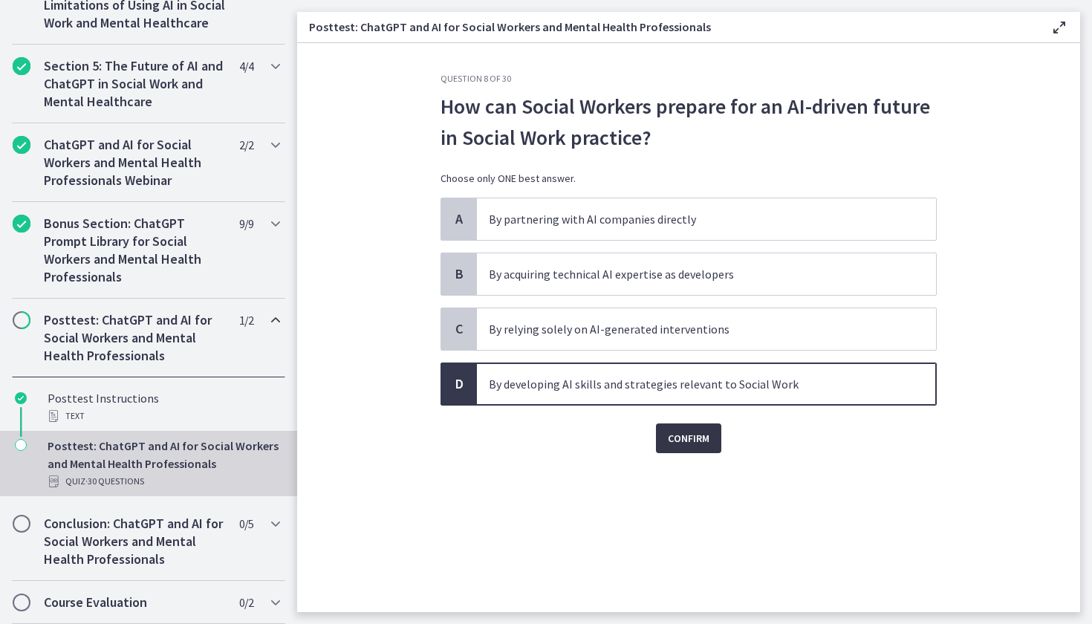
click at [705, 428] on button "Confirm" at bounding box center [688, 438] width 65 height 30
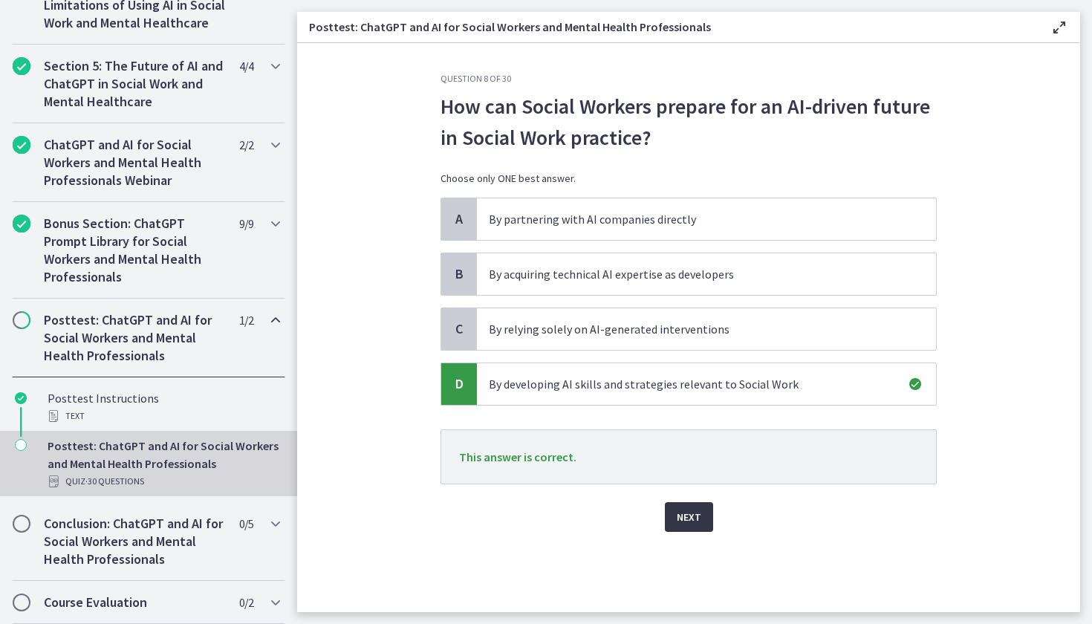
click at [694, 519] on span "Next" at bounding box center [688, 517] width 25 height 18
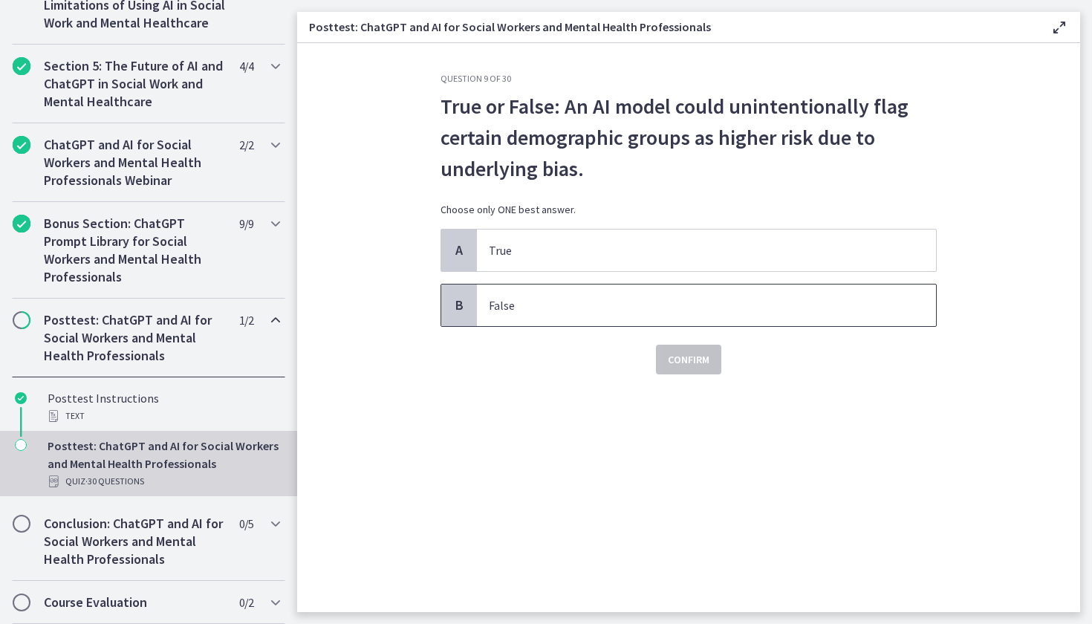
click at [581, 290] on span "False" at bounding box center [706, 305] width 459 height 42
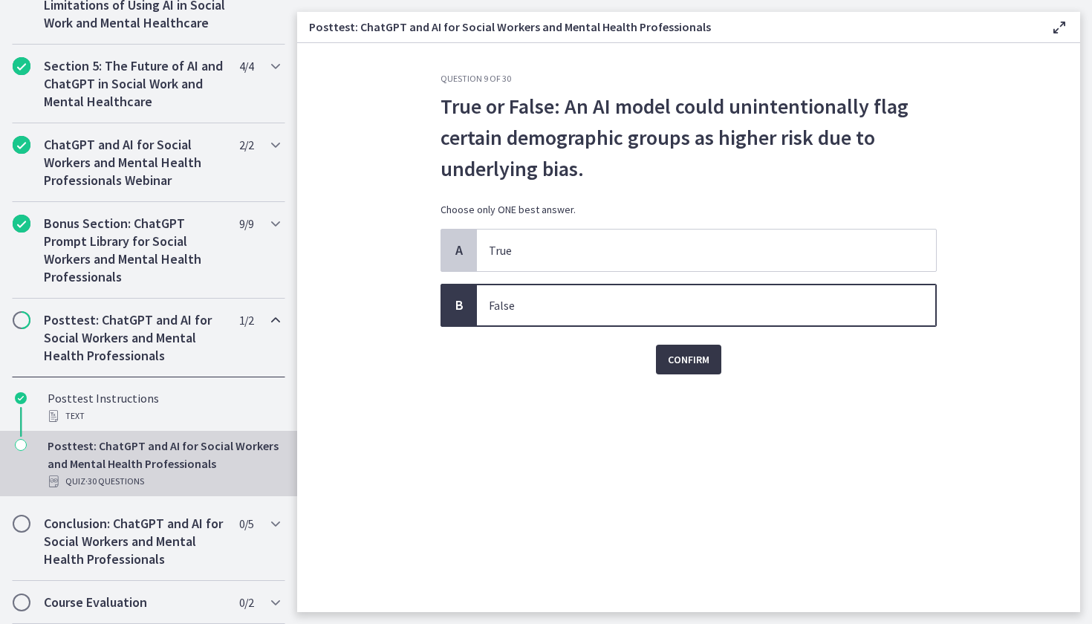
click at [701, 366] on span "Confirm" at bounding box center [689, 359] width 42 height 18
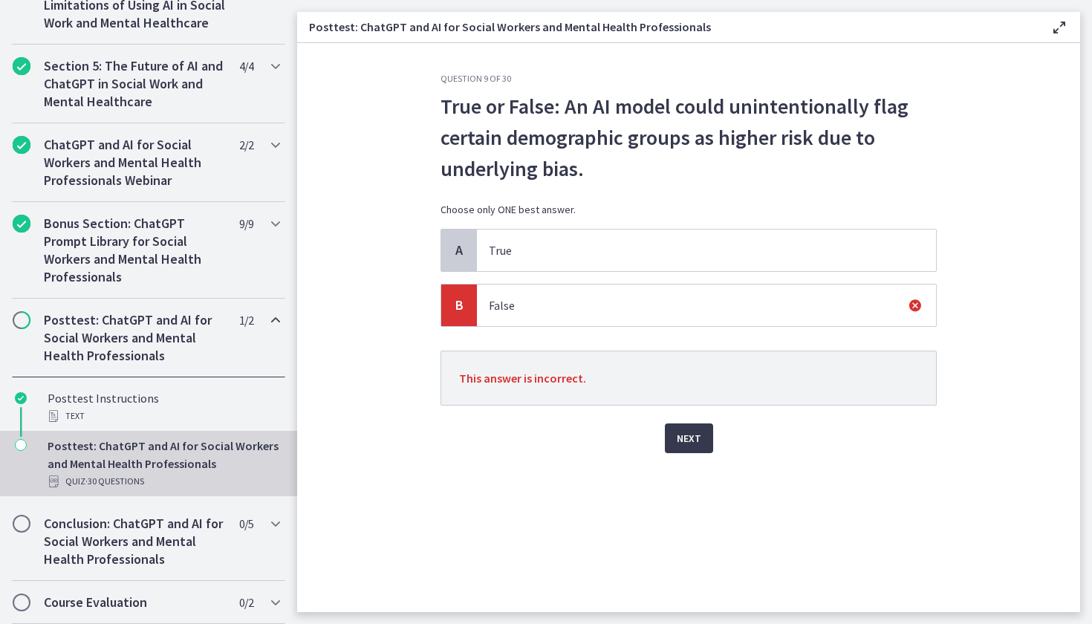
click at [697, 414] on div "Next" at bounding box center [688, 429] width 496 height 48
click at [694, 433] on span "Next" at bounding box center [688, 438] width 25 height 18
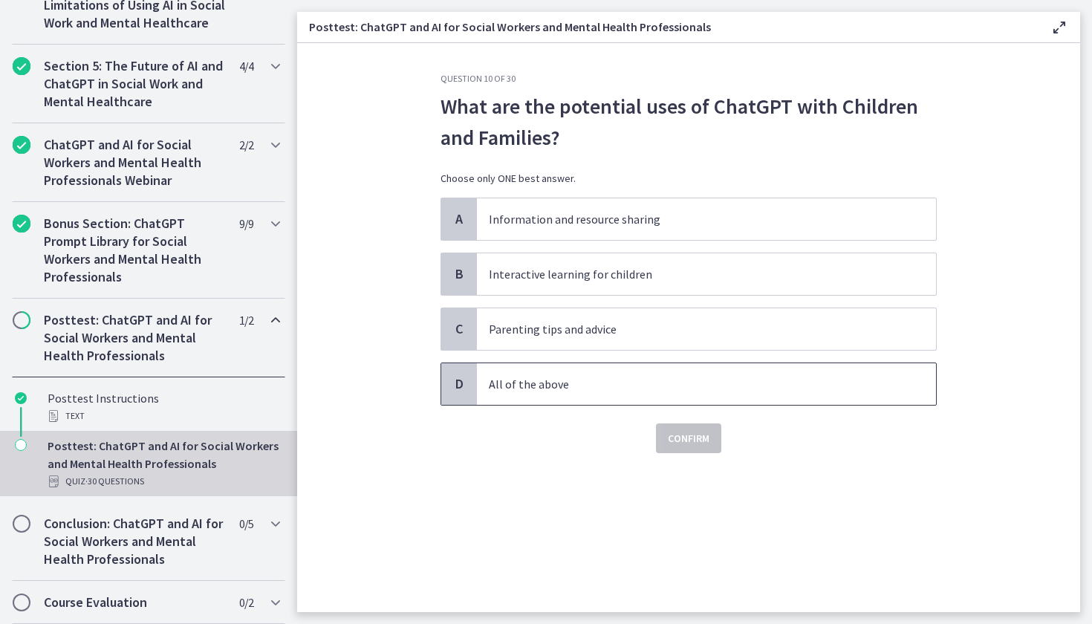
click at [619, 402] on span "All of the above" at bounding box center [706, 384] width 459 height 42
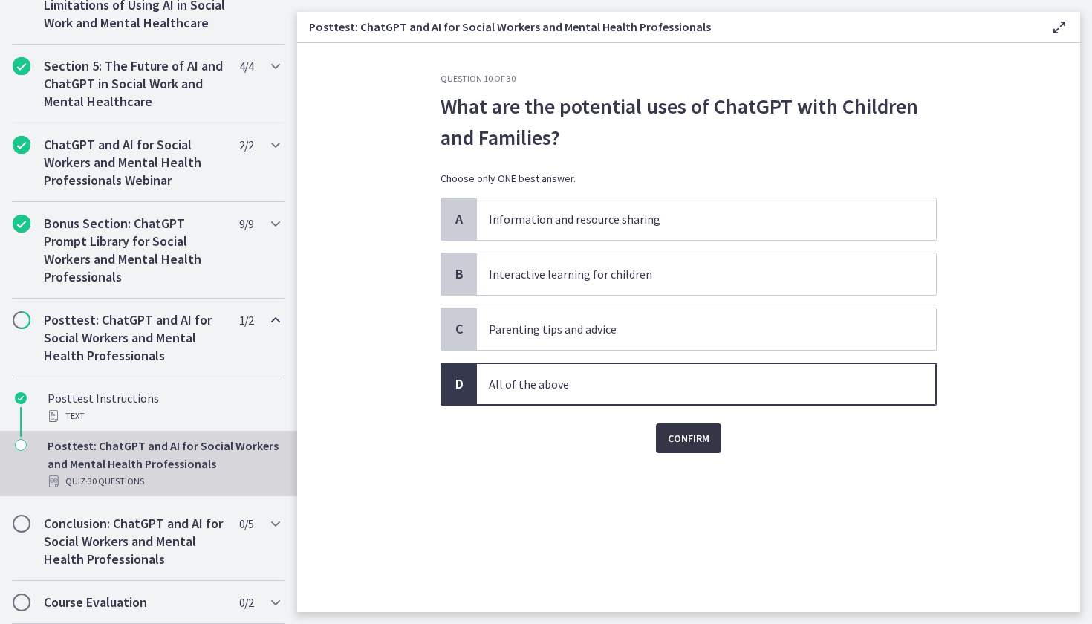
click at [707, 444] on span "Confirm" at bounding box center [689, 438] width 42 height 18
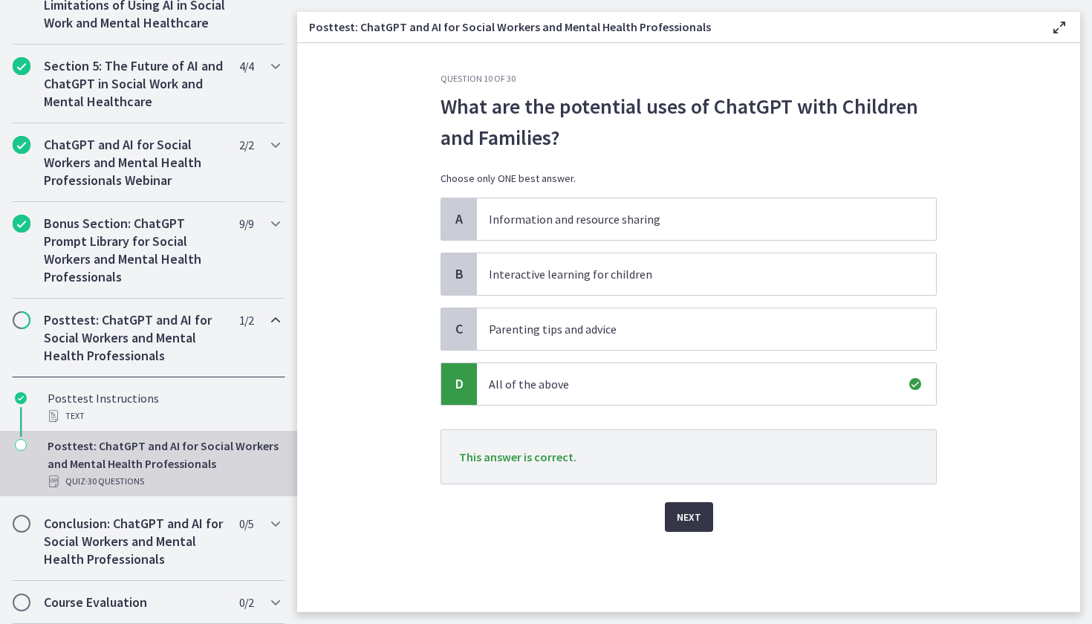
click at [696, 505] on button "Next" at bounding box center [689, 517] width 48 height 30
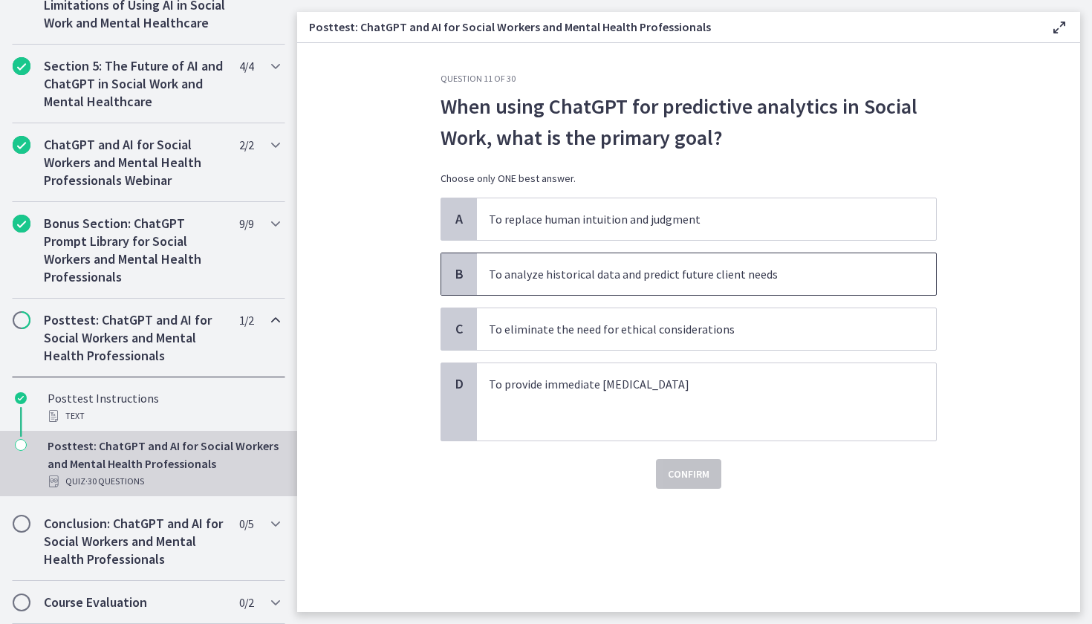
click at [717, 284] on span "To analyze historical data and predict future client needs" at bounding box center [706, 274] width 459 height 42
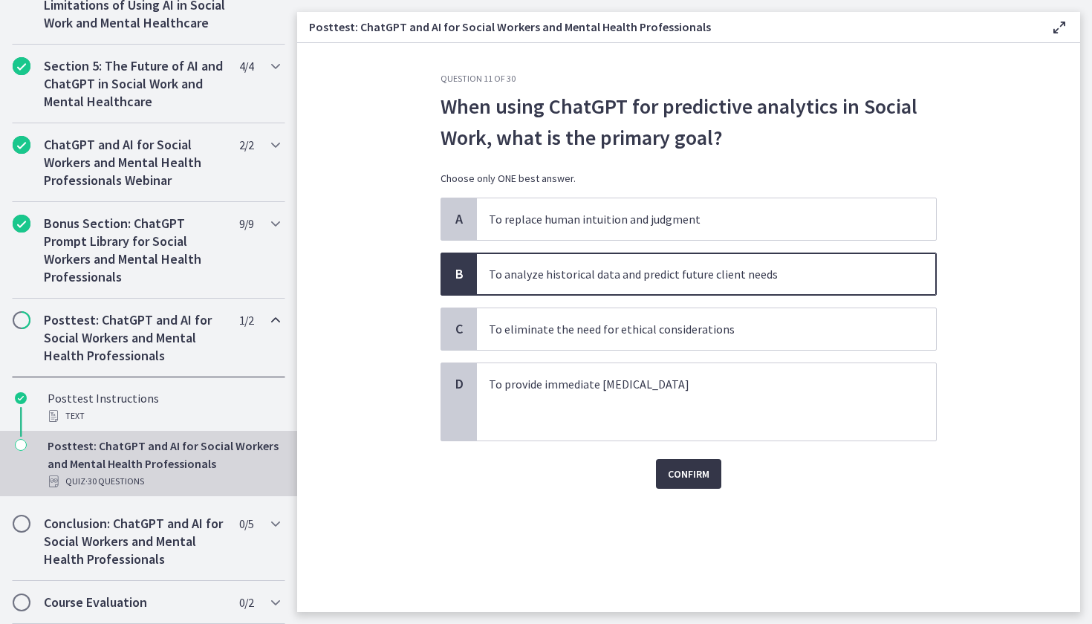
click at [688, 468] on span "Confirm" at bounding box center [689, 474] width 42 height 18
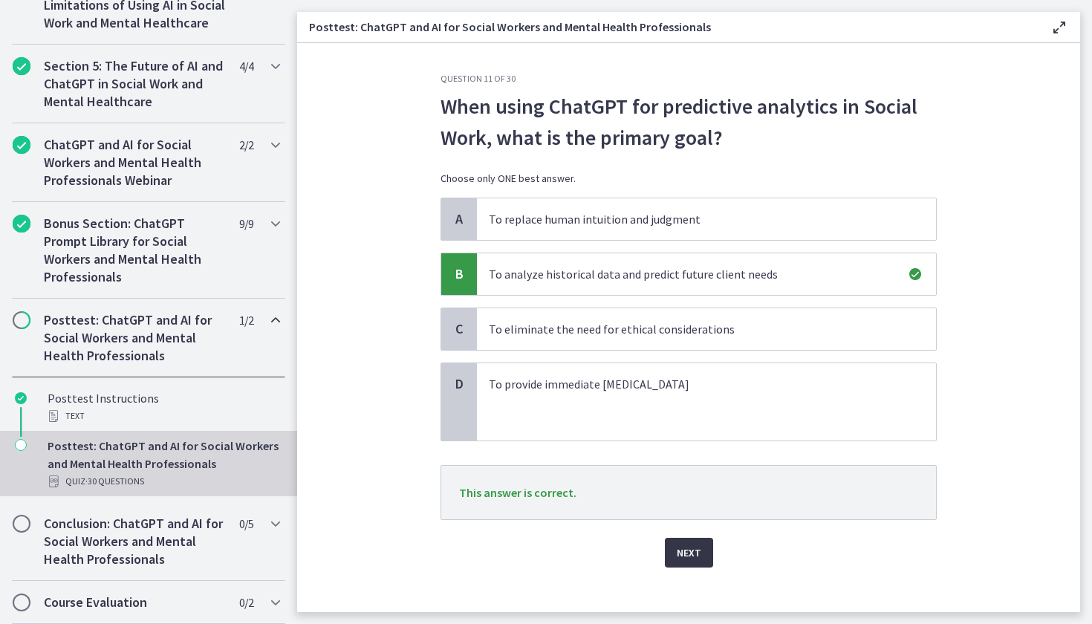
click at [687, 550] on span "Next" at bounding box center [688, 553] width 25 height 18
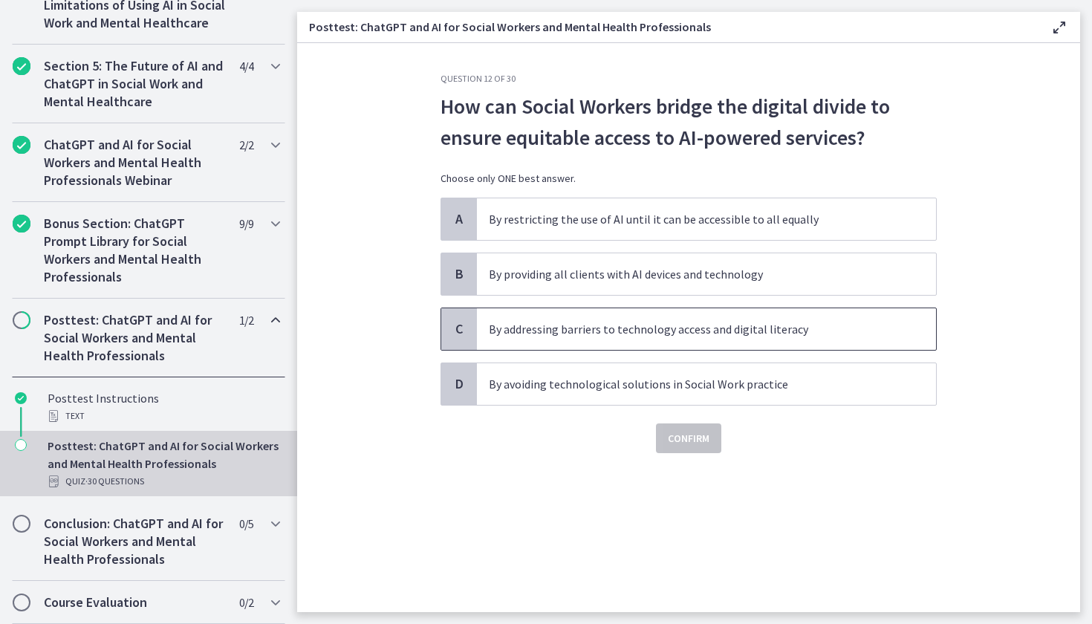
click at [644, 327] on p "By addressing barriers to technology access and digital literacy" at bounding box center [691, 329] width 405 height 18
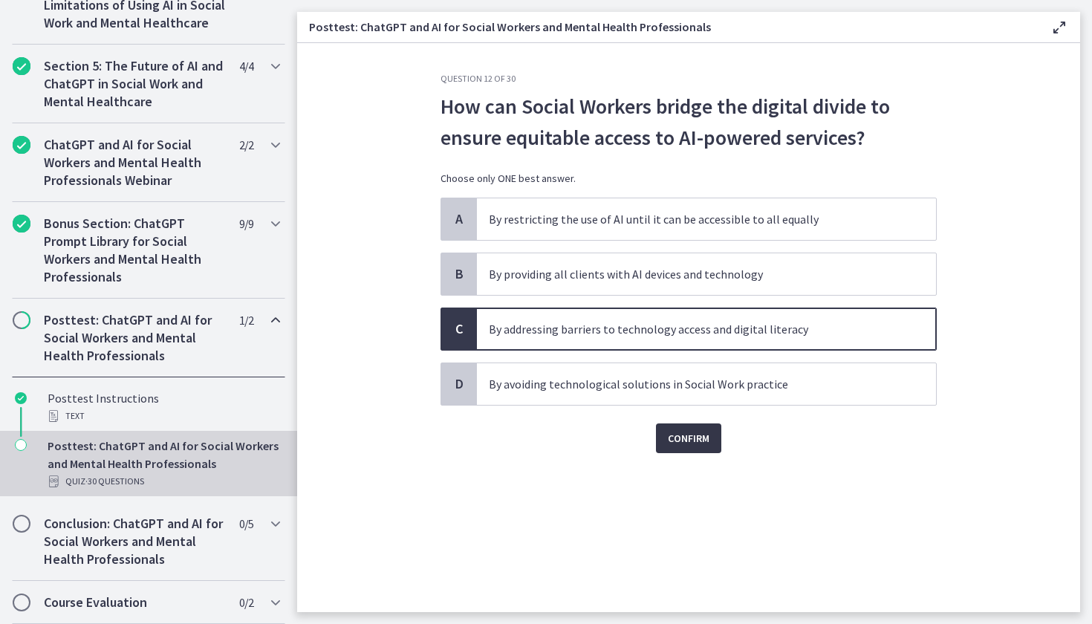
click at [676, 433] on span "Confirm" at bounding box center [689, 438] width 42 height 18
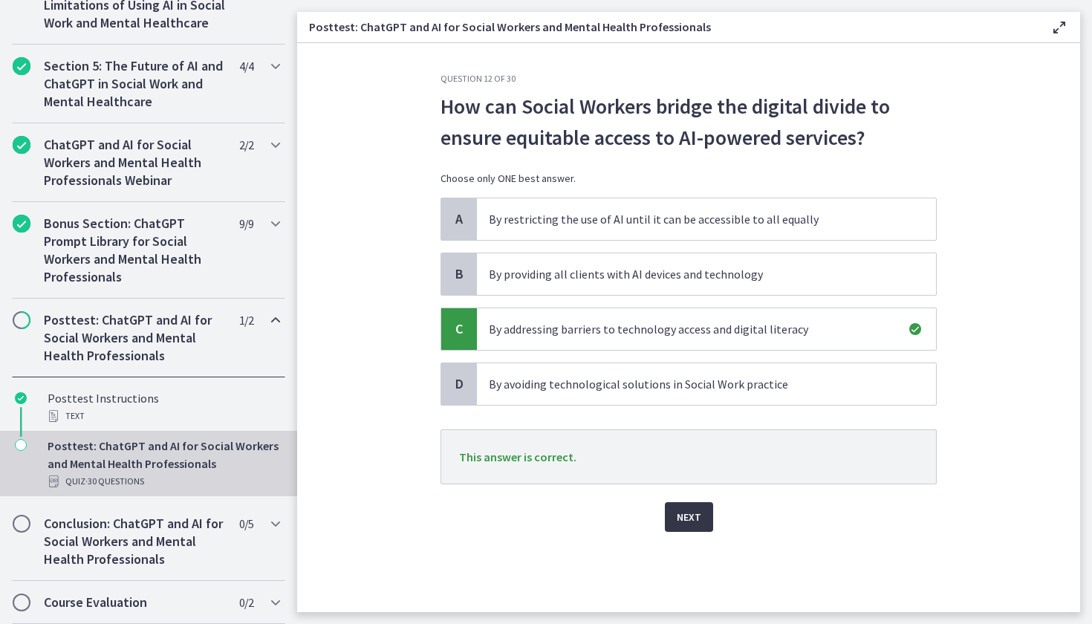
click at [688, 516] on span "Next" at bounding box center [688, 517] width 25 height 18
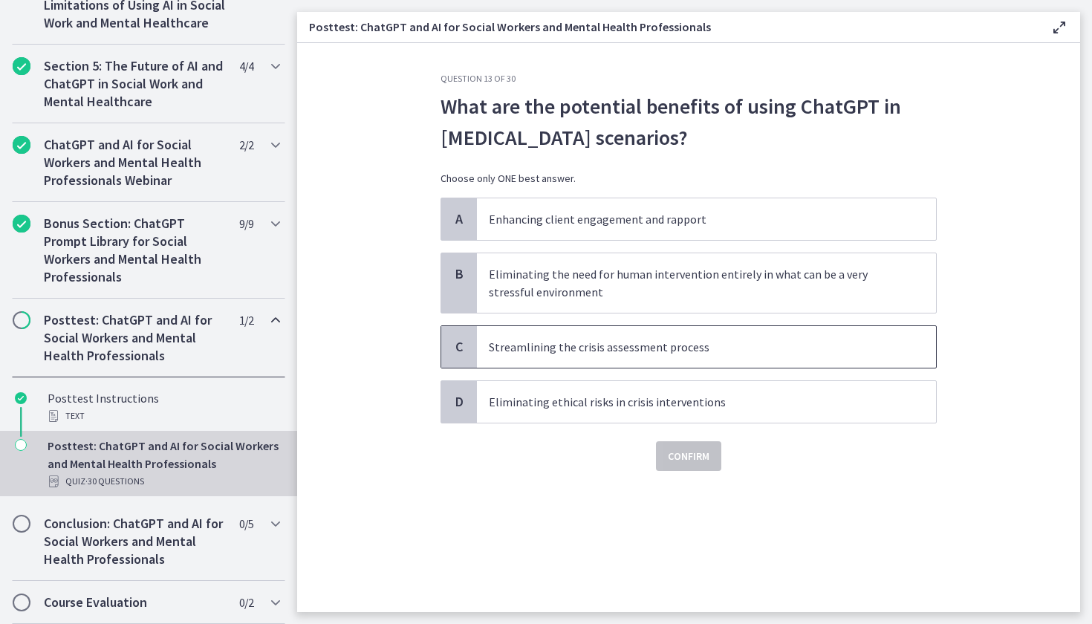
click at [665, 330] on span "Streamlining the crisis assessment process" at bounding box center [706, 347] width 459 height 42
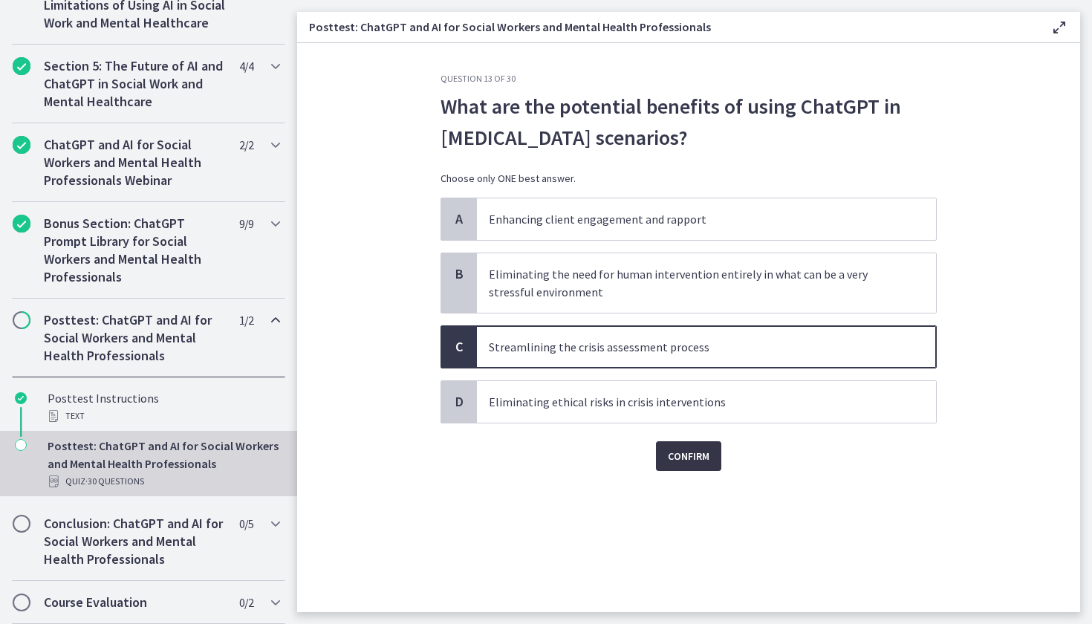
click at [689, 455] on span "Confirm" at bounding box center [689, 456] width 42 height 18
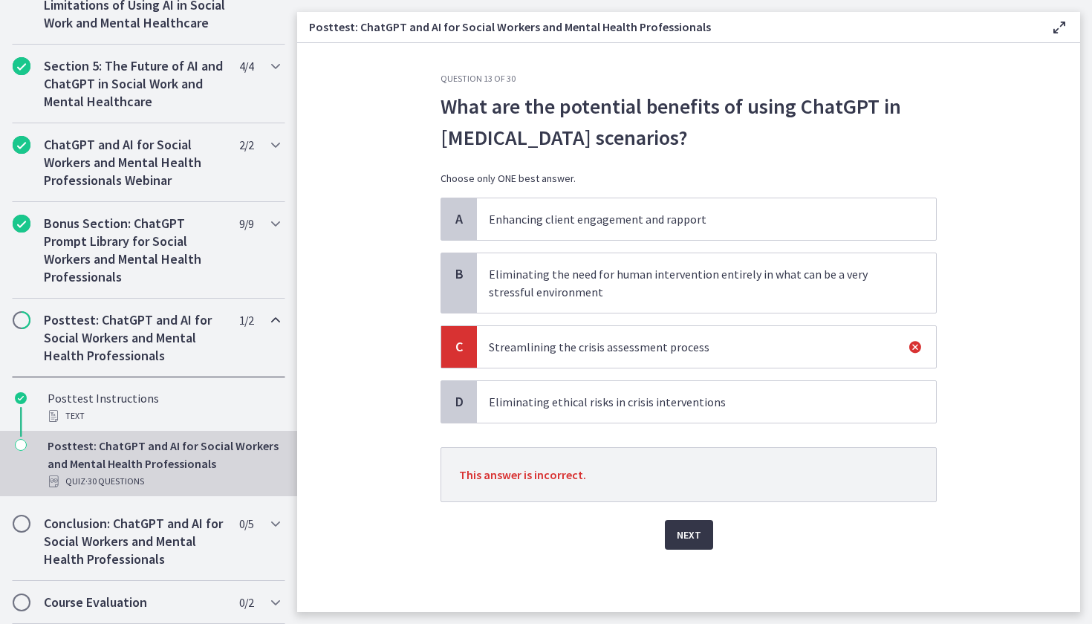
click at [694, 529] on span "Next" at bounding box center [688, 535] width 25 height 18
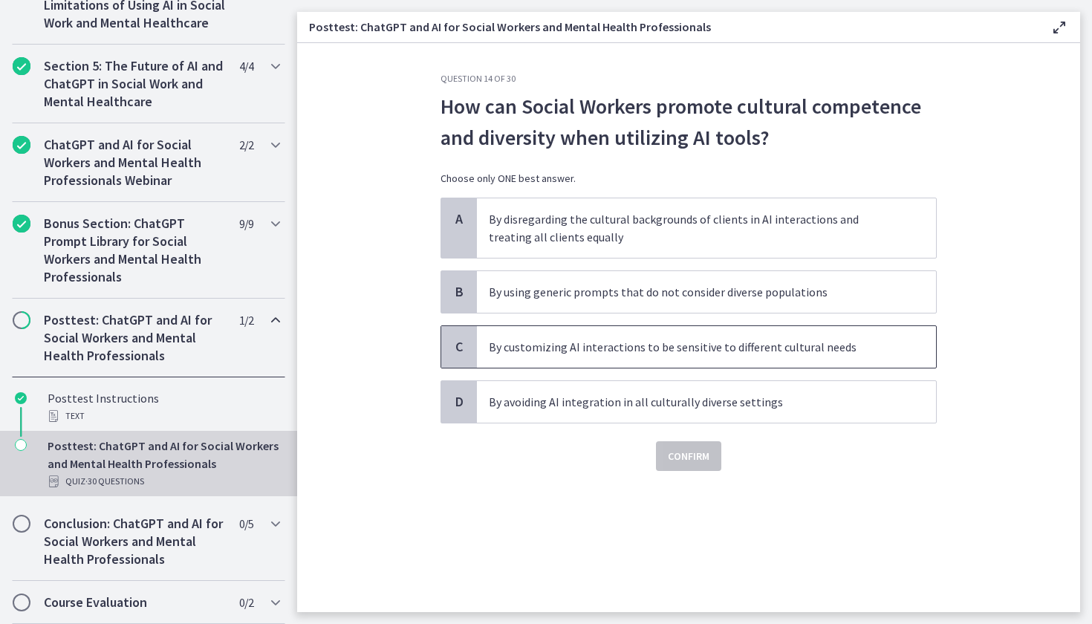
click at [646, 353] on p "By customizing AI interactions to be sensitive to different cultural needs" at bounding box center [691, 347] width 405 height 18
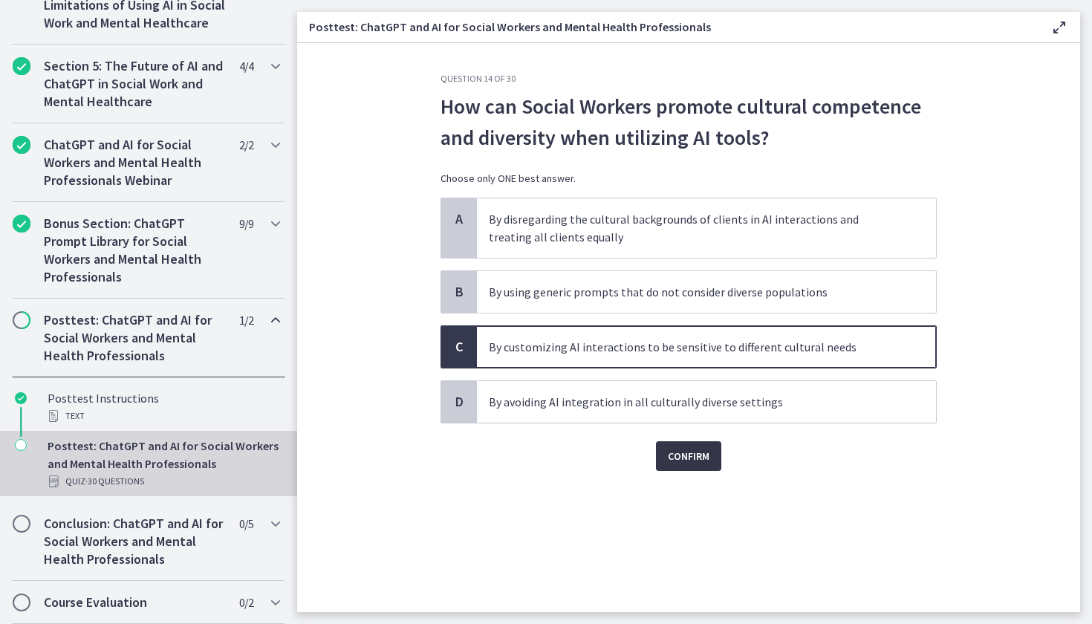
click at [686, 447] on span "Confirm" at bounding box center [689, 456] width 42 height 18
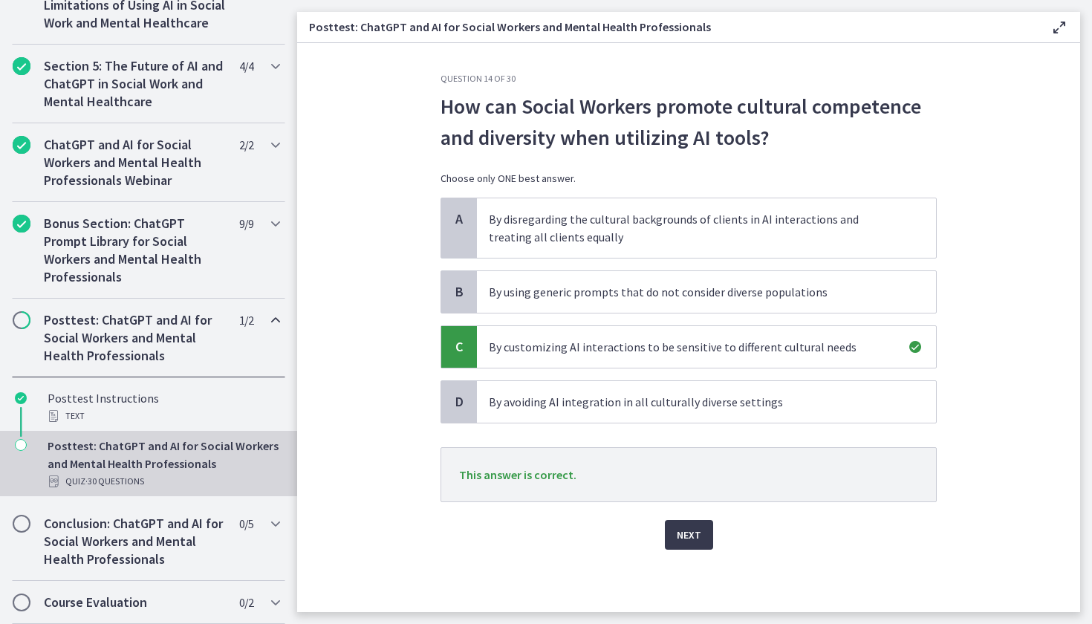
click at [699, 516] on div "Next" at bounding box center [688, 526] width 496 height 48
click at [696, 532] on span "Next" at bounding box center [688, 535] width 25 height 18
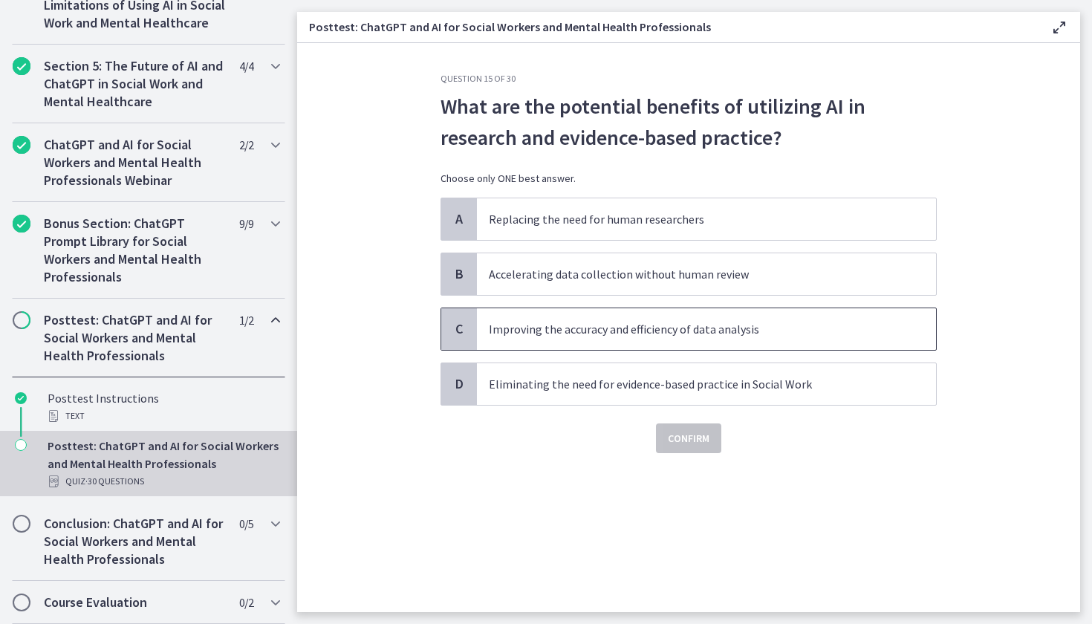
click at [613, 343] on span "Improving the accuracy and efficiency of data analysis" at bounding box center [706, 329] width 459 height 42
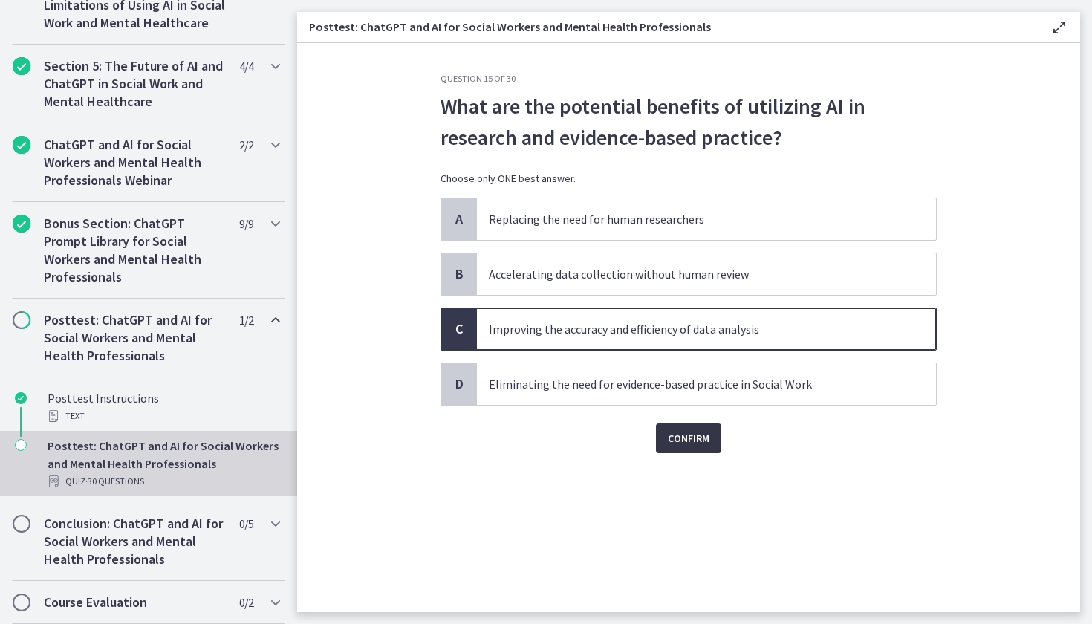
click at [675, 430] on span "Confirm" at bounding box center [689, 438] width 42 height 18
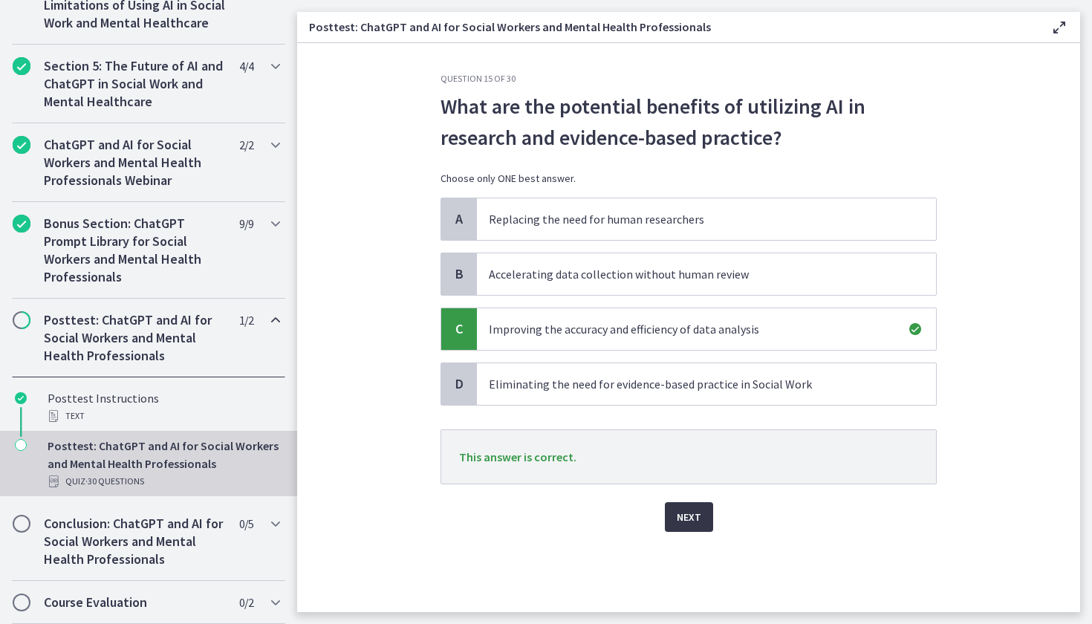
click at [682, 511] on span "Next" at bounding box center [688, 517] width 25 height 18
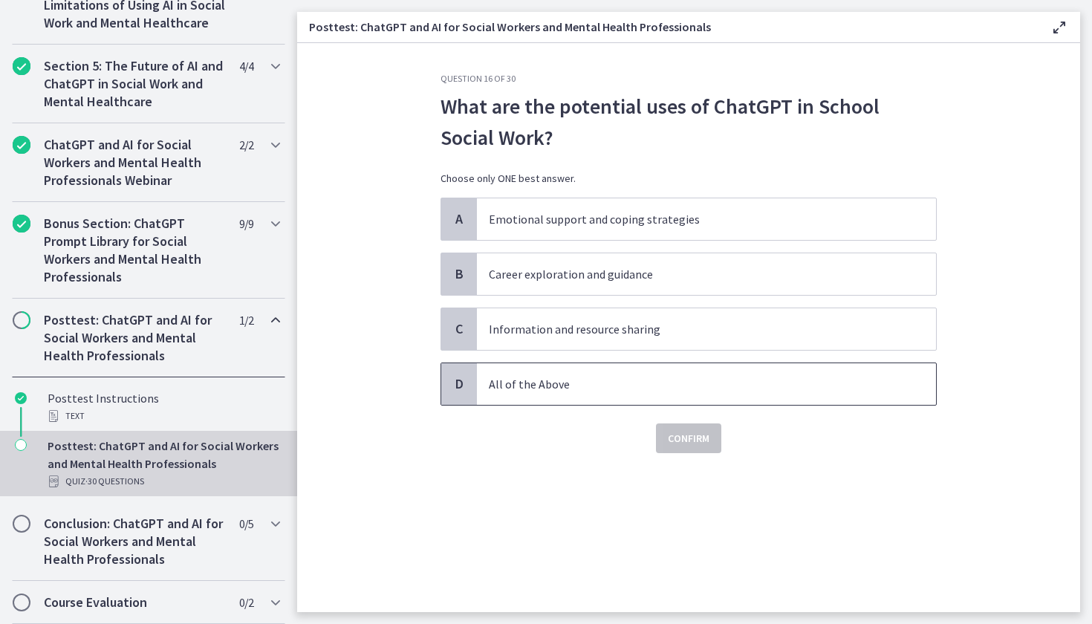
click at [605, 370] on span "All of the Above" at bounding box center [706, 384] width 459 height 42
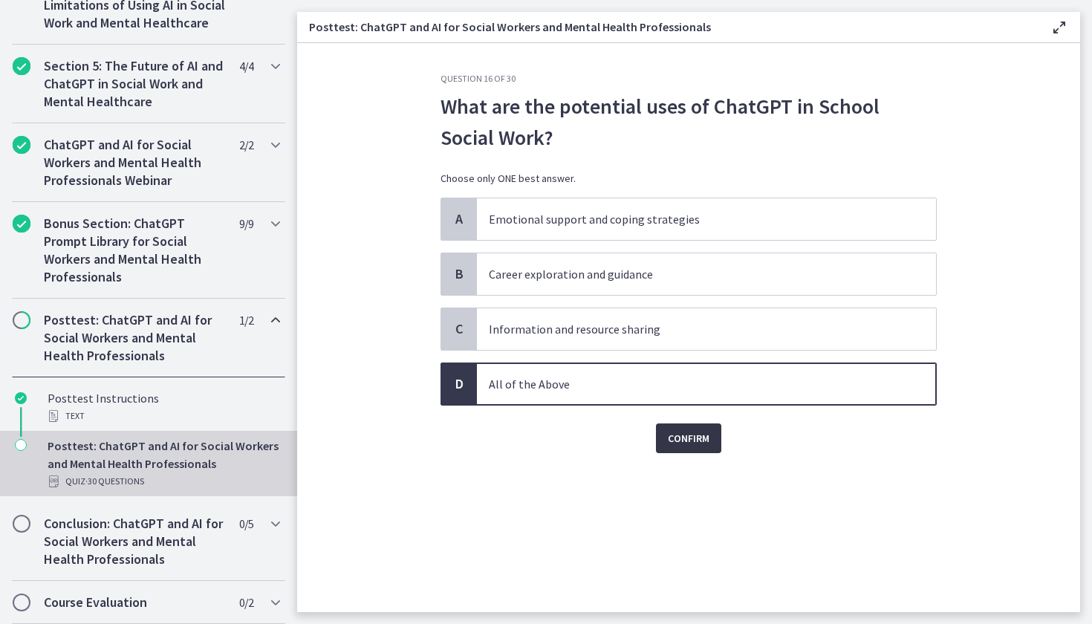
click at [672, 445] on span "Confirm" at bounding box center [689, 438] width 42 height 18
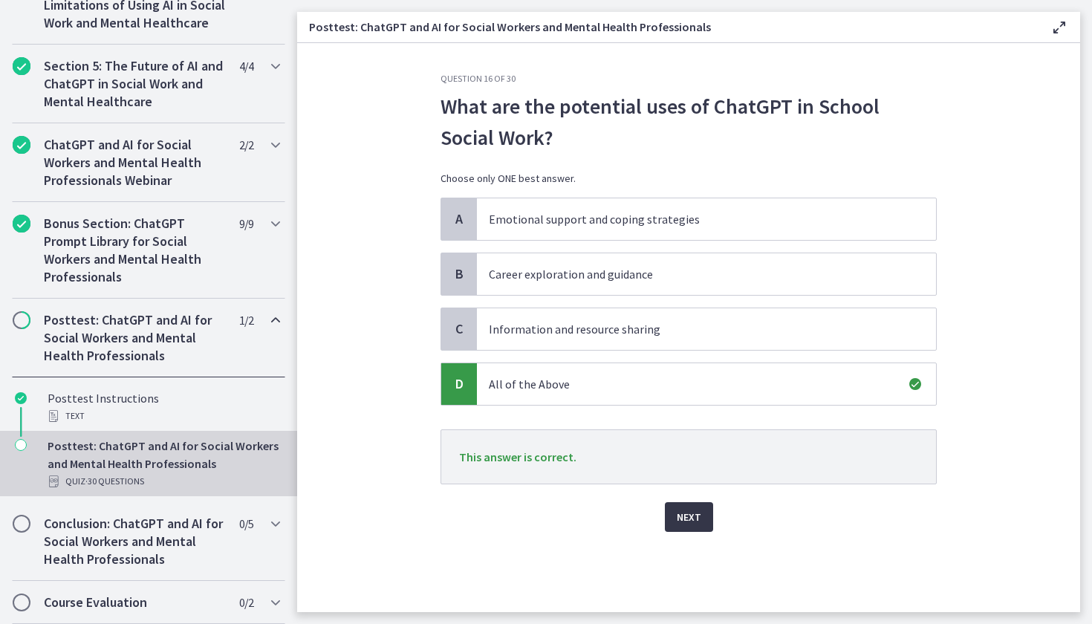
click at [693, 516] on span "Next" at bounding box center [688, 517] width 25 height 18
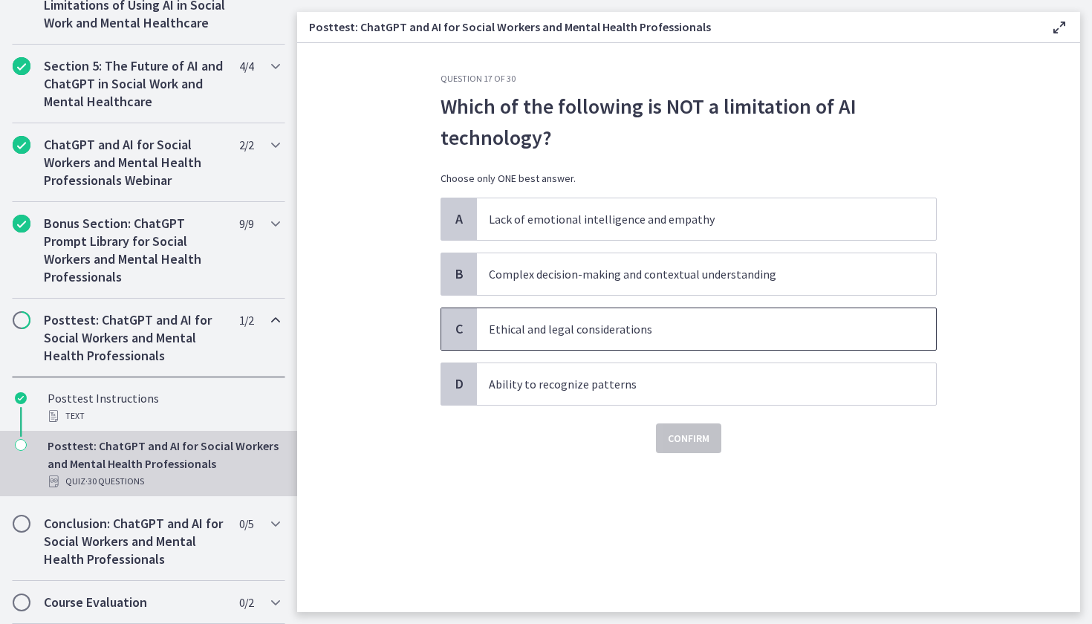
click at [527, 339] on span "Ethical and legal considerations" at bounding box center [706, 329] width 459 height 42
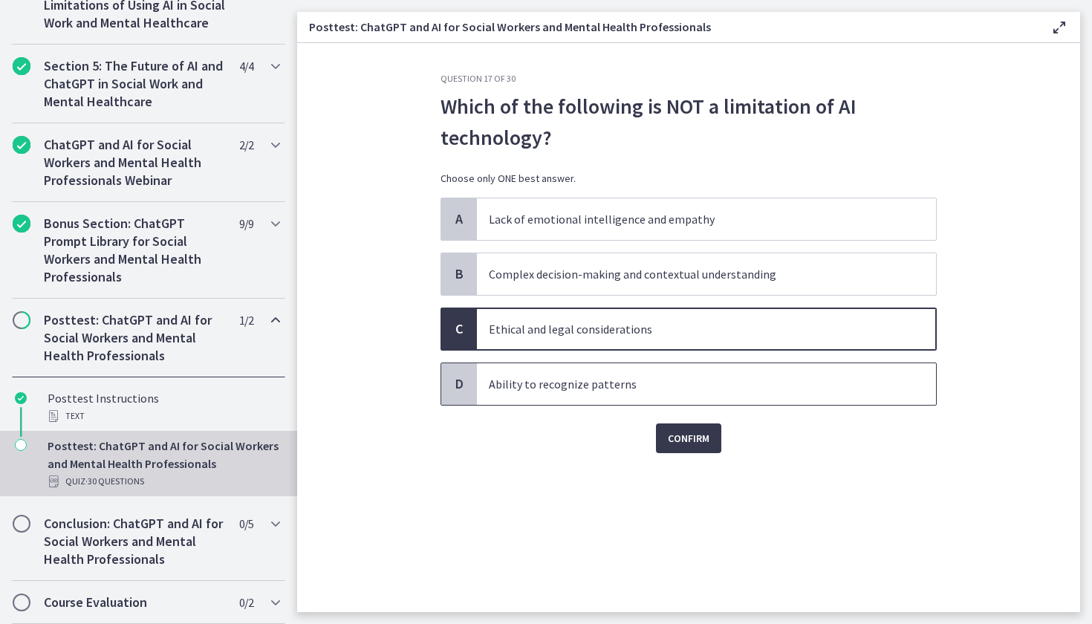
click at [634, 394] on span "Ability to recognize patterns" at bounding box center [706, 384] width 459 height 42
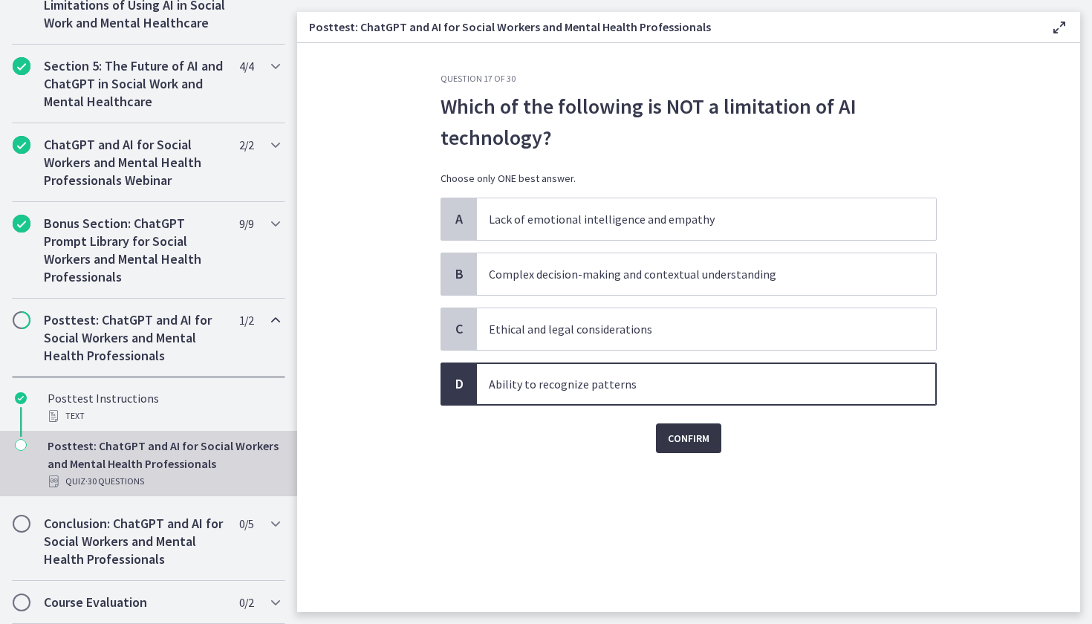
click at [699, 426] on button "Confirm" at bounding box center [688, 438] width 65 height 30
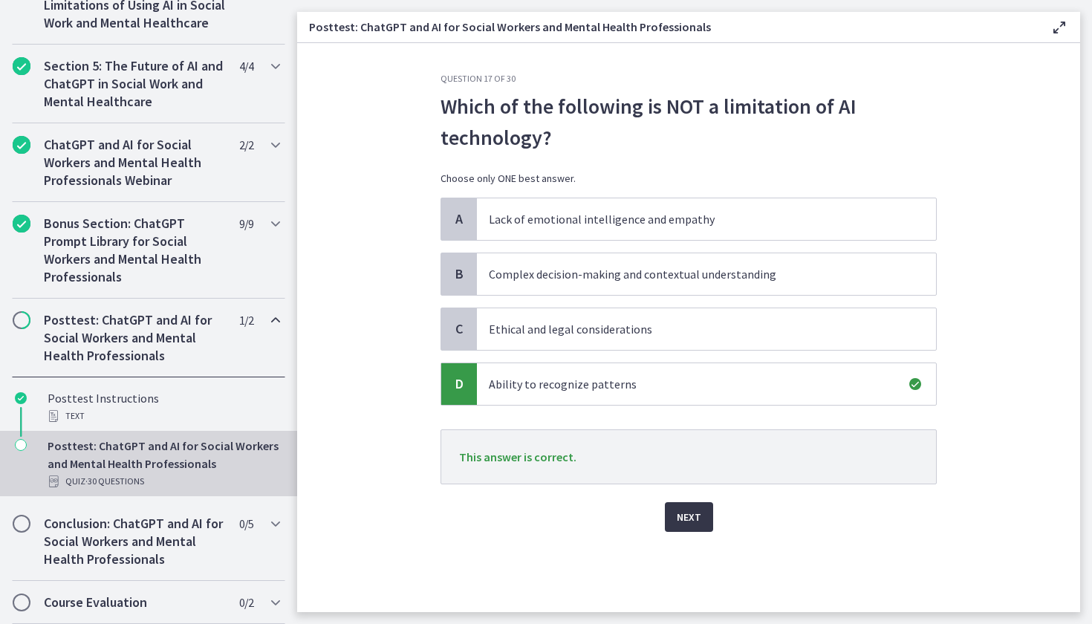
click at [678, 512] on span "Next" at bounding box center [688, 517] width 25 height 18
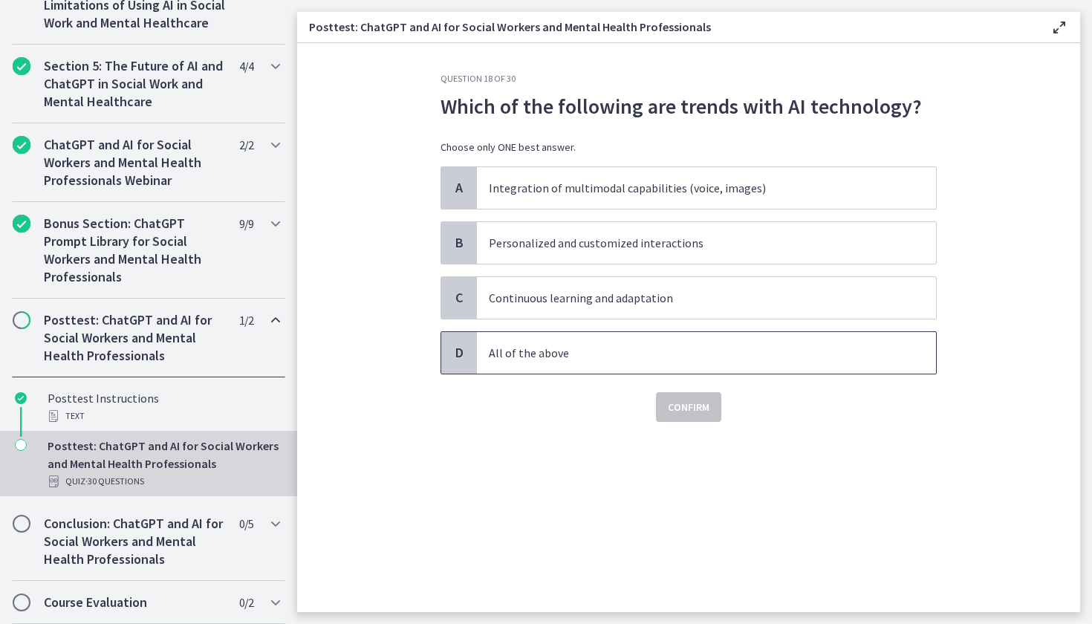
click at [622, 359] on p "All of the above" at bounding box center [691, 353] width 405 height 18
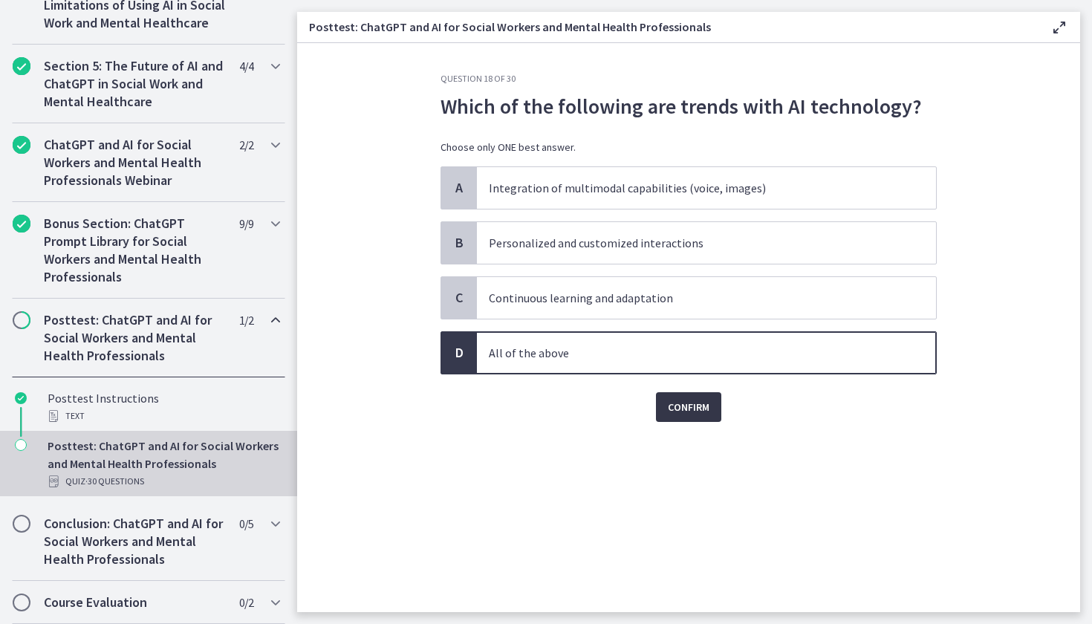
click at [682, 408] on span "Confirm" at bounding box center [689, 407] width 42 height 18
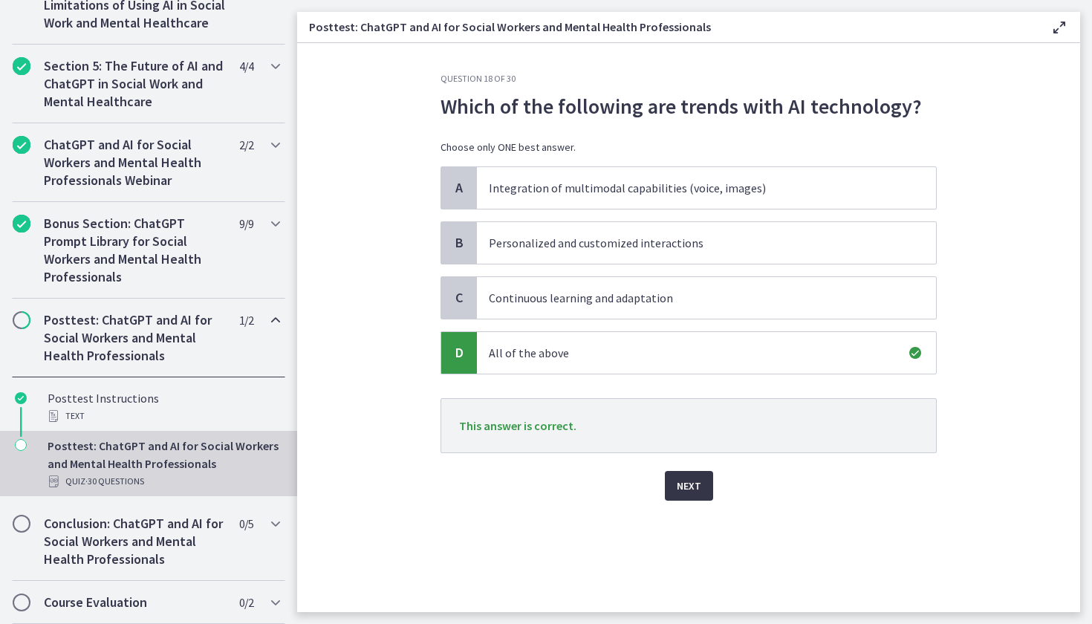
click at [678, 486] on span "Next" at bounding box center [688, 486] width 25 height 18
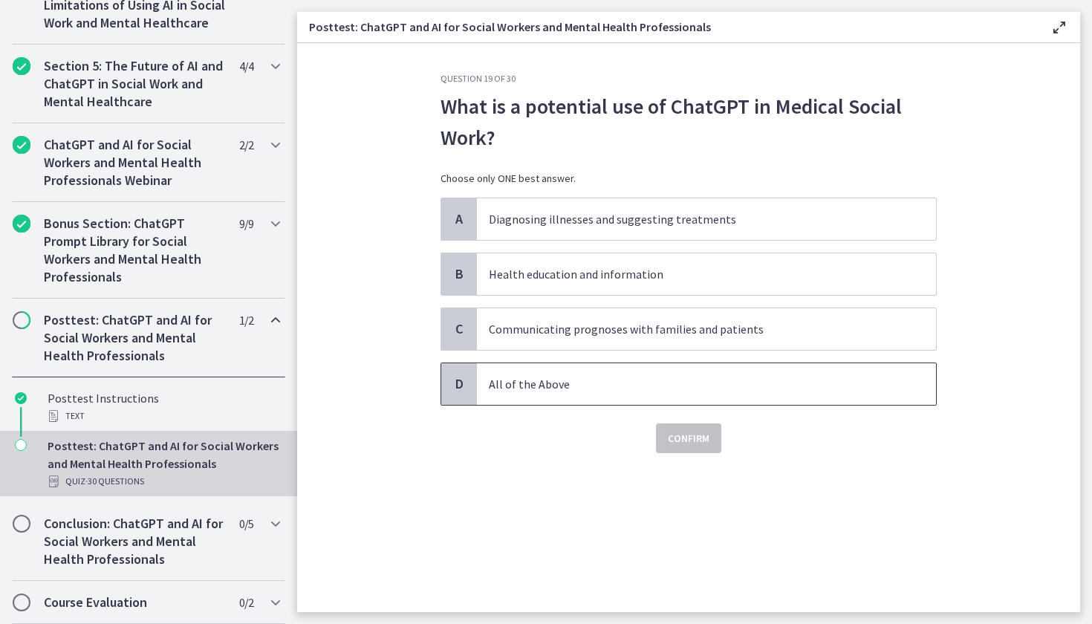
click at [573, 388] on p "All of the Above" at bounding box center [691, 384] width 405 height 18
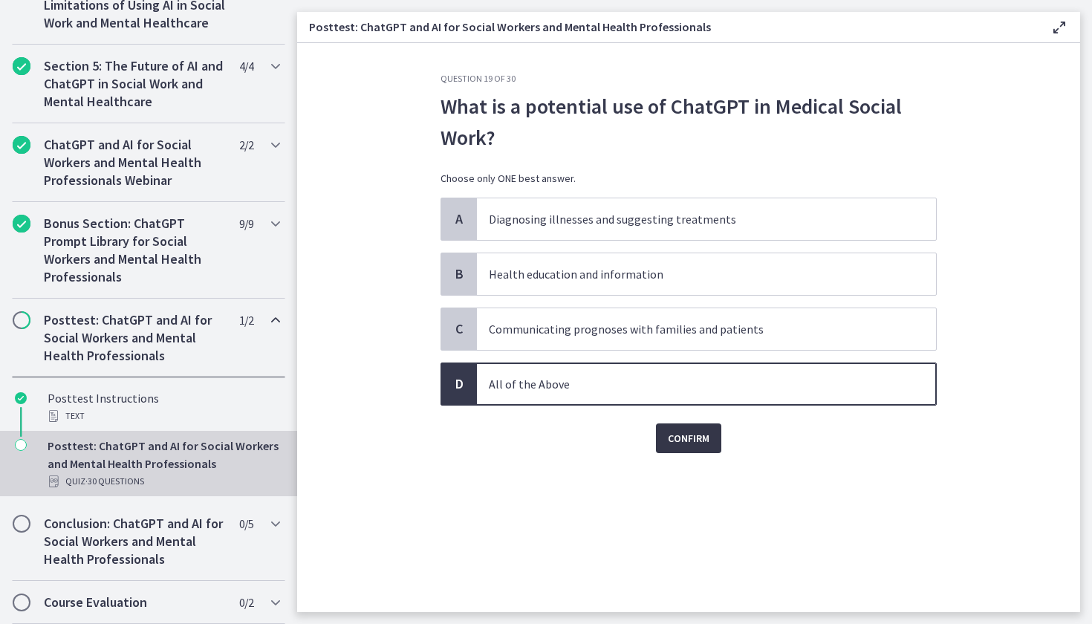
click at [676, 425] on button "Confirm" at bounding box center [688, 438] width 65 height 30
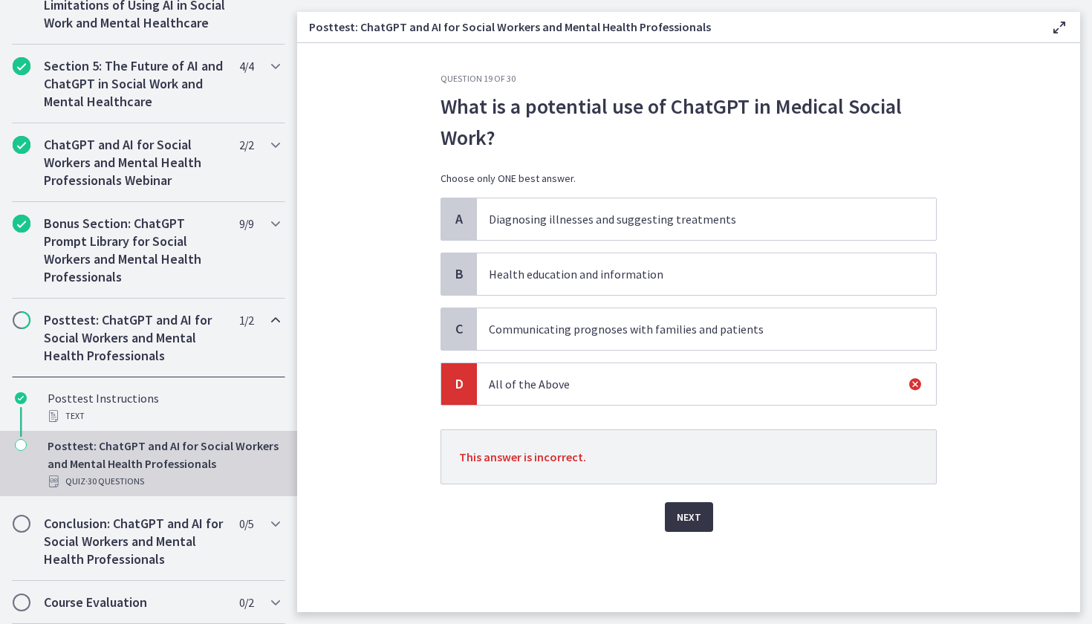
click at [690, 512] on span "Next" at bounding box center [688, 517] width 25 height 18
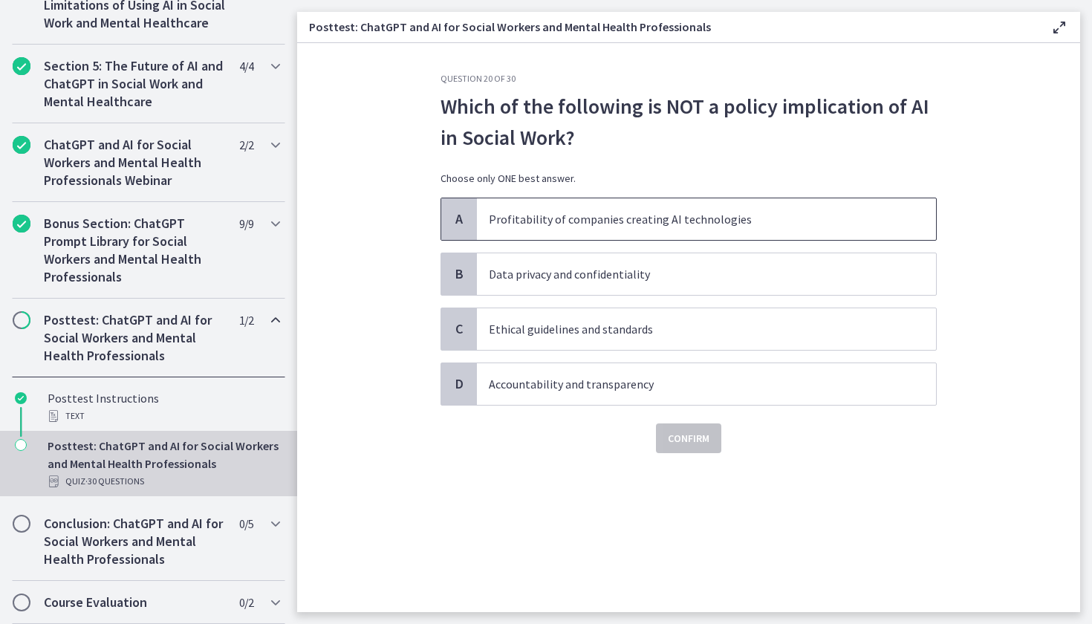
click at [559, 217] on p "Profitability of companies creating AI technologies" at bounding box center [691, 219] width 405 height 18
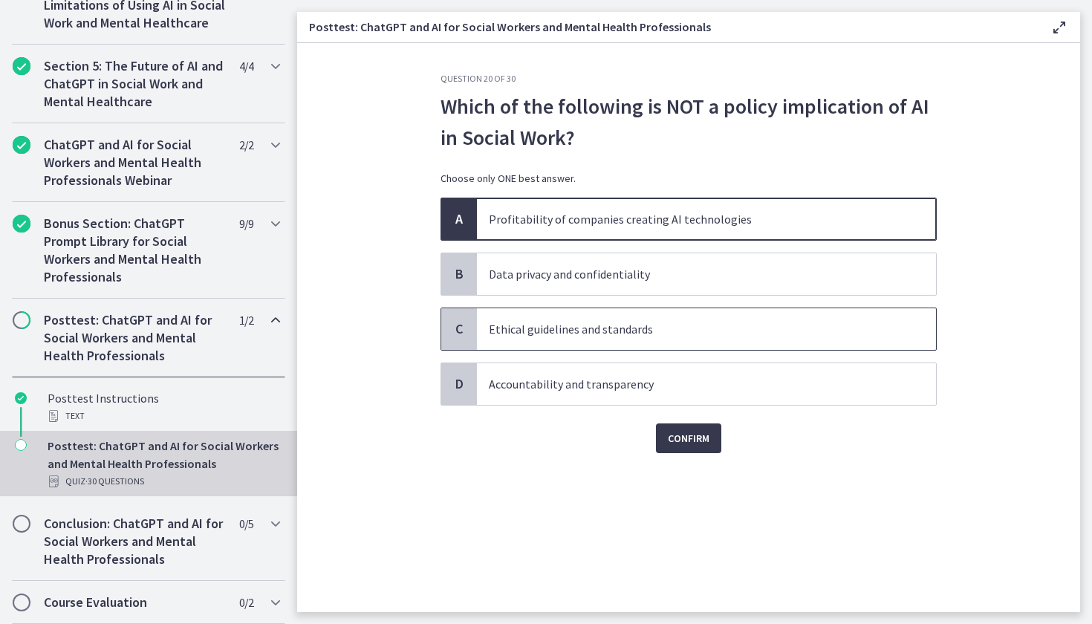
click at [587, 336] on p "Ethical guidelines and standards" at bounding box center [691, 329] width 405 height 18
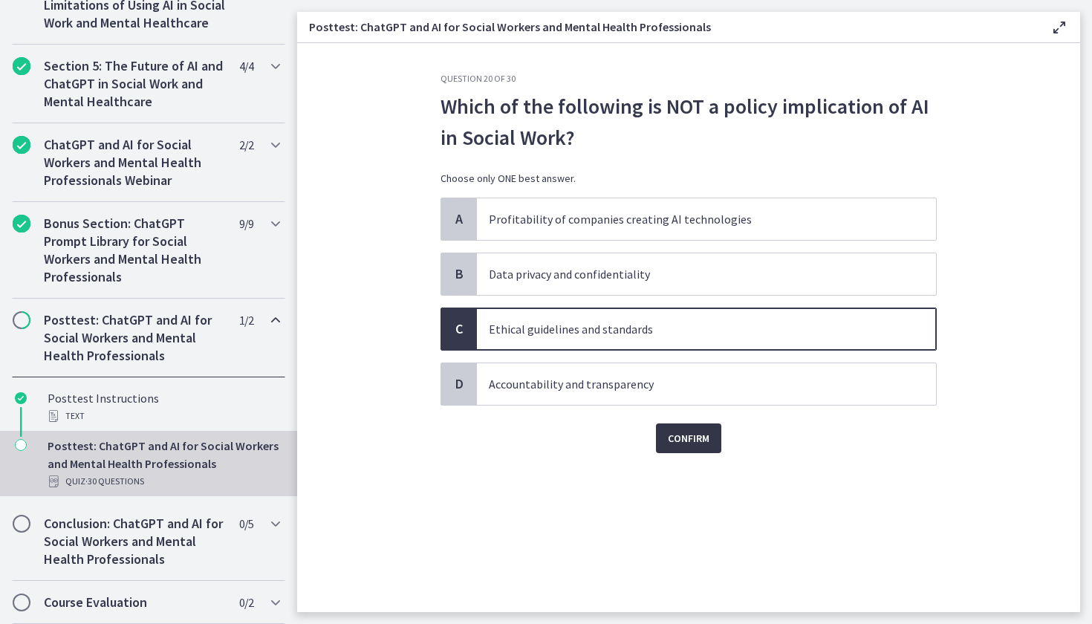
click at [676, 437] on span "Confirm" at bounding box center [689, 438] width 42 height 18
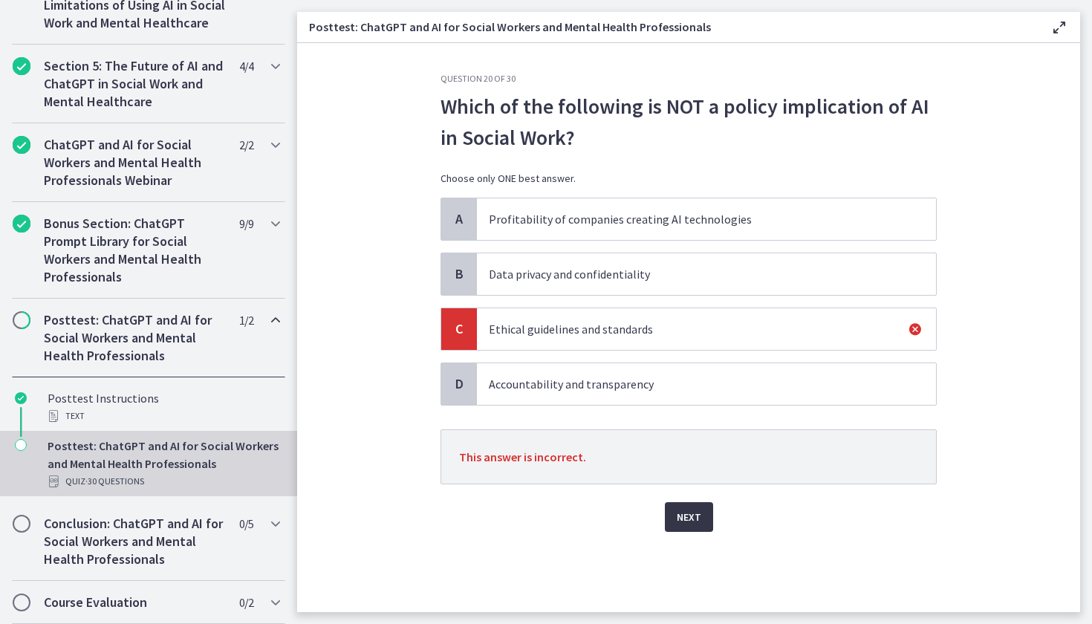
click at [701, 516] on button "Next" at bounding box center [689, 517] width 48 height 30
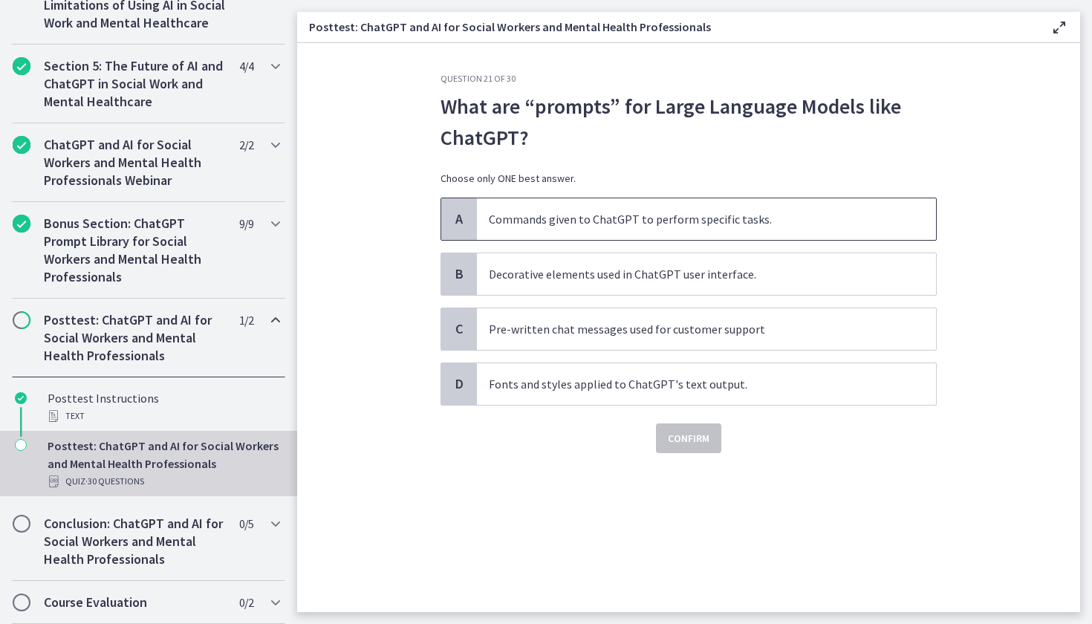
click at [584, 200] on span "Commands given to ChatGPT to perform specific tasks." at bounding box center [706, 219] width 459 height 42
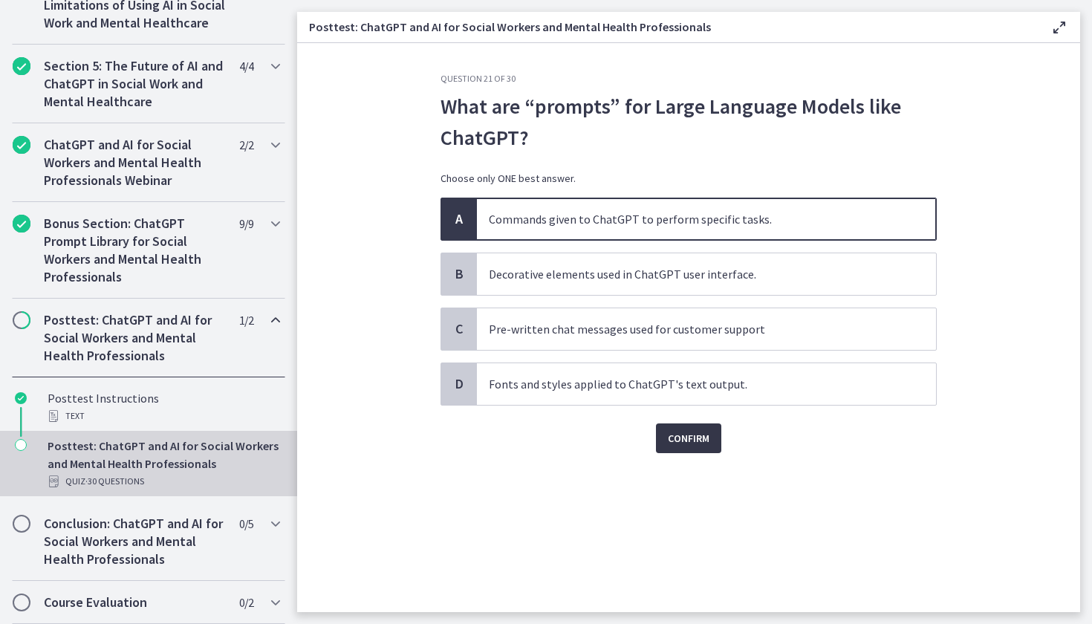
click at [675, 433] on span "Confirm" at bounding box center [689, 438] width 42 height 18
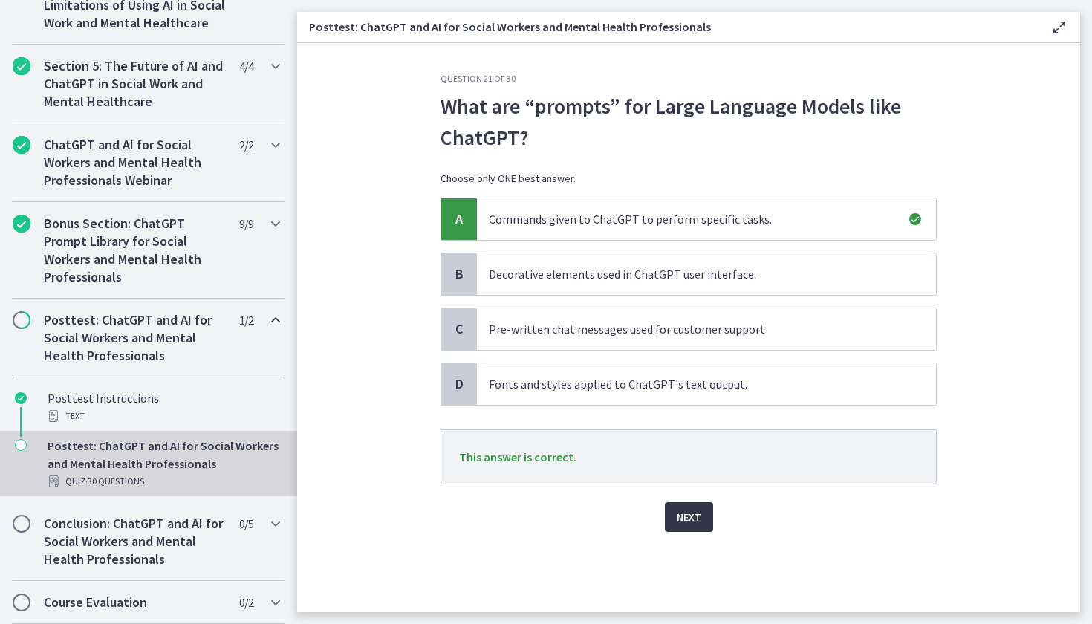
click at [685, 518] on span "Next" at bounding box center [688, 517] width 25 height 18
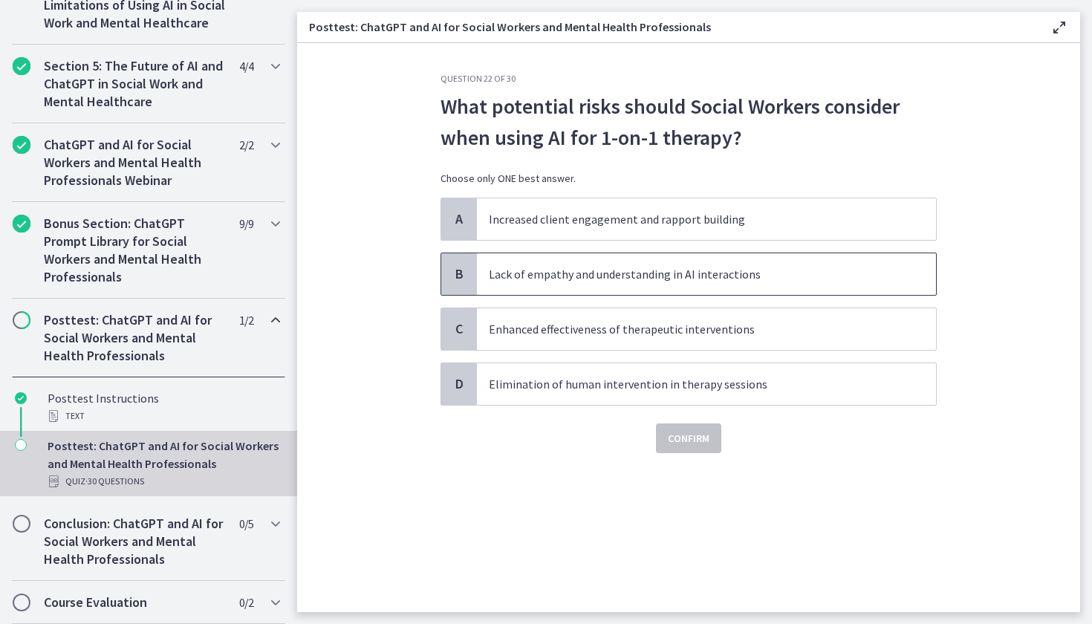
click at [561, 281] on p "Lack of empathy and understanding in AI interactions" at bounding box center [691, 274] width 405 height 18
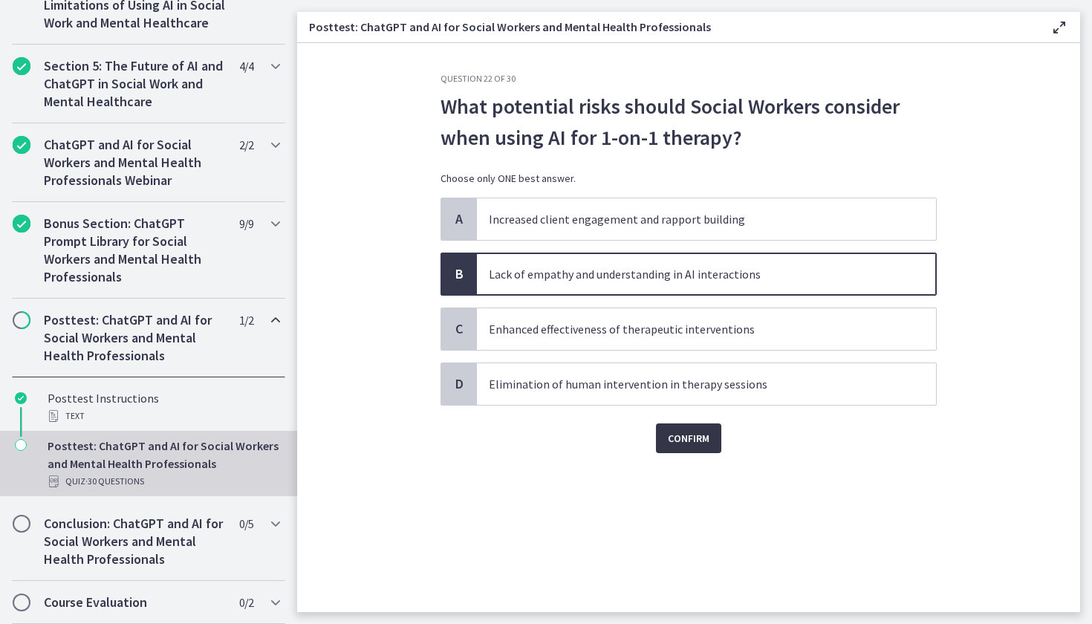
click at [668, 440] on span "Confirm" at bounding box center [689, 438] width 42 height 18
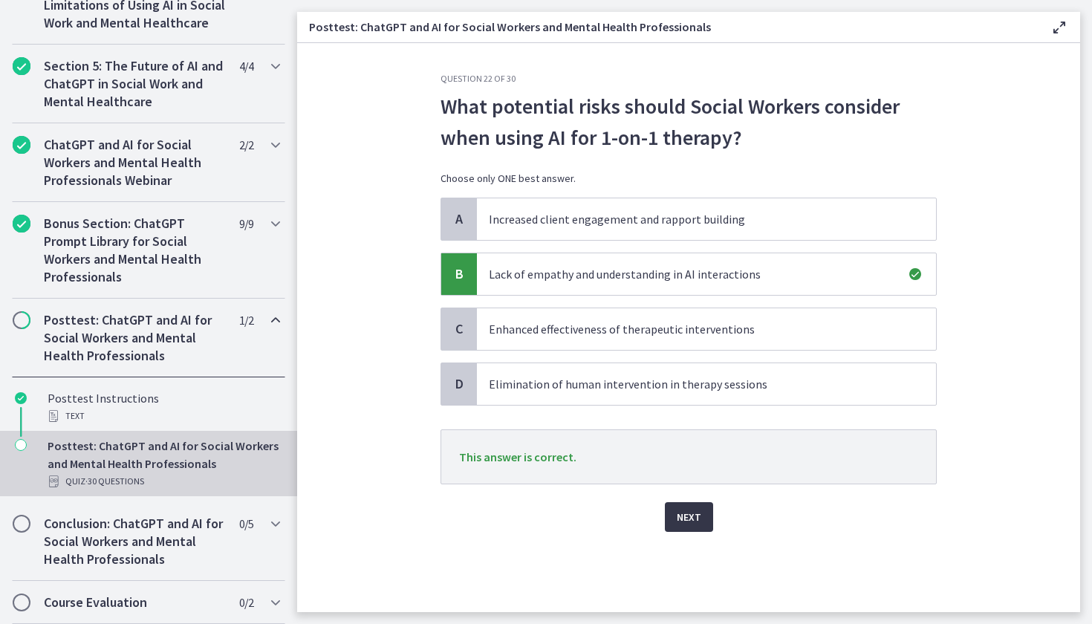
click at [682, 530] on button "Next" at bounding box center [689, 517] width 48 height 30
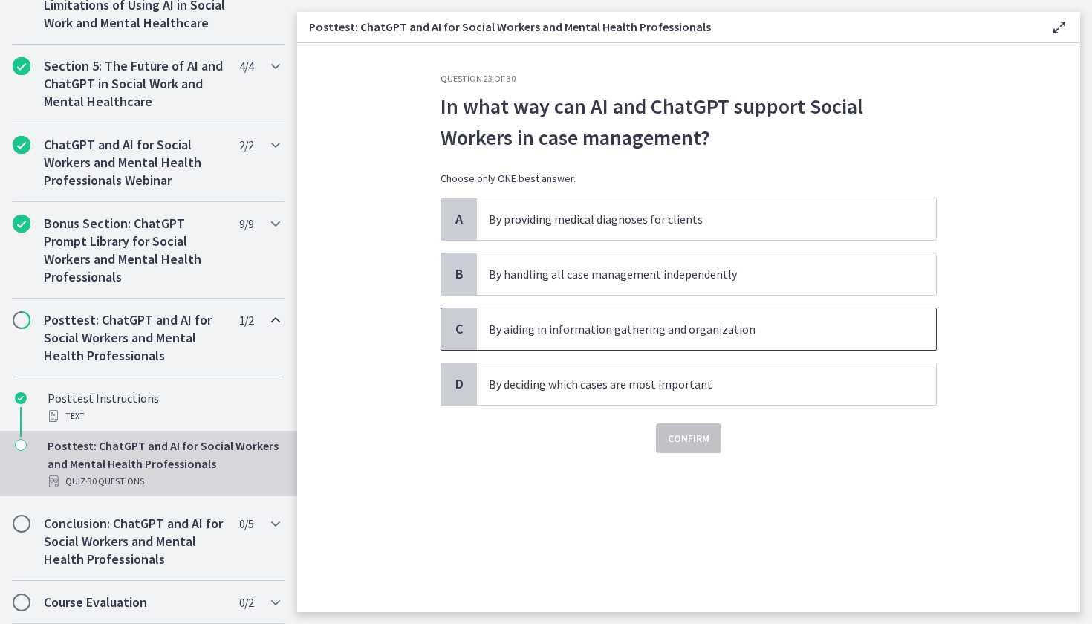
click at [629, 344] on span "By aiding in information gathering and organization" at bounding box center [706, 329] width 459 height 42
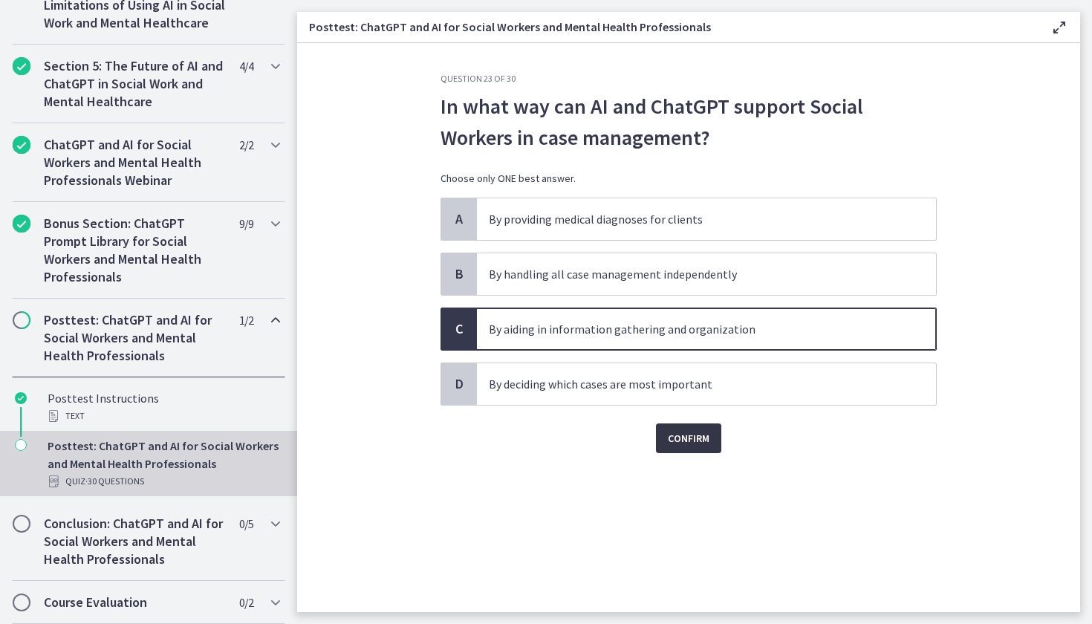
click at [689, 428] on button "Confirm" at bounding box center [688, 438] width 65 height 30
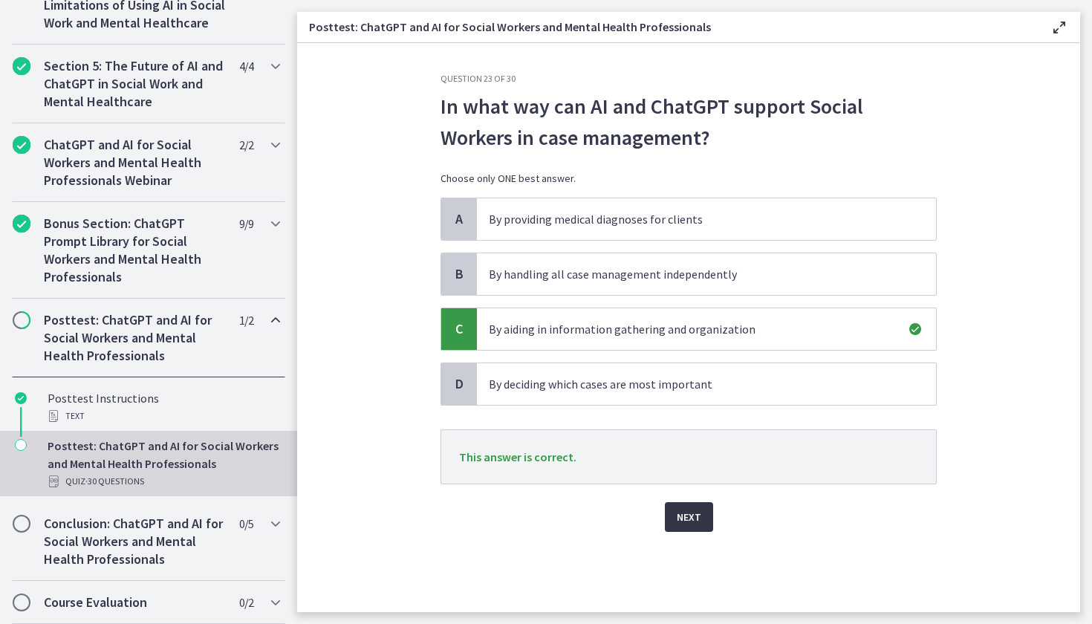
click at [693, 520] on span "Next" at bounding box center [688, 517] width 25 height 18
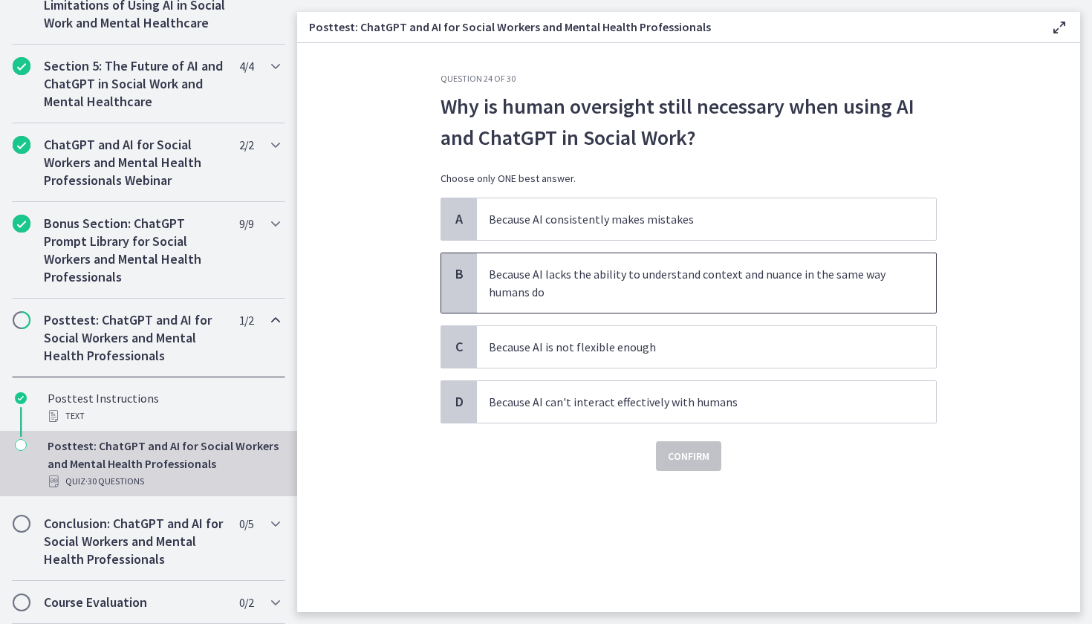
click at [588, 277] on p "Because AI lacks the ability to understand context and nuance in the same way h…" at bounding box center [691, 283] width 405 height 36
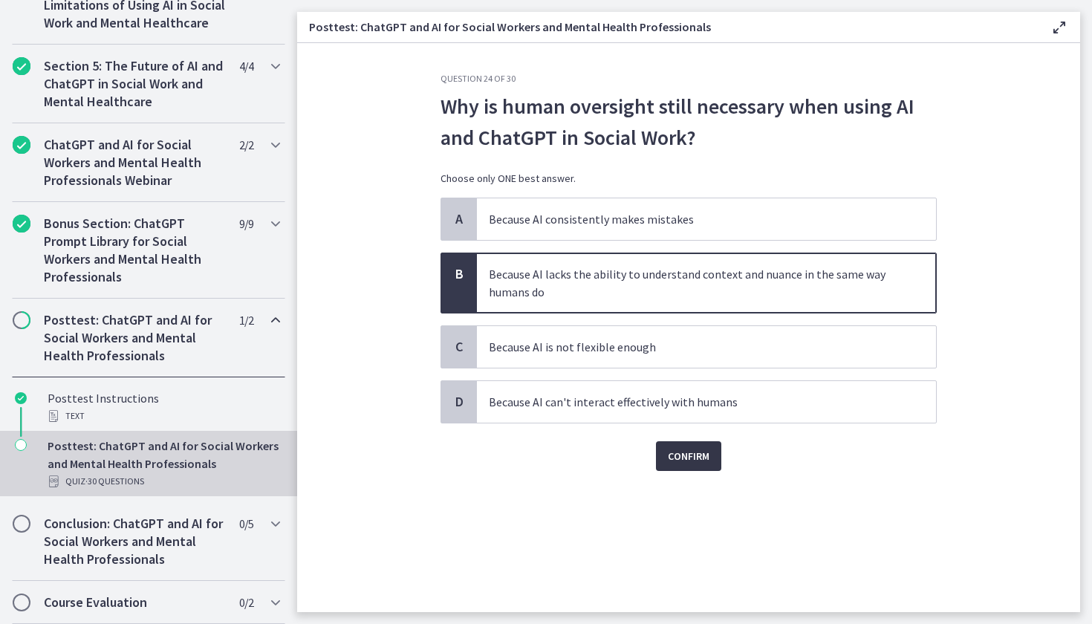
click at [688, 457] on span "Confirm" at bounding box center [689, 456] width 42 height 18
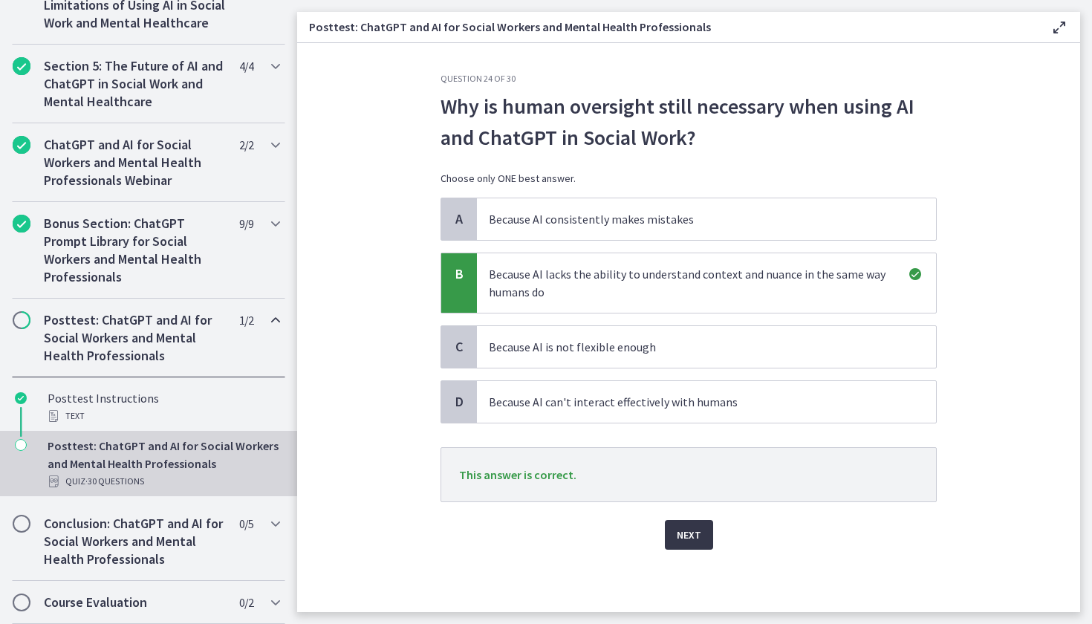
click at [689, 535] on span "Next" at bounding box center [688, 535] width 25 height 18
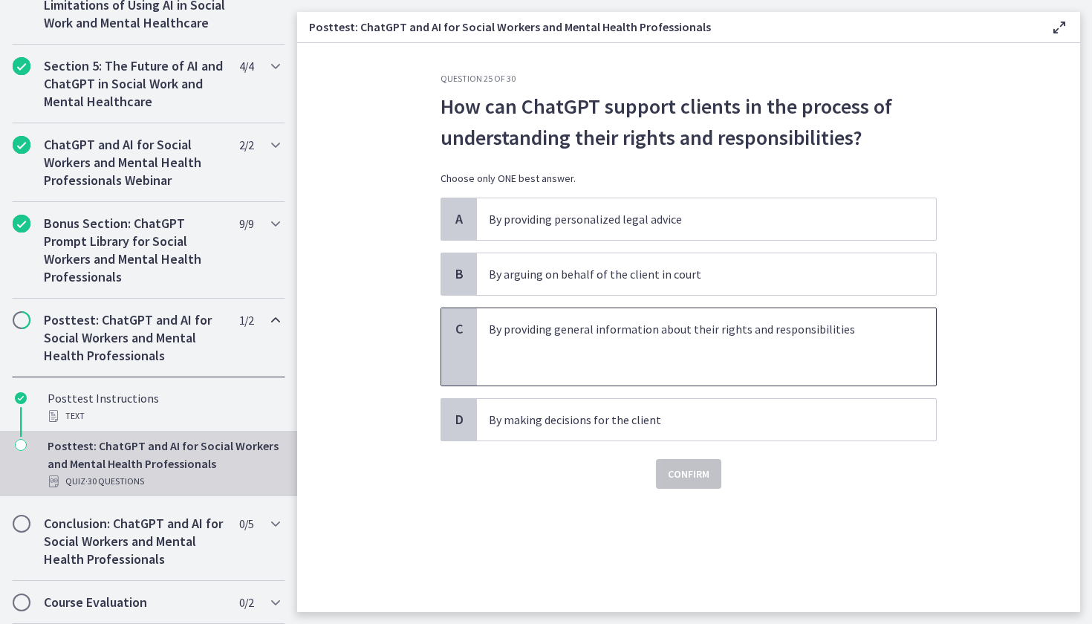
click at [579, 333] on p "By providing general information about their rights and responsibilities" at bounding box center [691, 329] width 405 height 18
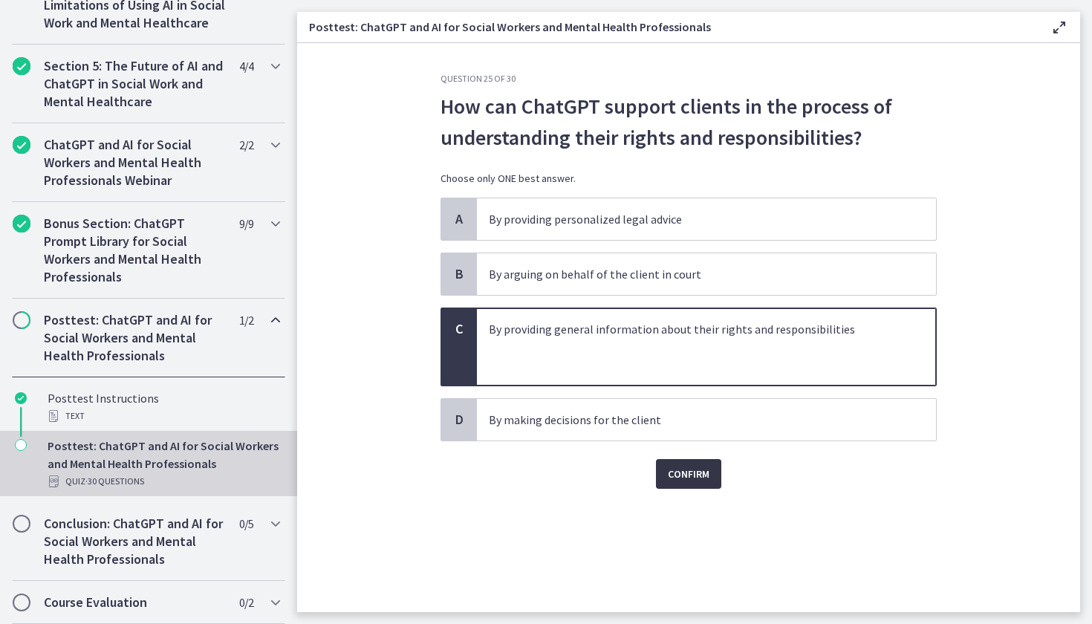
click at [679, 483] on button "Confirm" at bounding box center [688, 474] width 65 height 30
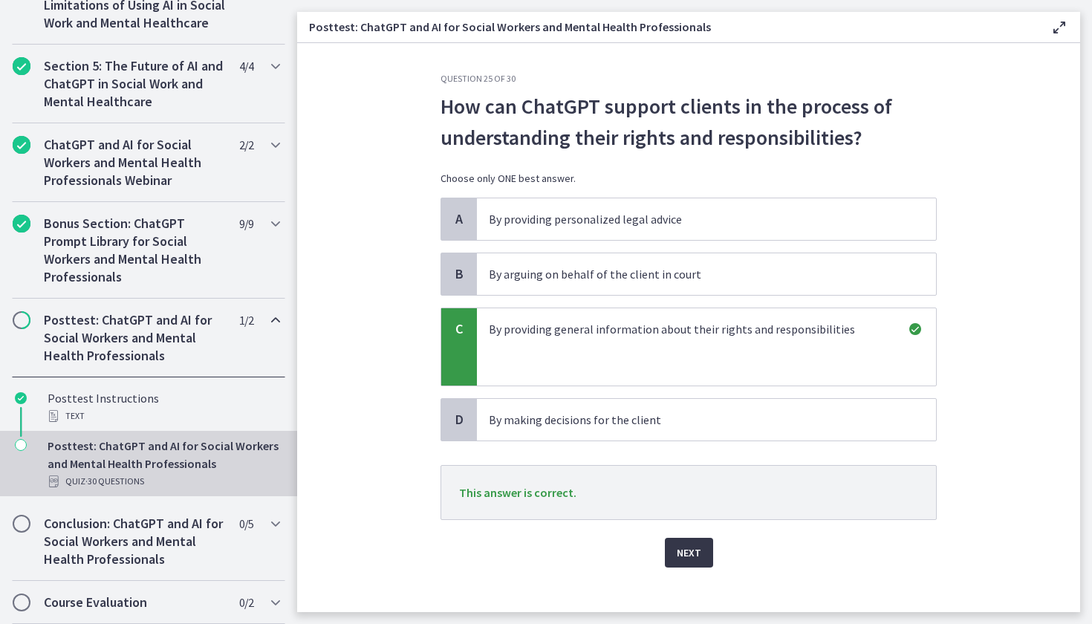
click at [683, 550] on span "Next" at bounding box center [688, 553] width 25 height 18
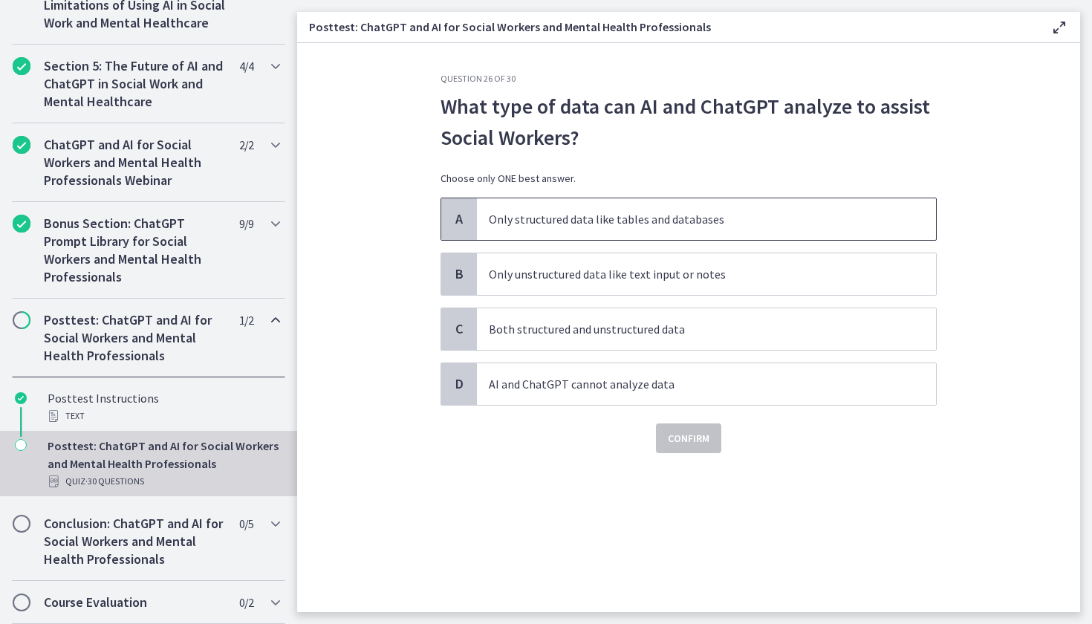
click at [597, 232] on span "Only structured data like tables and databases" at bounding box center [706, 219] width 459 height 42
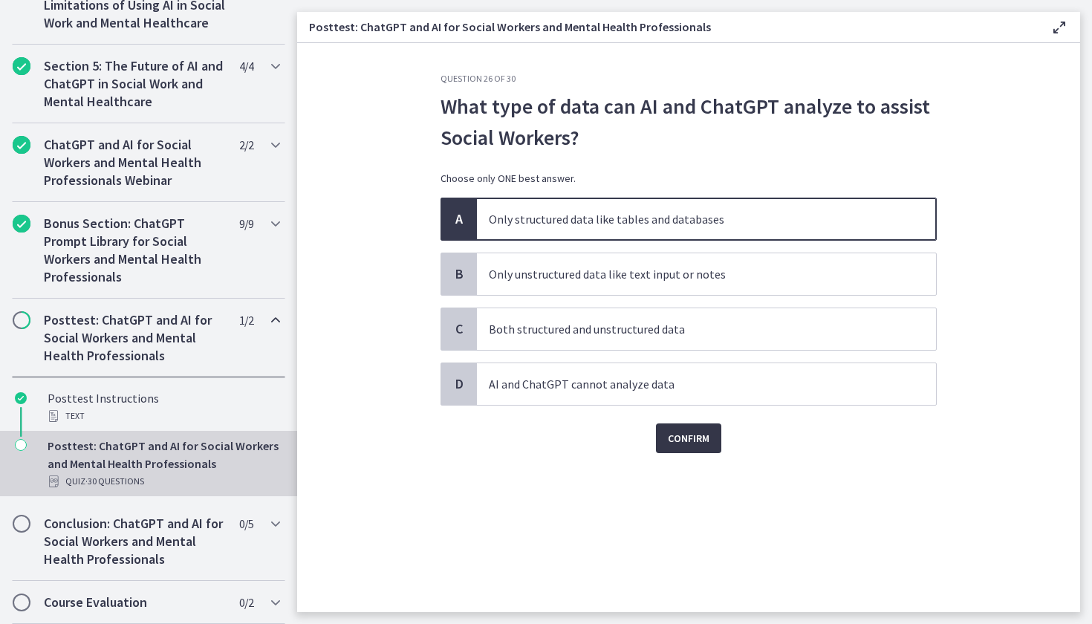
click at [697, 436] on span "Confirm" at bounding box center [689, 438] width 42 height 18
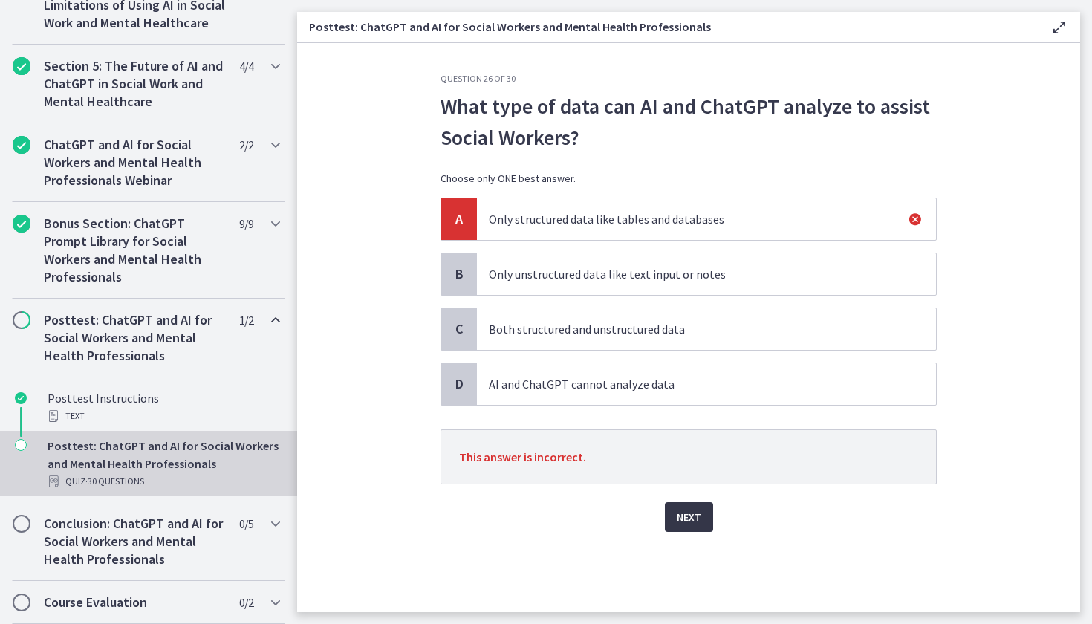
click at [690, 520] on span "Next" at bounding box center [688, 517] width 25 height 18
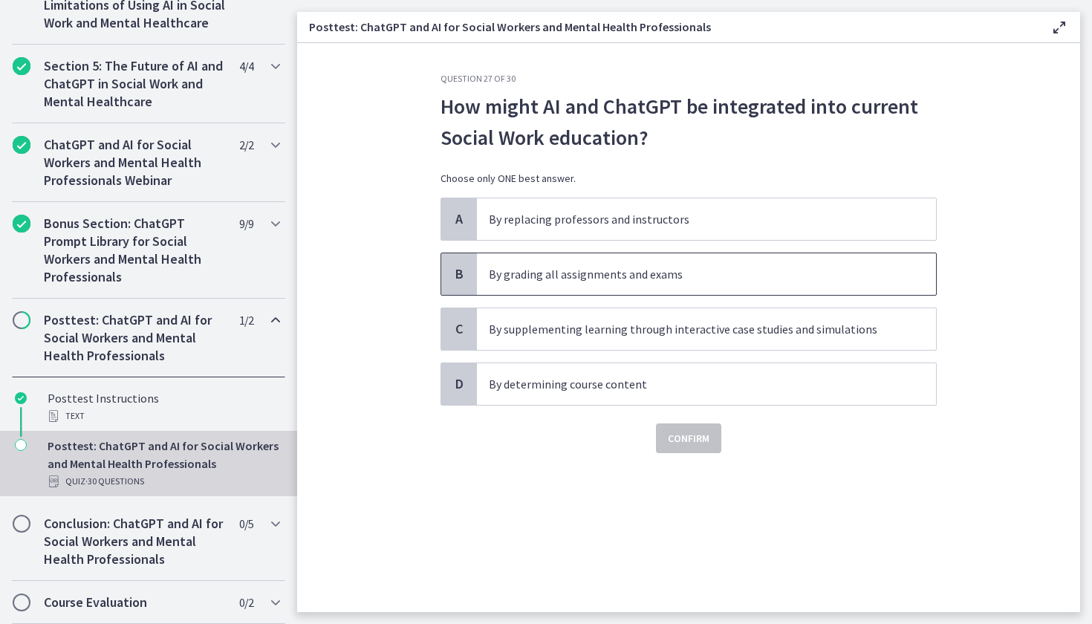
click at [575, 275] on p "By grading all assignments and exams" at bounding box center [691, 274] width 405 height 18
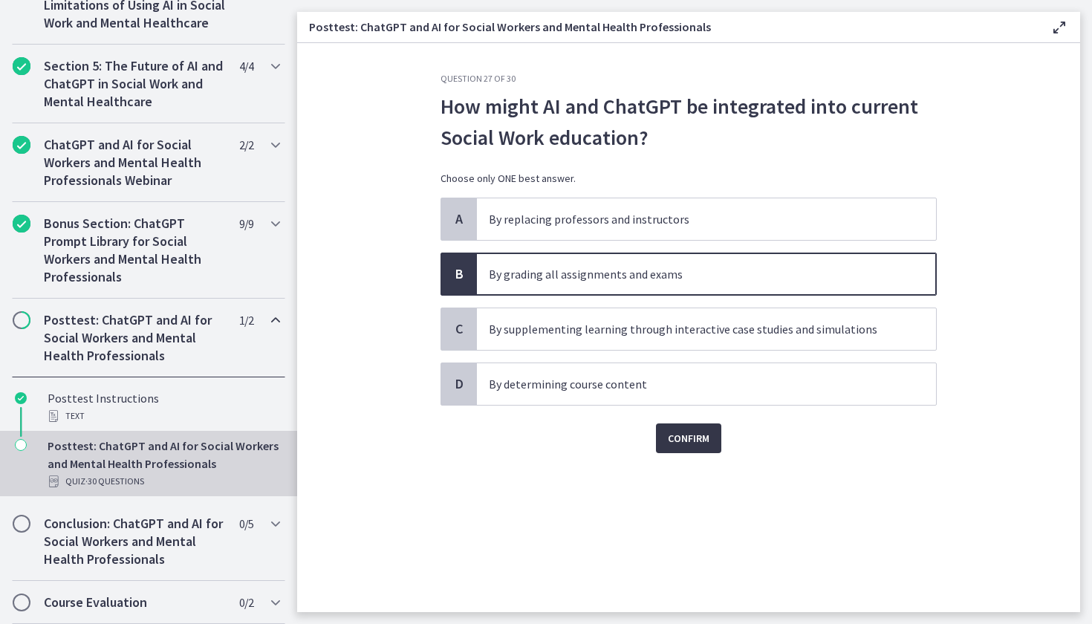
click at [656, 431] on button "Confirm" at bounding box center [688, 438] width 65 height 30
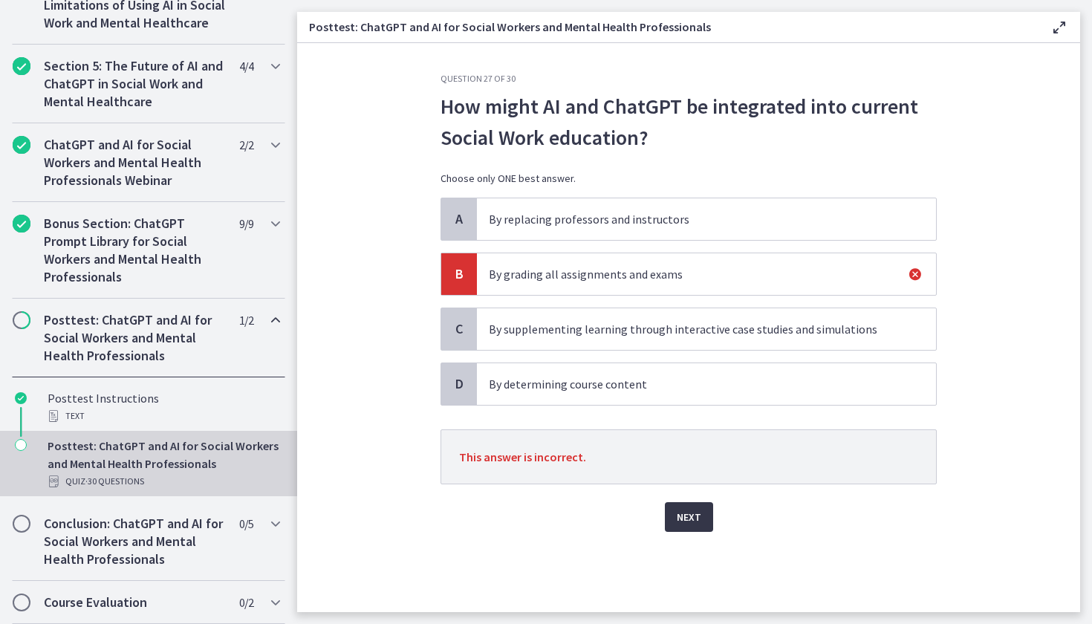
click at [676, 503] on button "Next" at bounding box center [689, 517] width 48 height 30
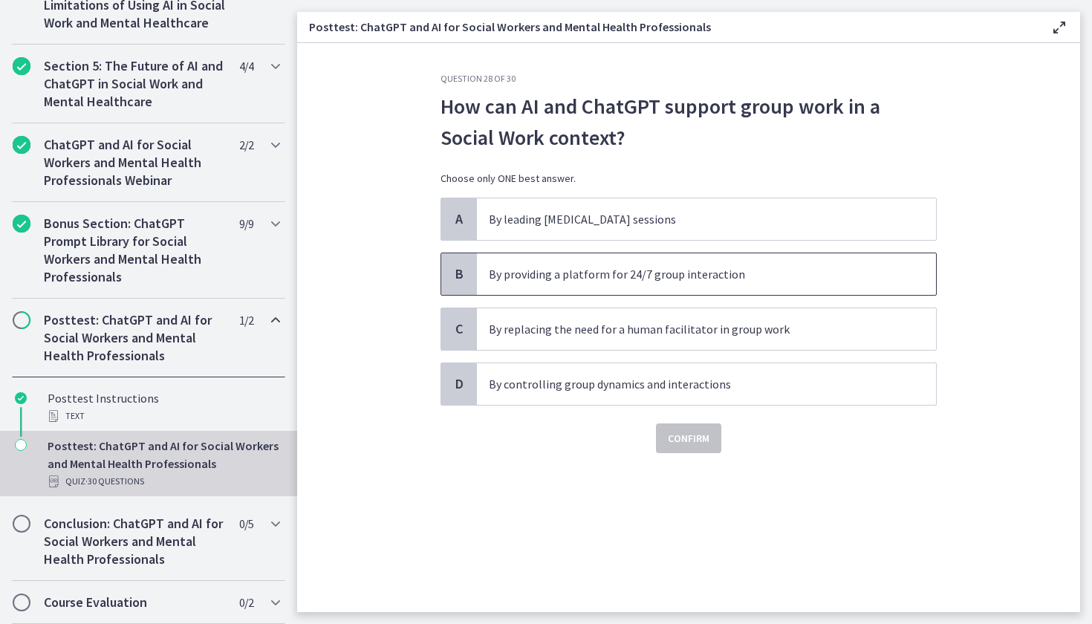
click at [552, 274] on p "By providing a platform for 24/7 group interaction" at bounding box center [691, 274] width 405 height 18
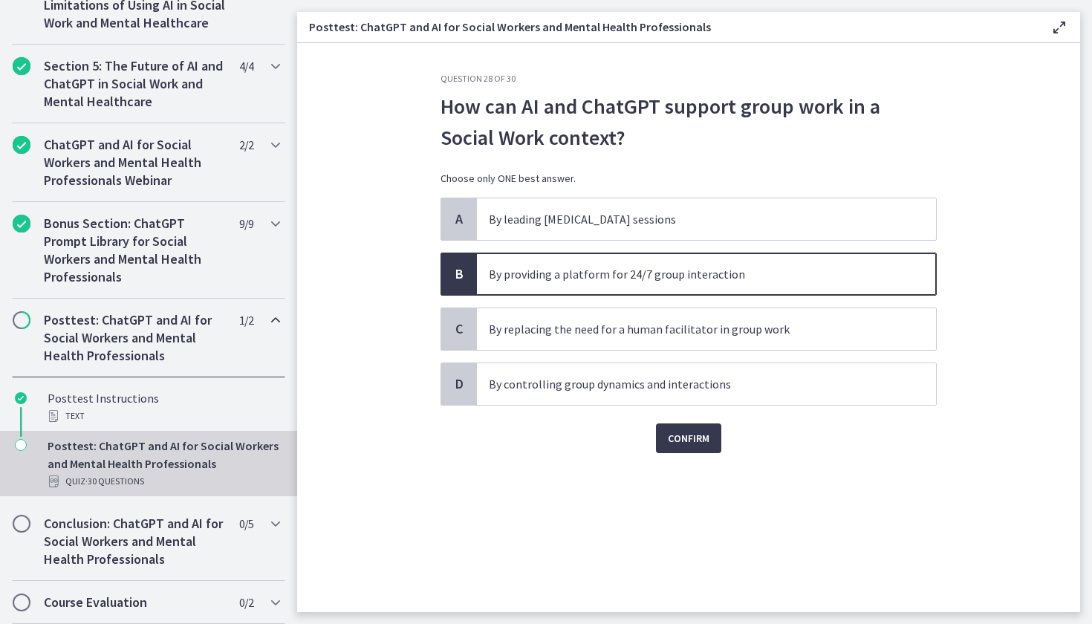
click at [720, 454] on div "Question 28 of 30 How can AI and ChatGPT support group work in a Social Work co…" at bounding box center [688, 342] width 520 height 539
click at [702, 434] on span "Confirm" at bounding box center [689, 438] width 42 height 18
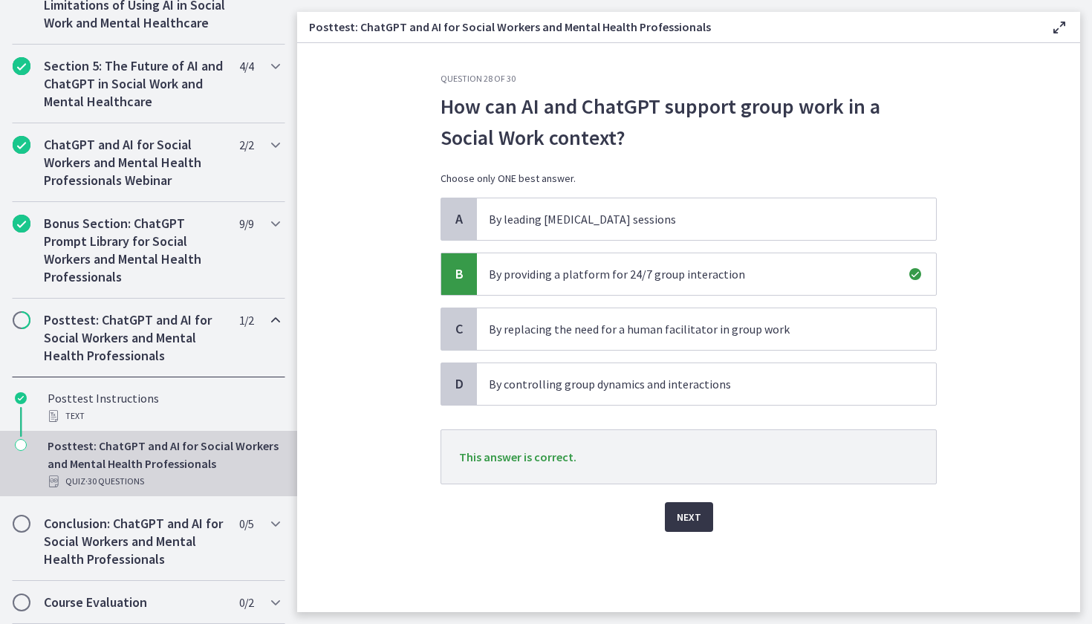
click at [697, 512] on span "Next" at bounding box center [688, 517] width 25 height 18
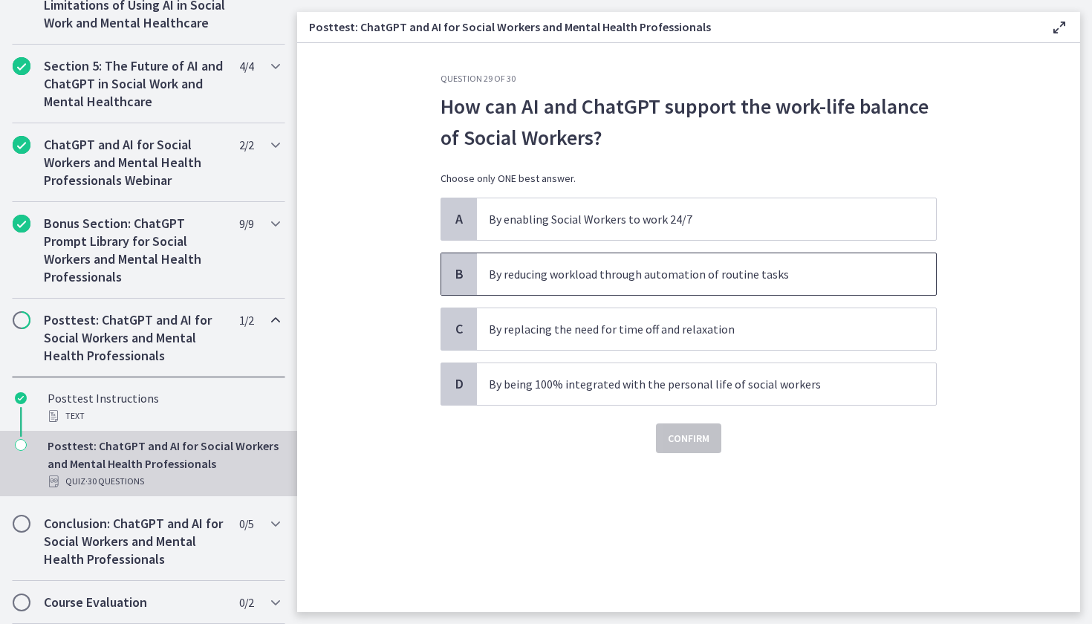
click at [653, 257] on span "By reducing workload through automation of routine tasks" at bounding box center [706, 274] width 459 height 42
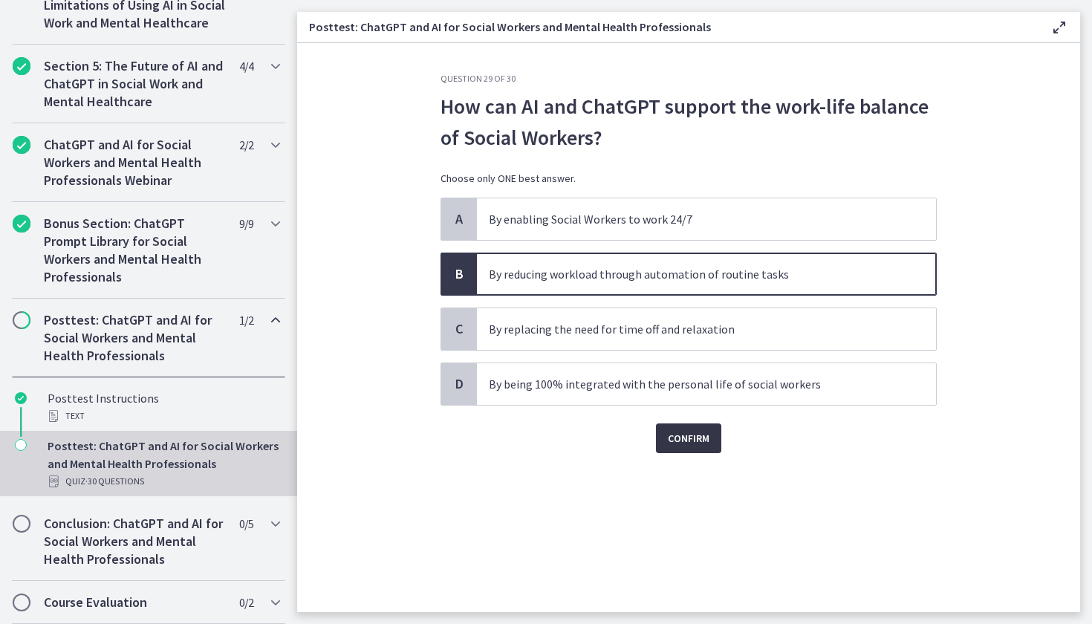
click at [674, 434] on span "Confirm" at bounding box center [689, 438] width 42 height 18
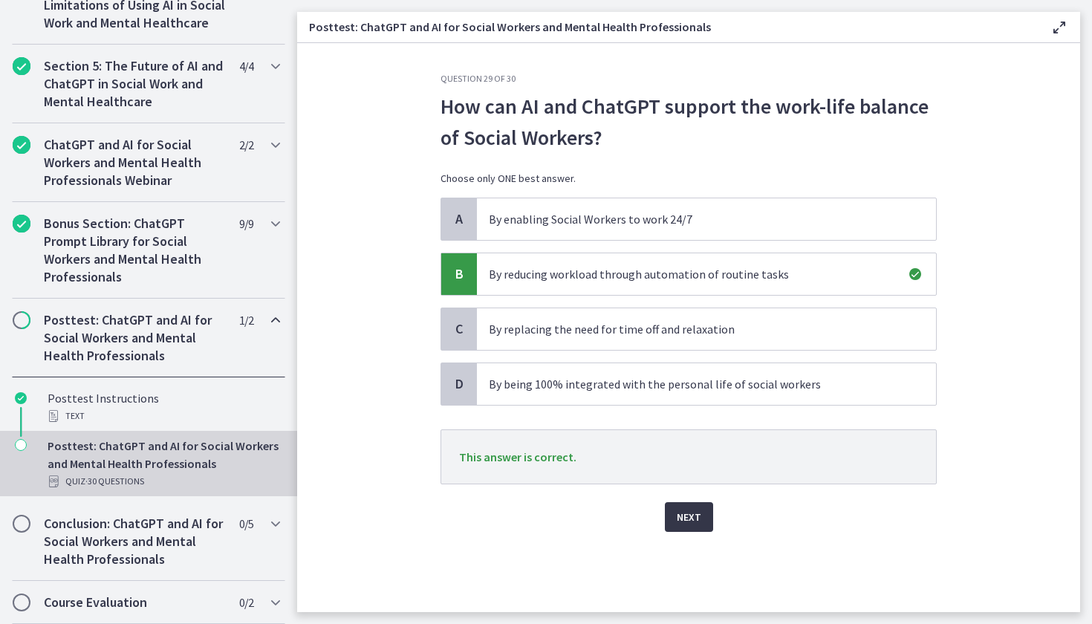
click at [676, 512] on span "Next" at bounding box center [688, 517] width 25 height 18
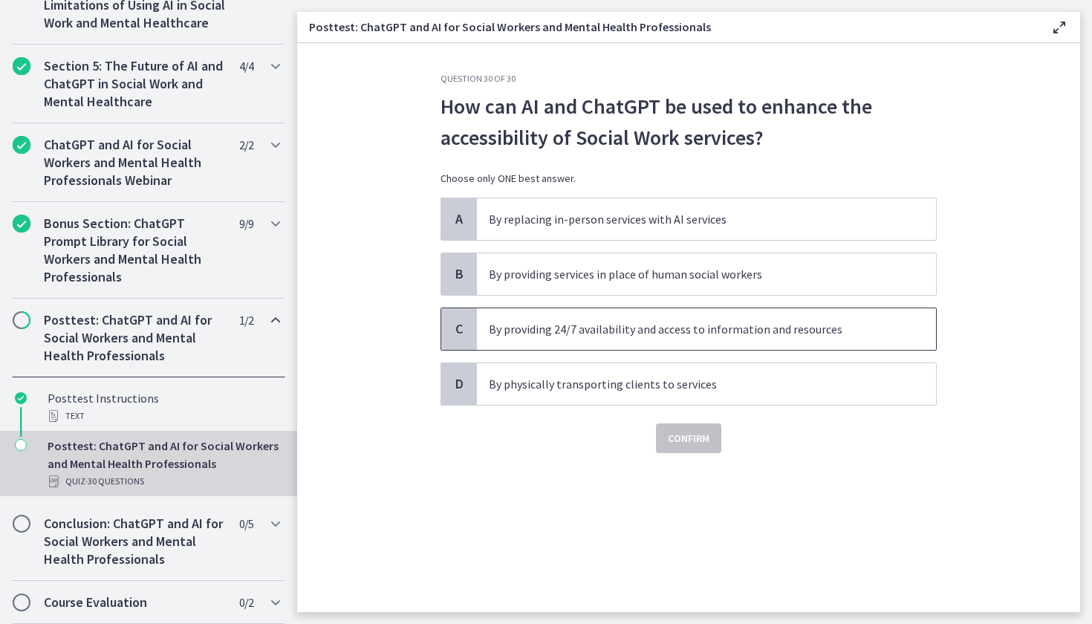
click at [745, 342] on span "By providing 24/7 availability and access to information and resources" at bounding box center [706, 329] width 459 height 42
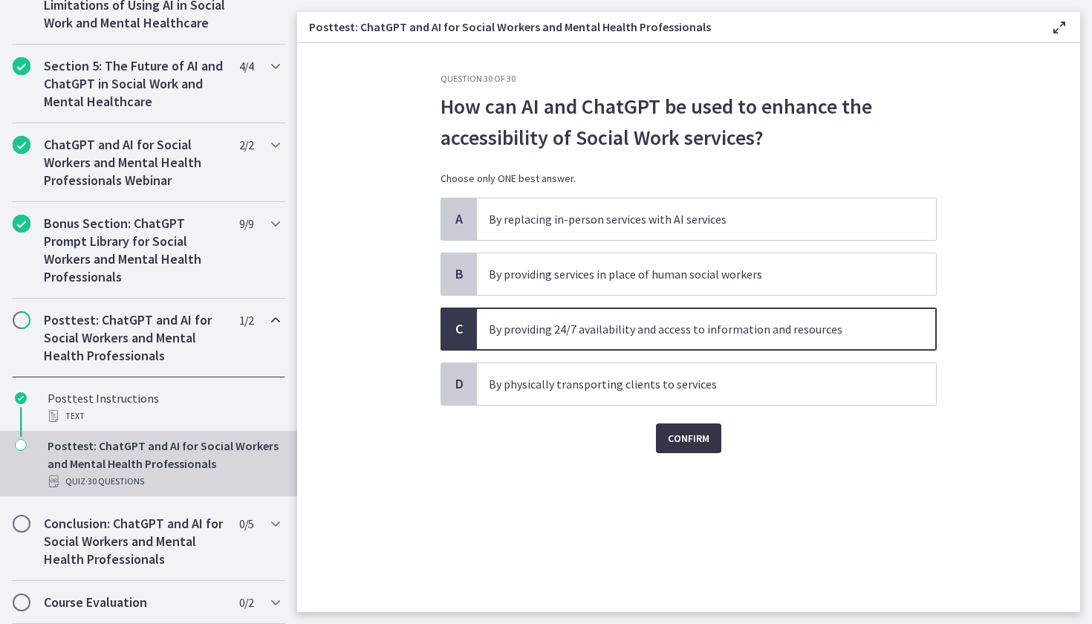
click at [701, 439] on span "Confirm" at bounding box center [689, 438] width 42 height 18
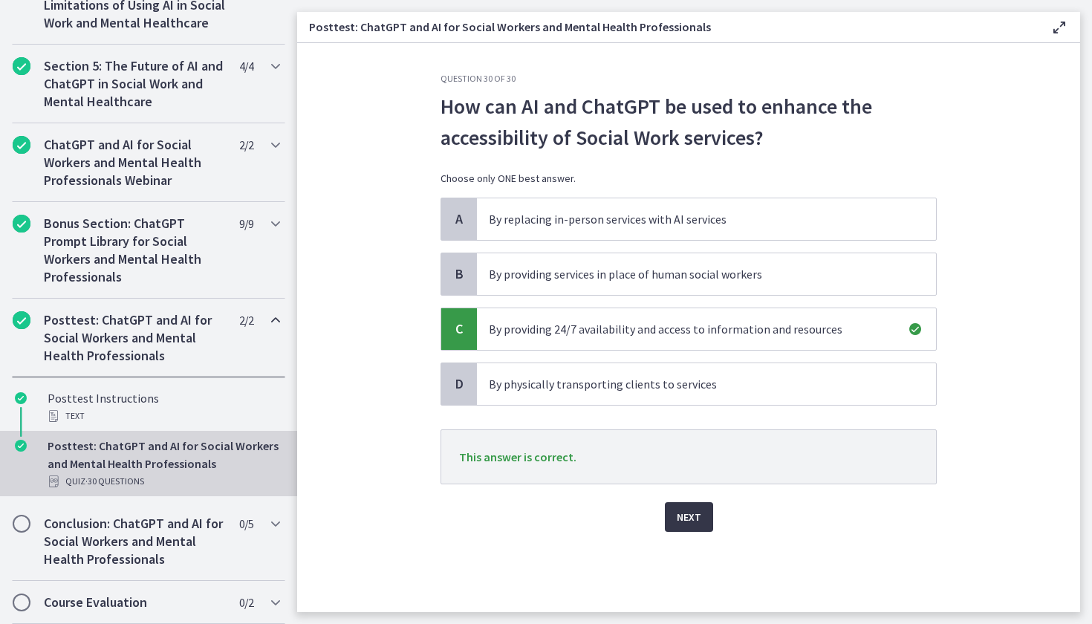
click at [689, 523] on span "Next" at bounding box center [688, 517] width 25 height 18
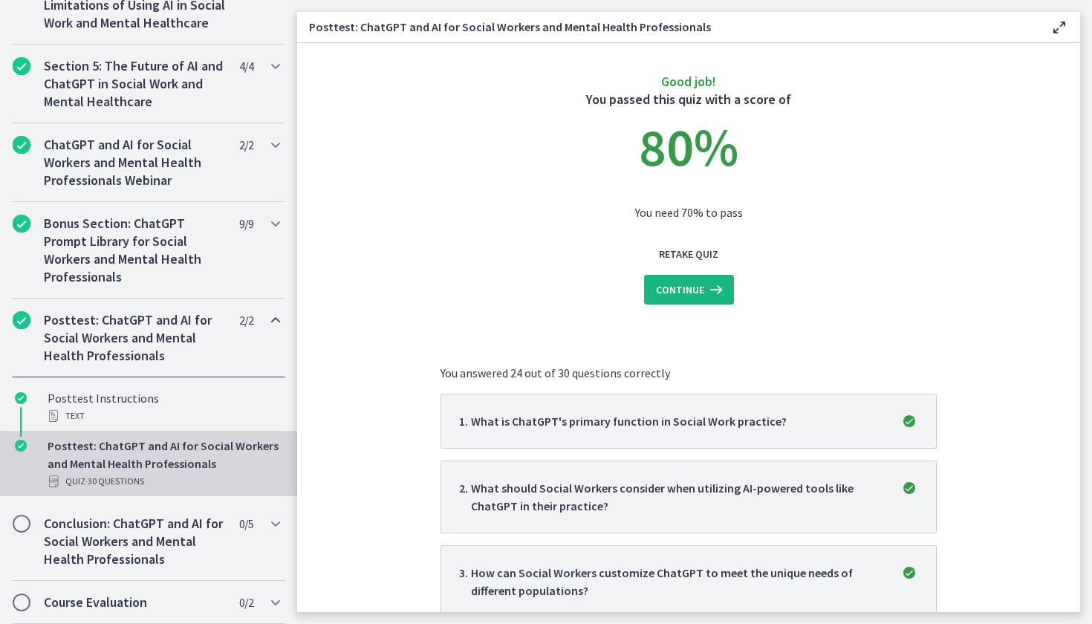
click at [694, 290] on span "Continue" at bounding box center [680, 290] width 48 height 18
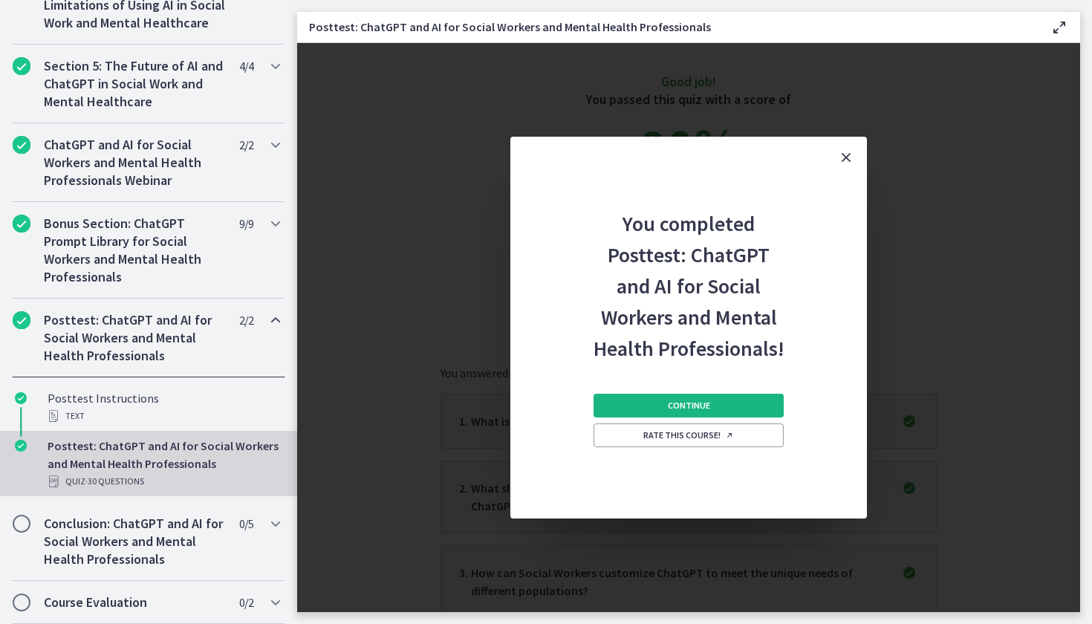
click at [699, 398] on button "Continue" at bounding box center [688, 406] width 190 height 24
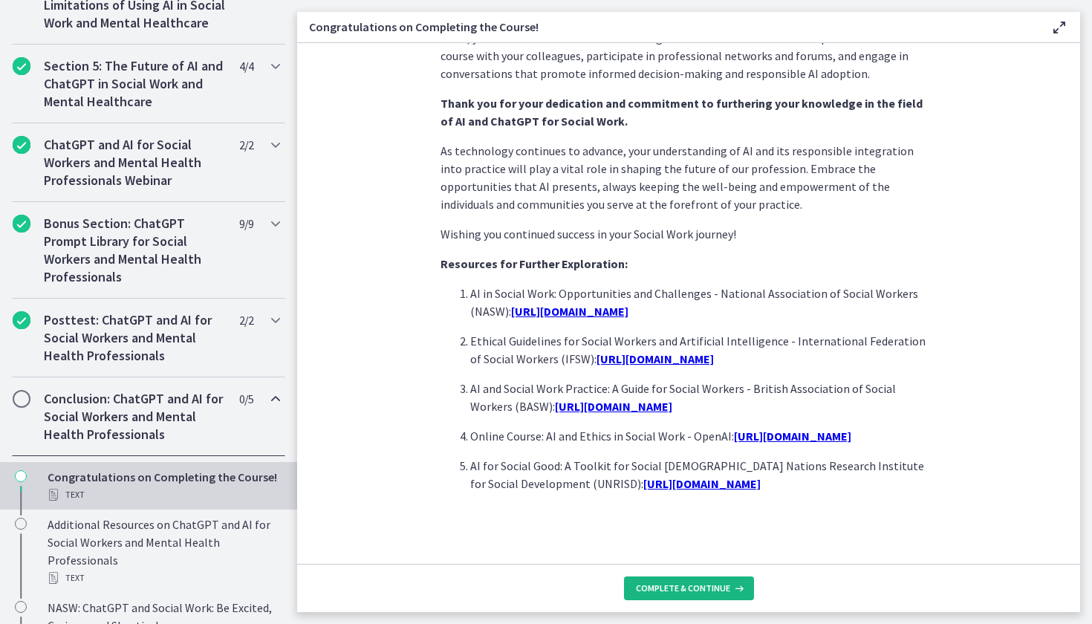
scroll to position [1211, 0]
click at [683, 585] on span "Complete & continue" at bounding box center [683, 588] width 94 height 12
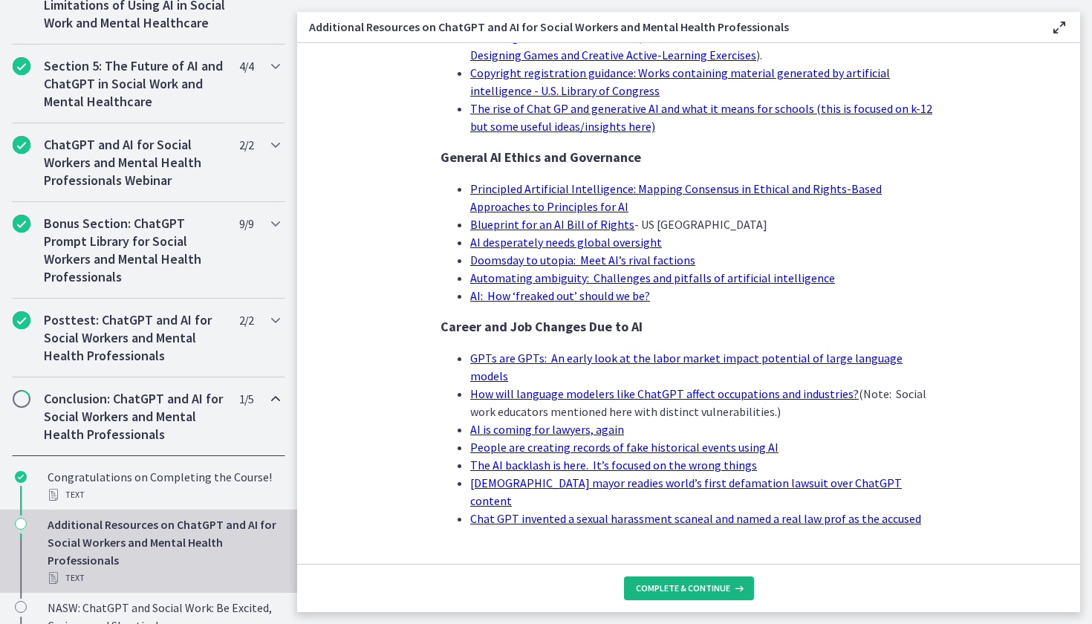
scroll to position [1377, 0]
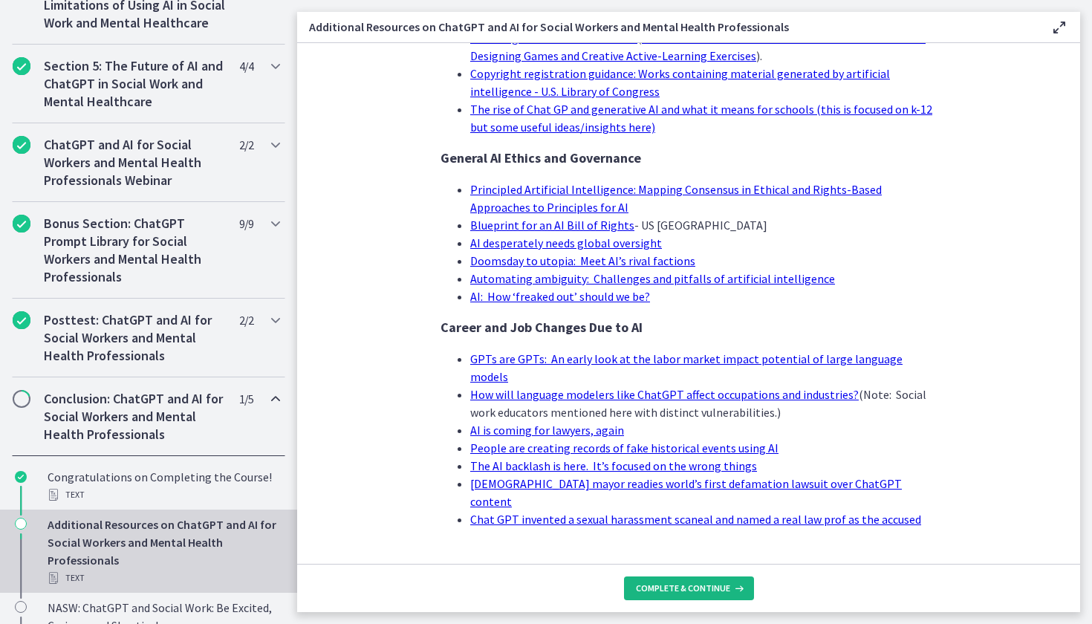
click at [664, 595] on button "Complete & continue" at bounding box center [689, 588] width 130 height 24
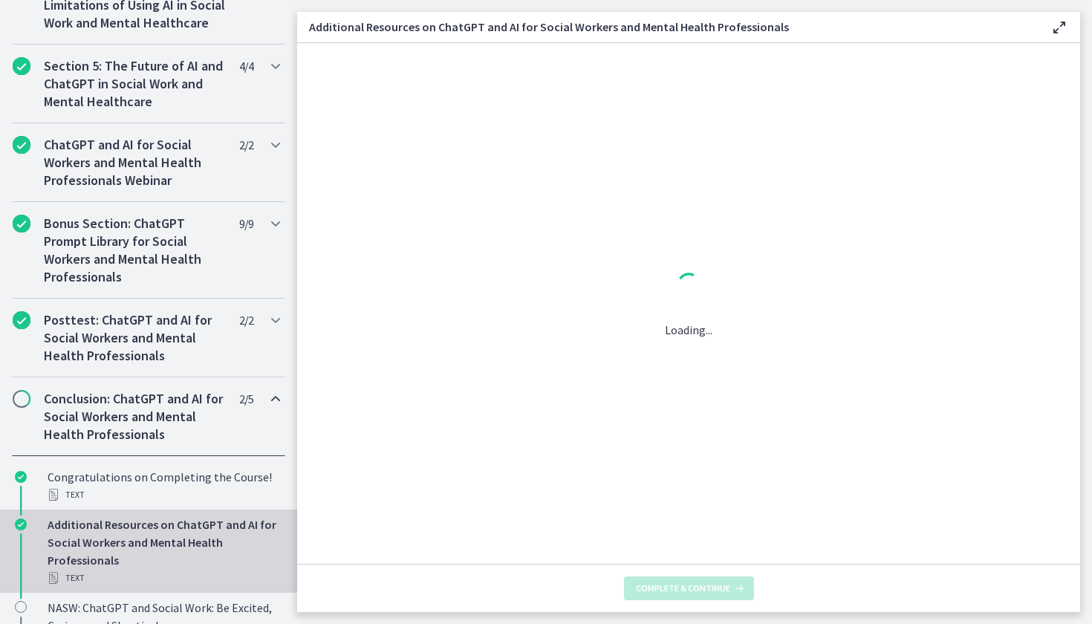
scroll to position [0, 0]
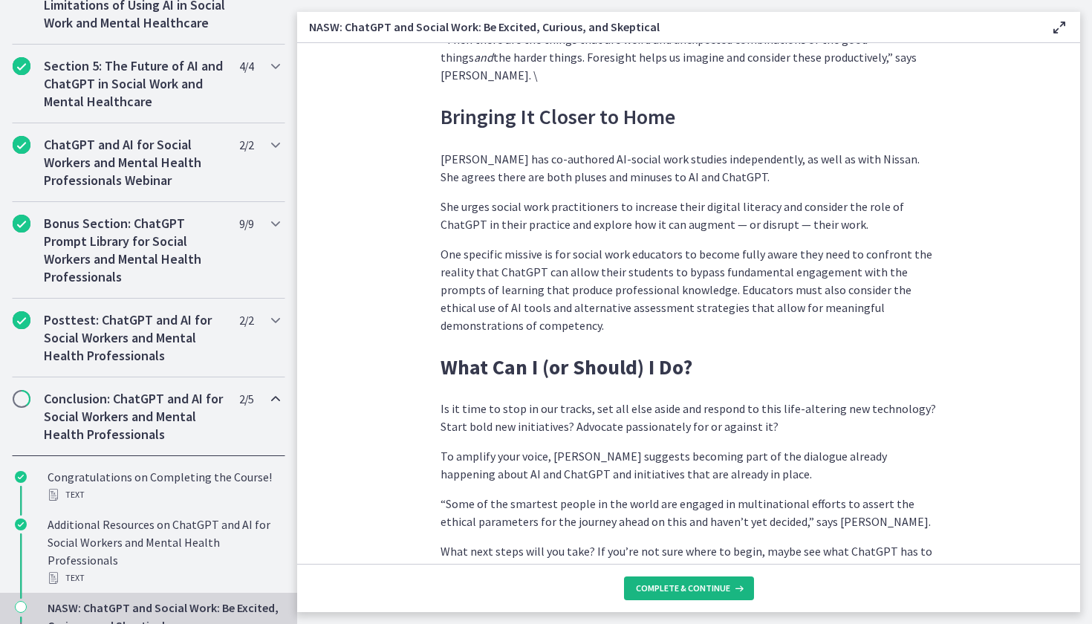
click at [686, 589] on span "Complete & continue" at bounding box center [683, 588] width 94 height 12
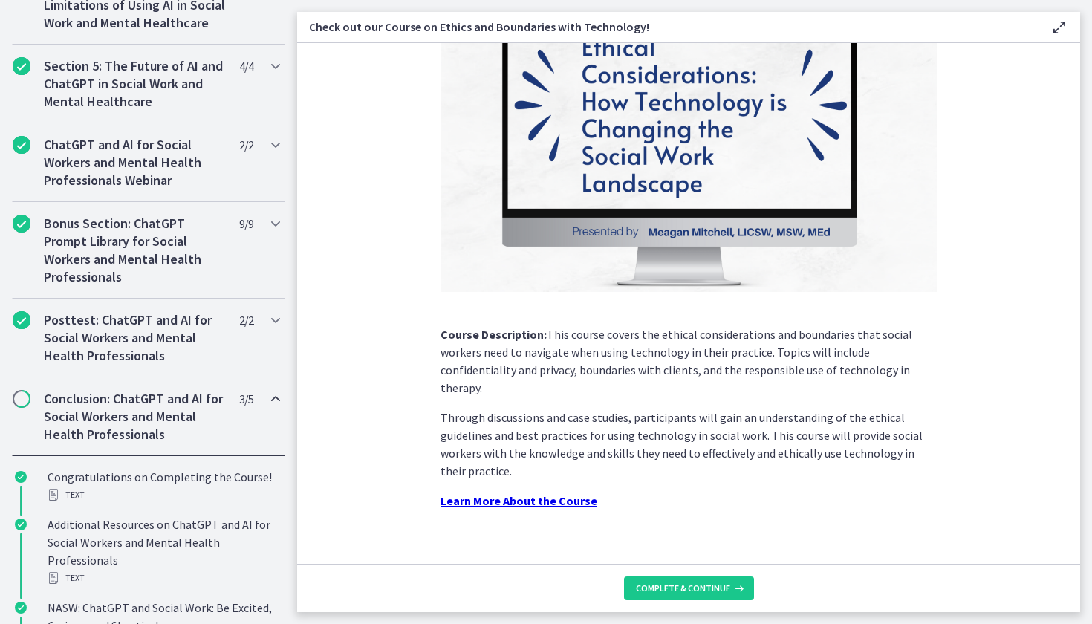
scroll to position [119, 0]
click at [699, 586] on span "Complete & continue" at bounding box center [683, 588] width 94 height 12
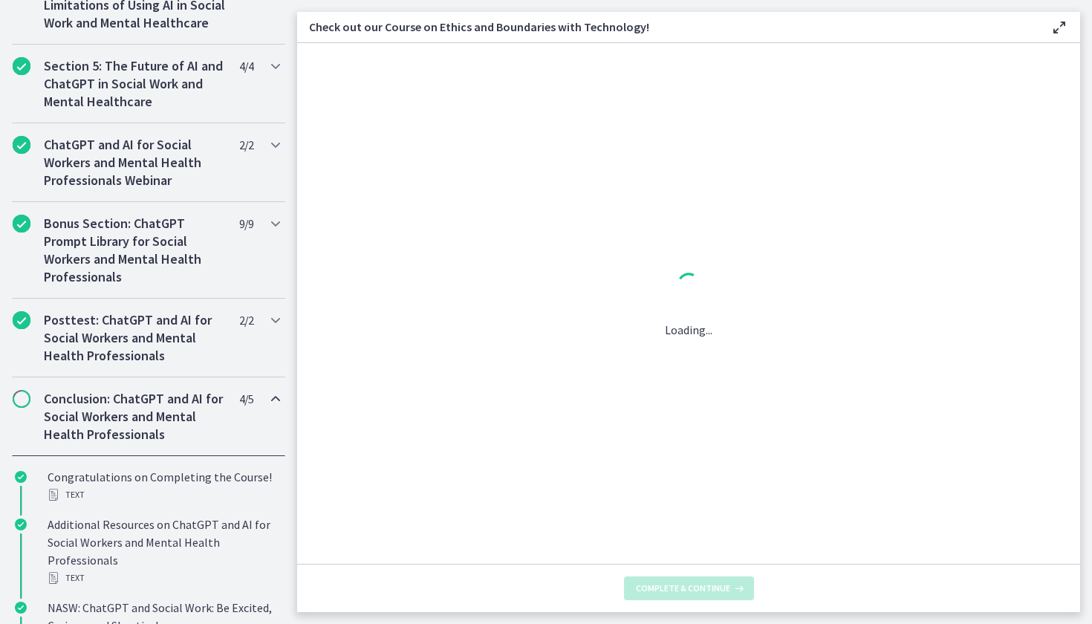
scroll to position [0, 0]
click at [672, 590] on span "Complete & continue" at bounding box center [683, 588] width 94 height 12
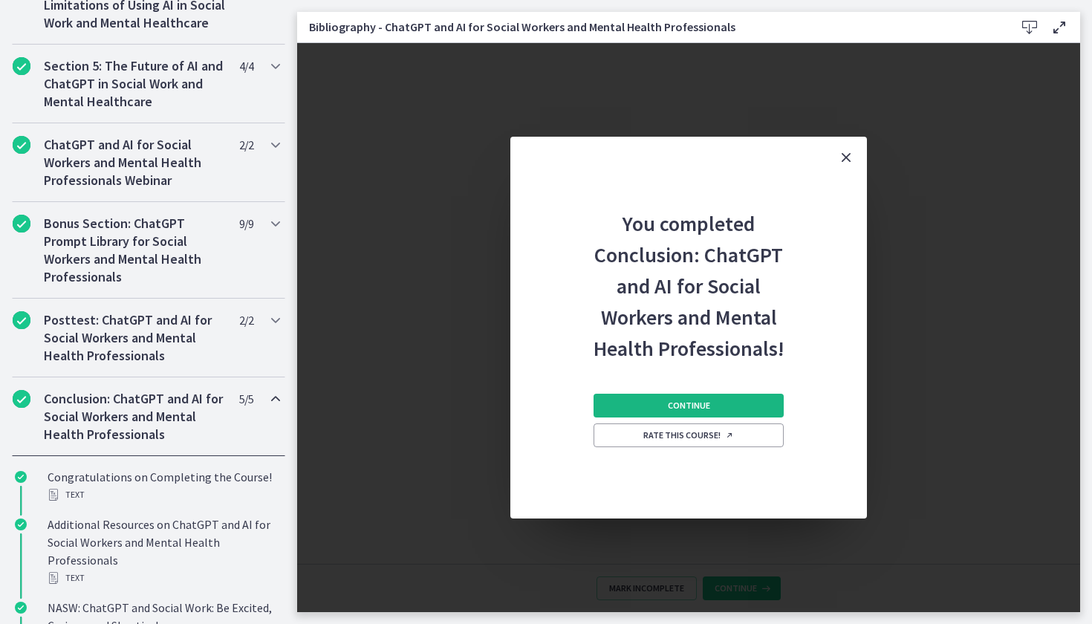
click at [701, 406] on span "Continue" at bounding box center [689, 406] width 42 height 12
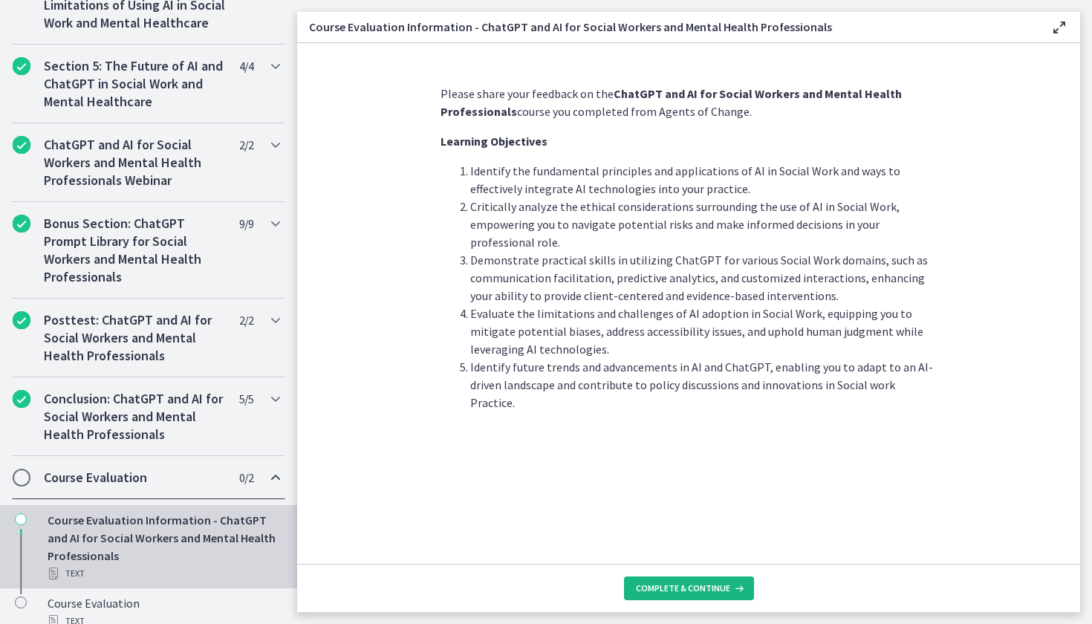
click at [691, 587] on span "Complete & continue" at bounding box center [683, 588] width 94 height 12
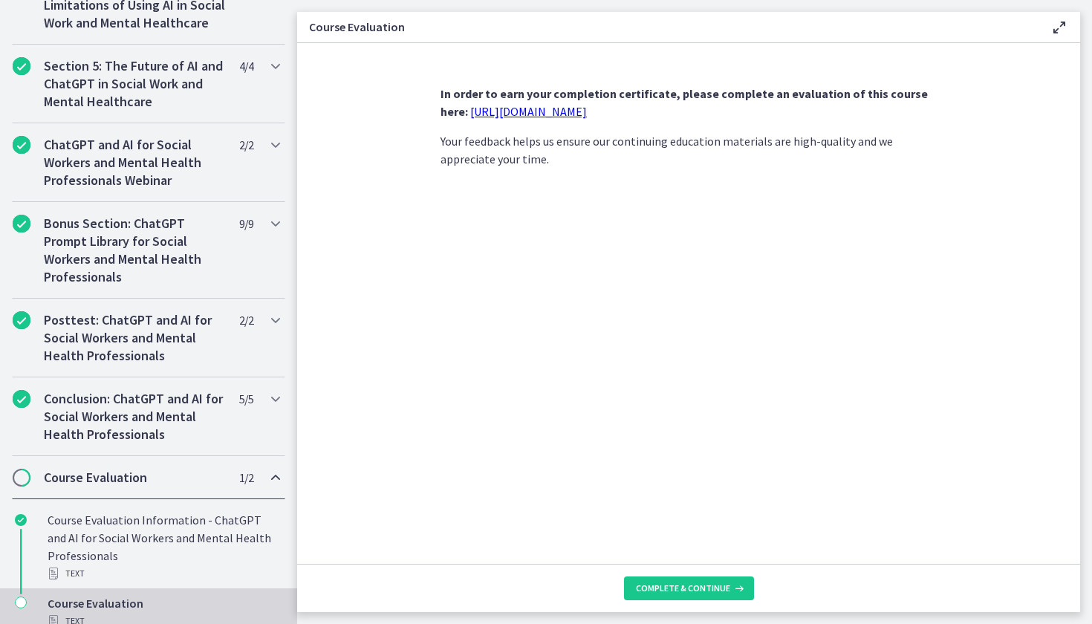
click at [516, 111] on link "https://forms.gle/jm1zbfhChZ2exBv78" at bounding box center [528, 111] width 117 height 15
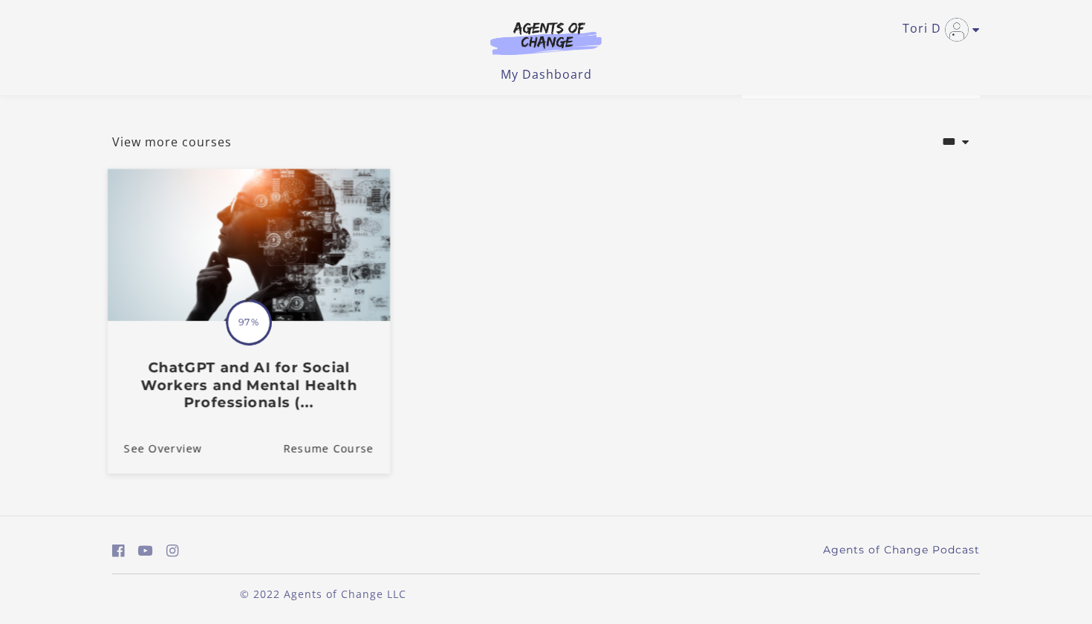
scroll to position [58, 0]
click at [317, 309] on img at bounding box center [249, 245] width 282 height 152
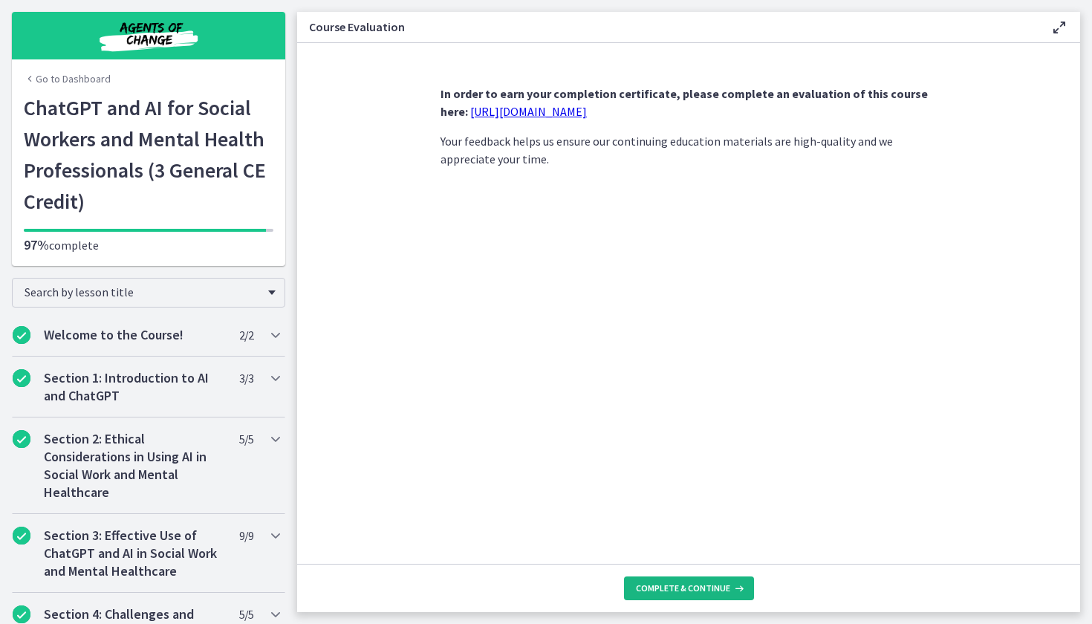
click at [676, 585] on span "Complete & continue" at bounding box center [683, 588] width 94 height 12
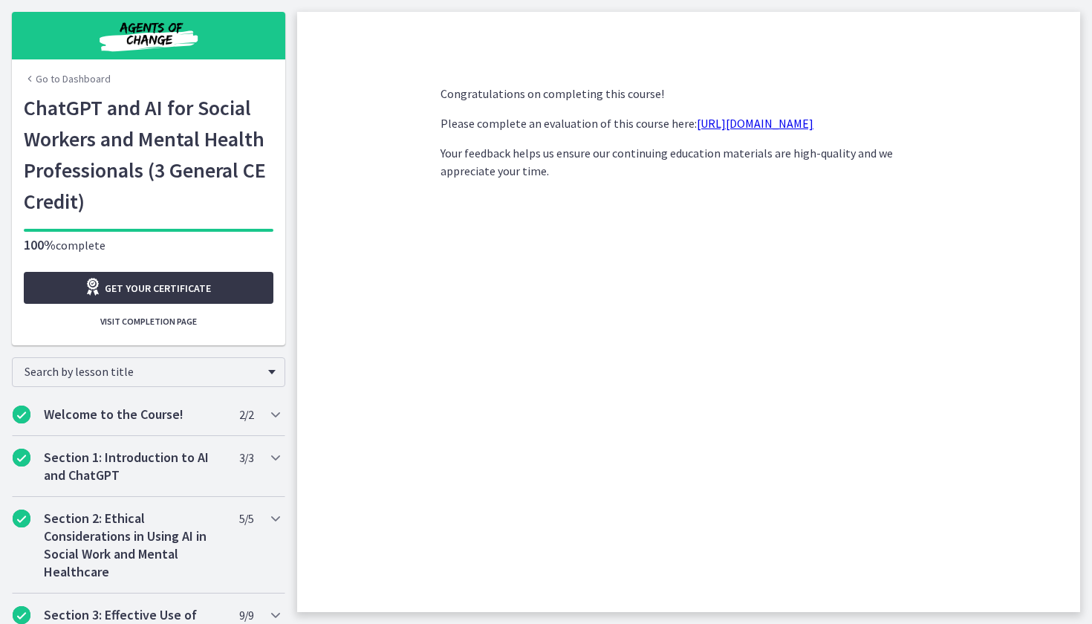
click at [192, 274] on link "Get your certificate" at bounding box center [149, 288] width 250 height 32
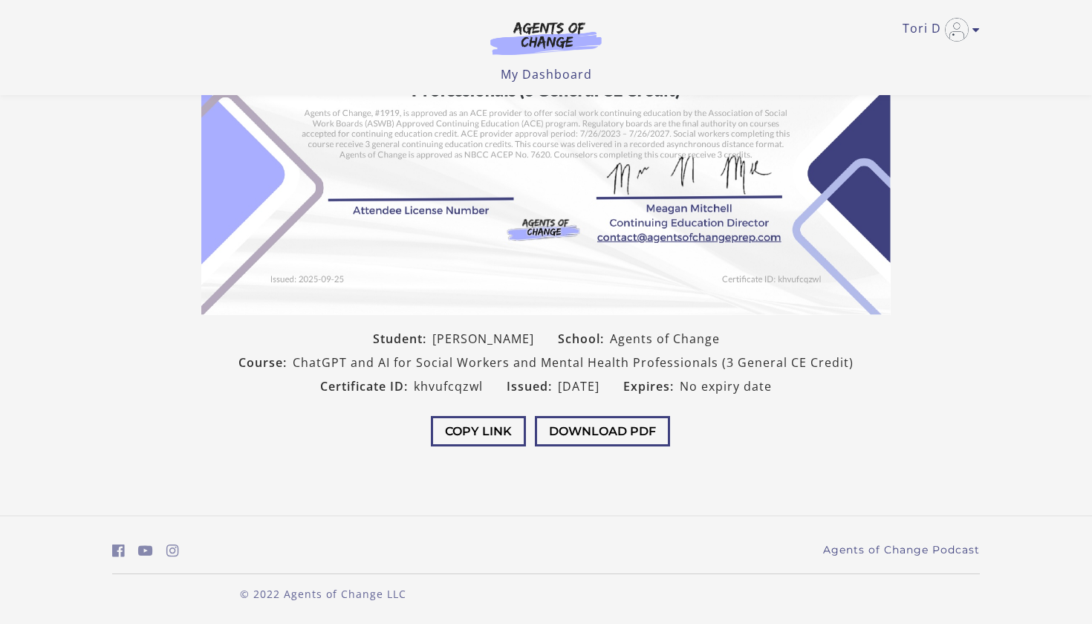
scroll to position [241, 0]
click at [571, 437] on button "Download PDF" at bounding box center [602, 432] width 135 height 30
